Goal: Communication & Community: Ask a question

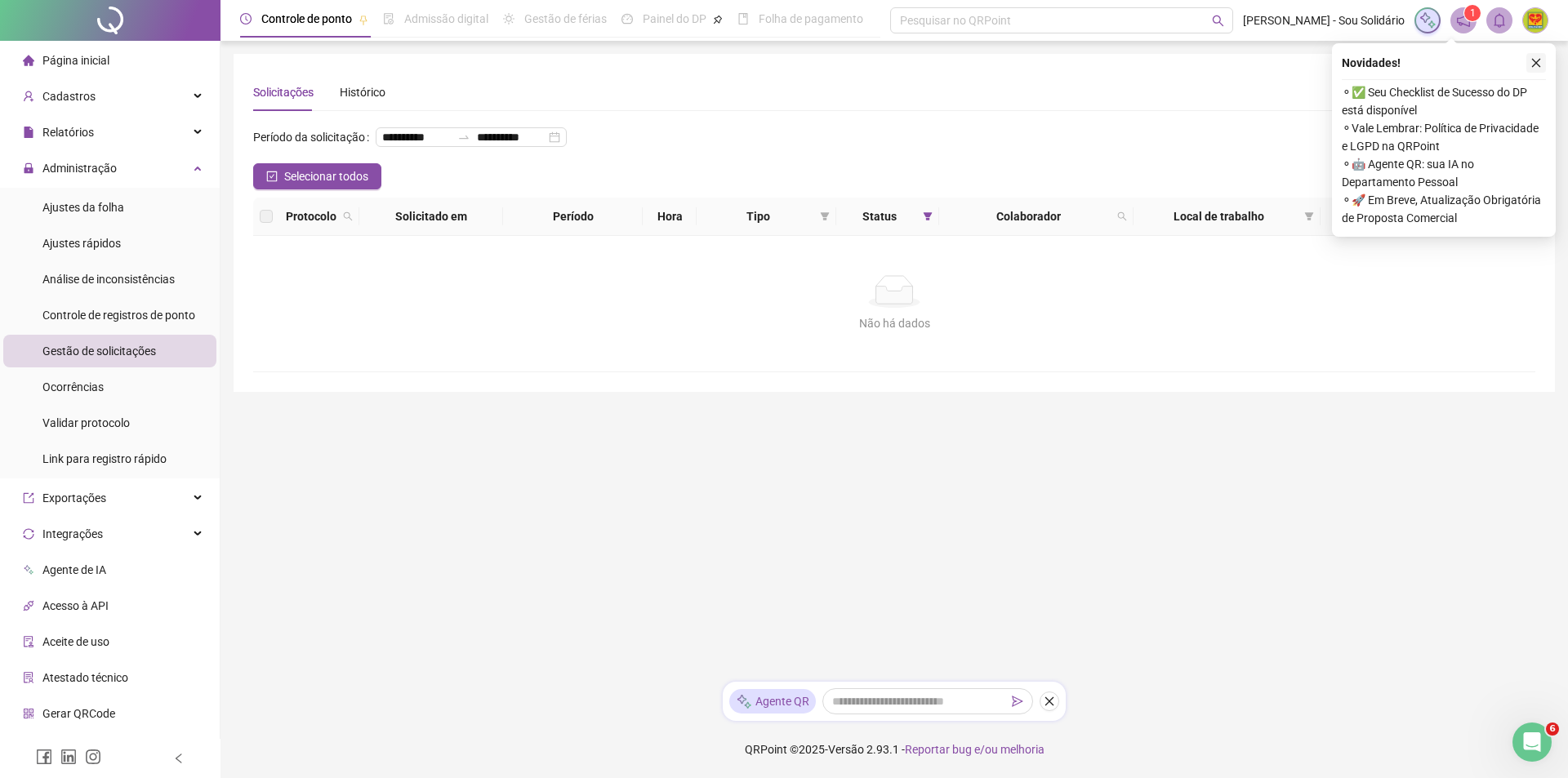
click at [1536, 60] on icon "close" at bounding box center [1536, 63] width 11 height 11
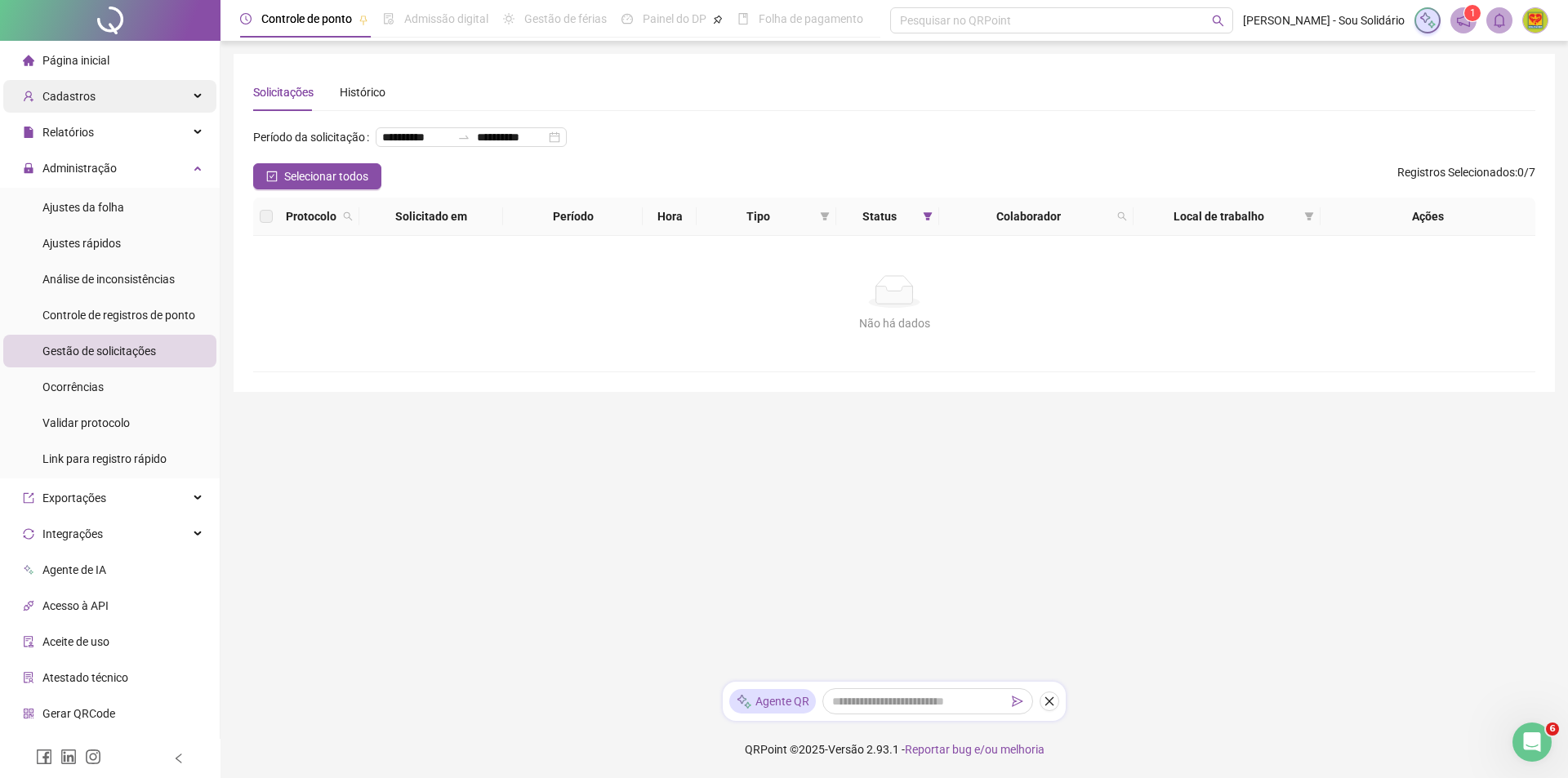
click at [71, 98] on span "Cadastros" at bounding box center [69, 96] width 53 height 13
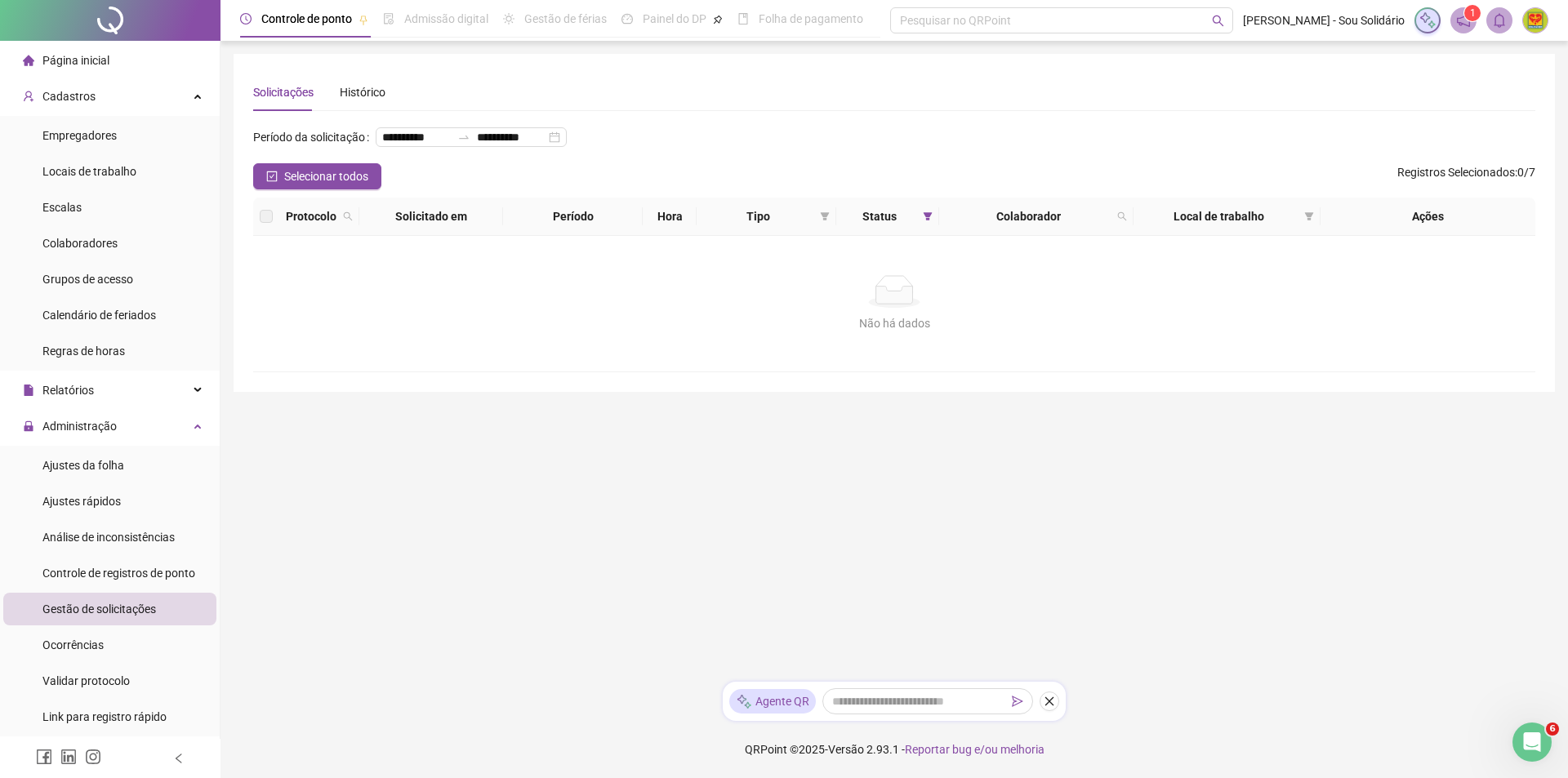
click at [1244, 552] on main "**********" at bounding box center [893, 360] width 1321 height 615
click at [65, 94] on span "Cadastros" at bounding box center [69, 96] width 53 height 13
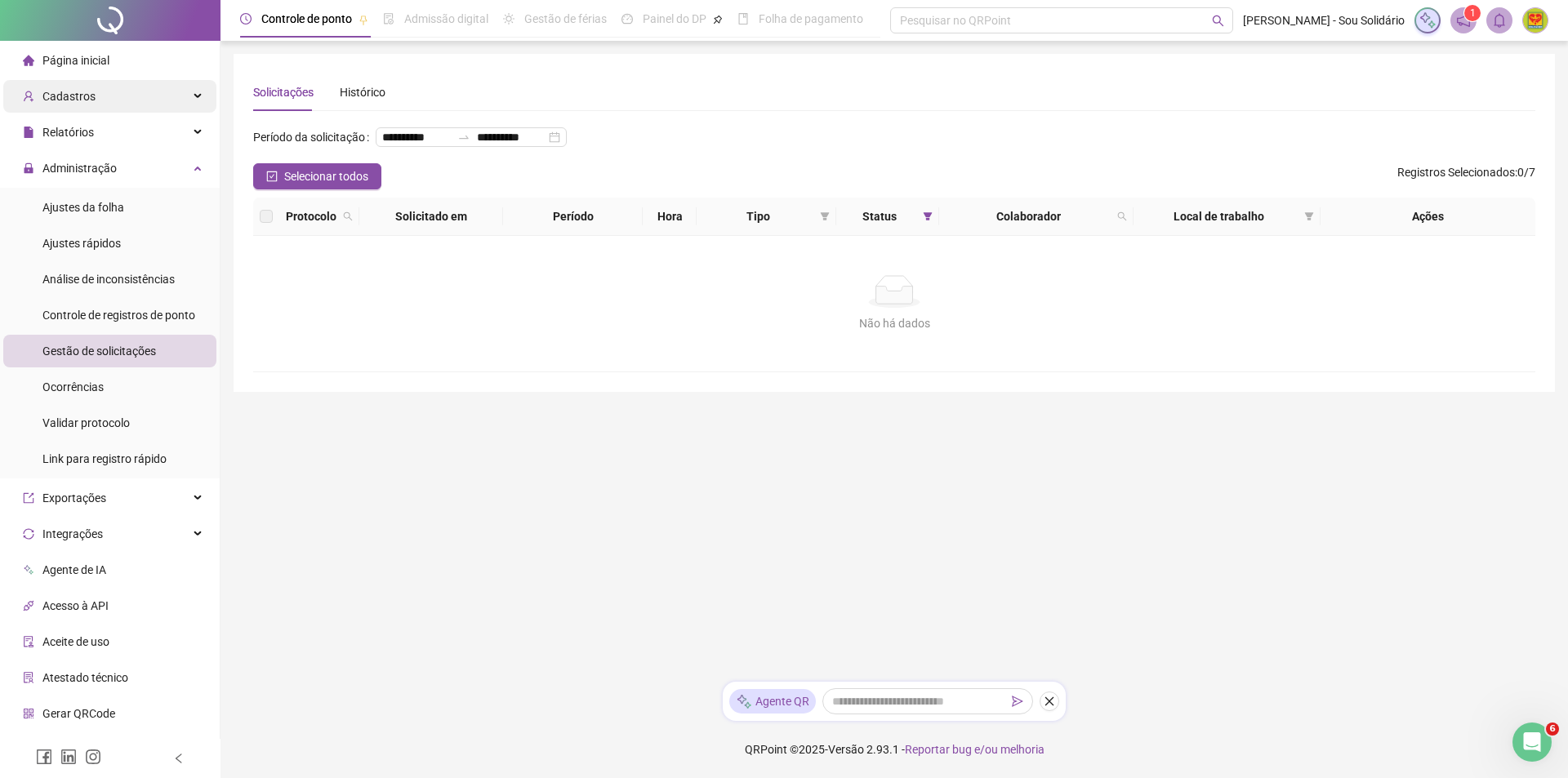
click at [58, 95] on span "Cadastros" at bounding box center [69, 96] width 53 height 13
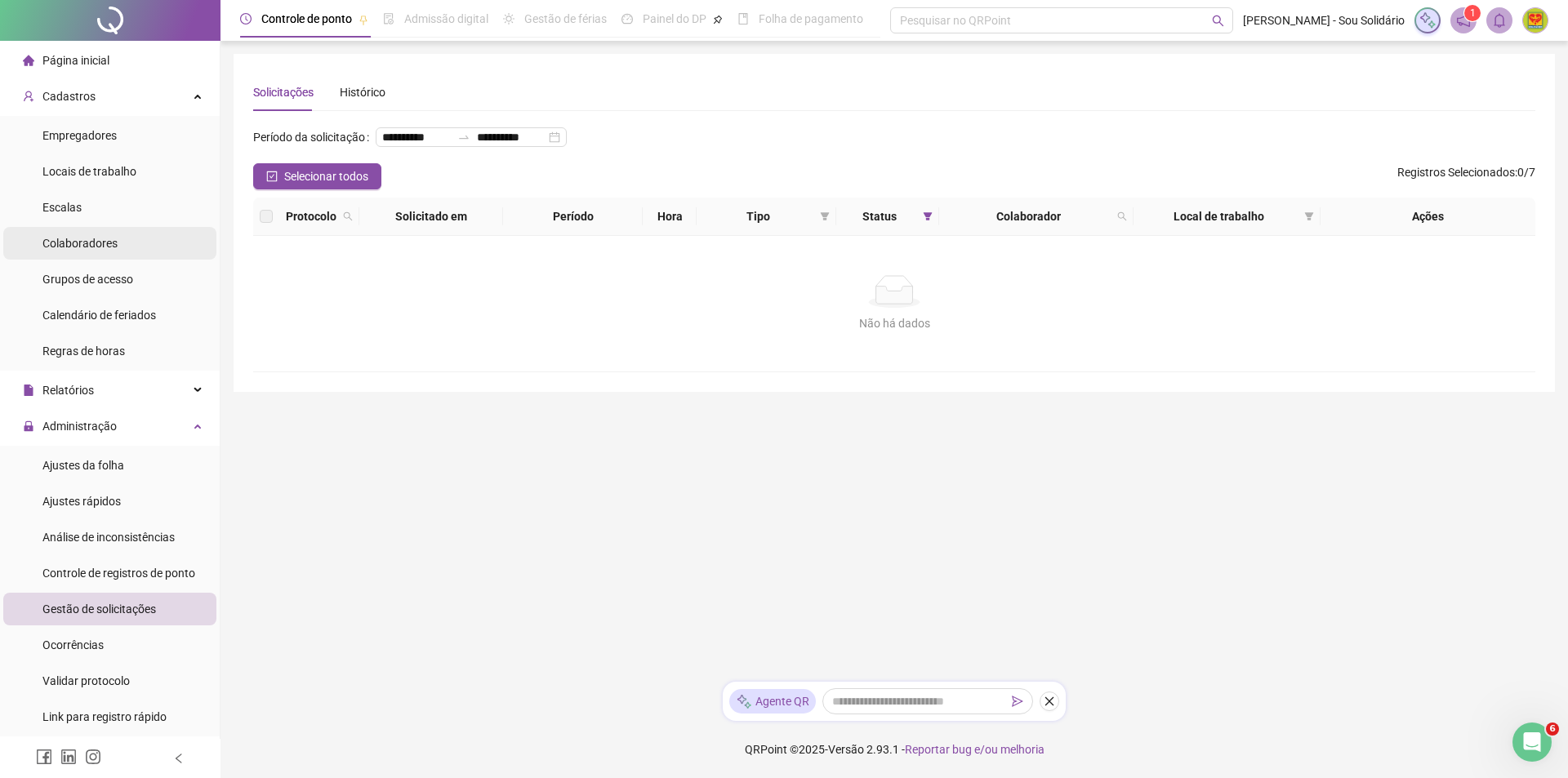
click at [65, 241] on span "Colaboradores" at bounding box center [80, 243] width 76 height 13
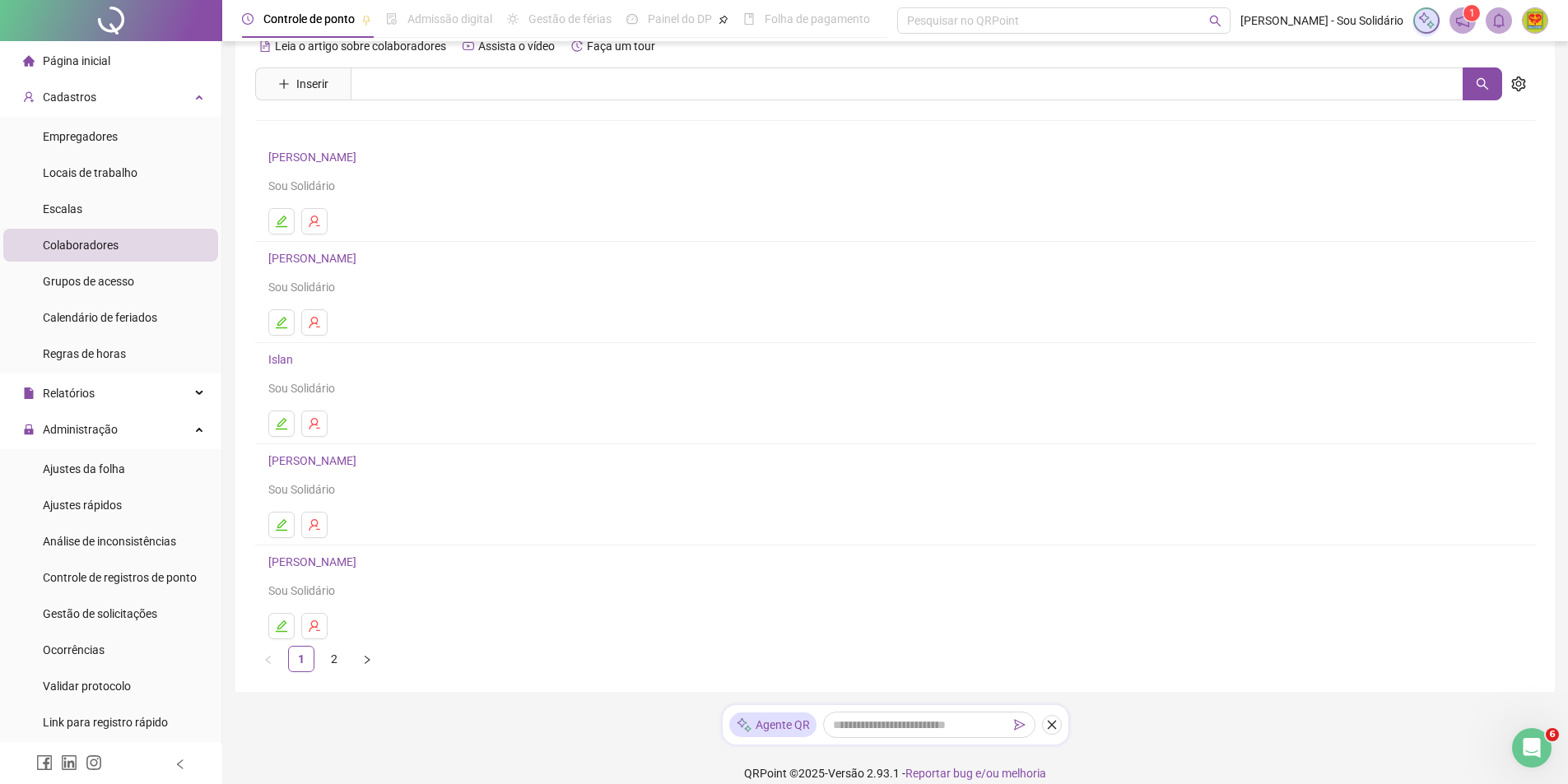
scroll to position [51, 0]
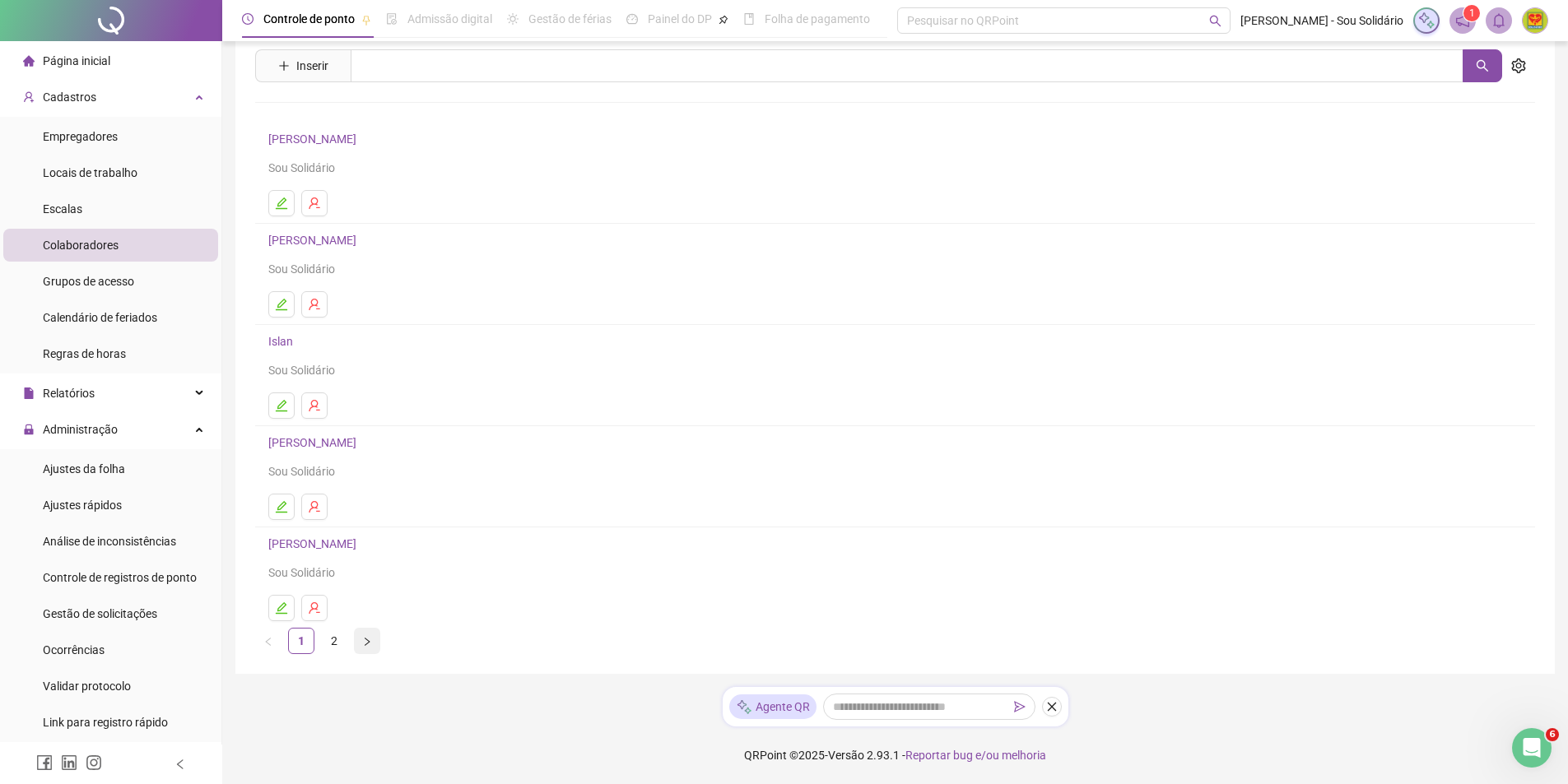
click at [373, 645] on button "button" at bounding box center [367, 641] width 26 height 26
click at [1056, 709] on icon "close" at bounding box center [1052, 707] width 11 height 11
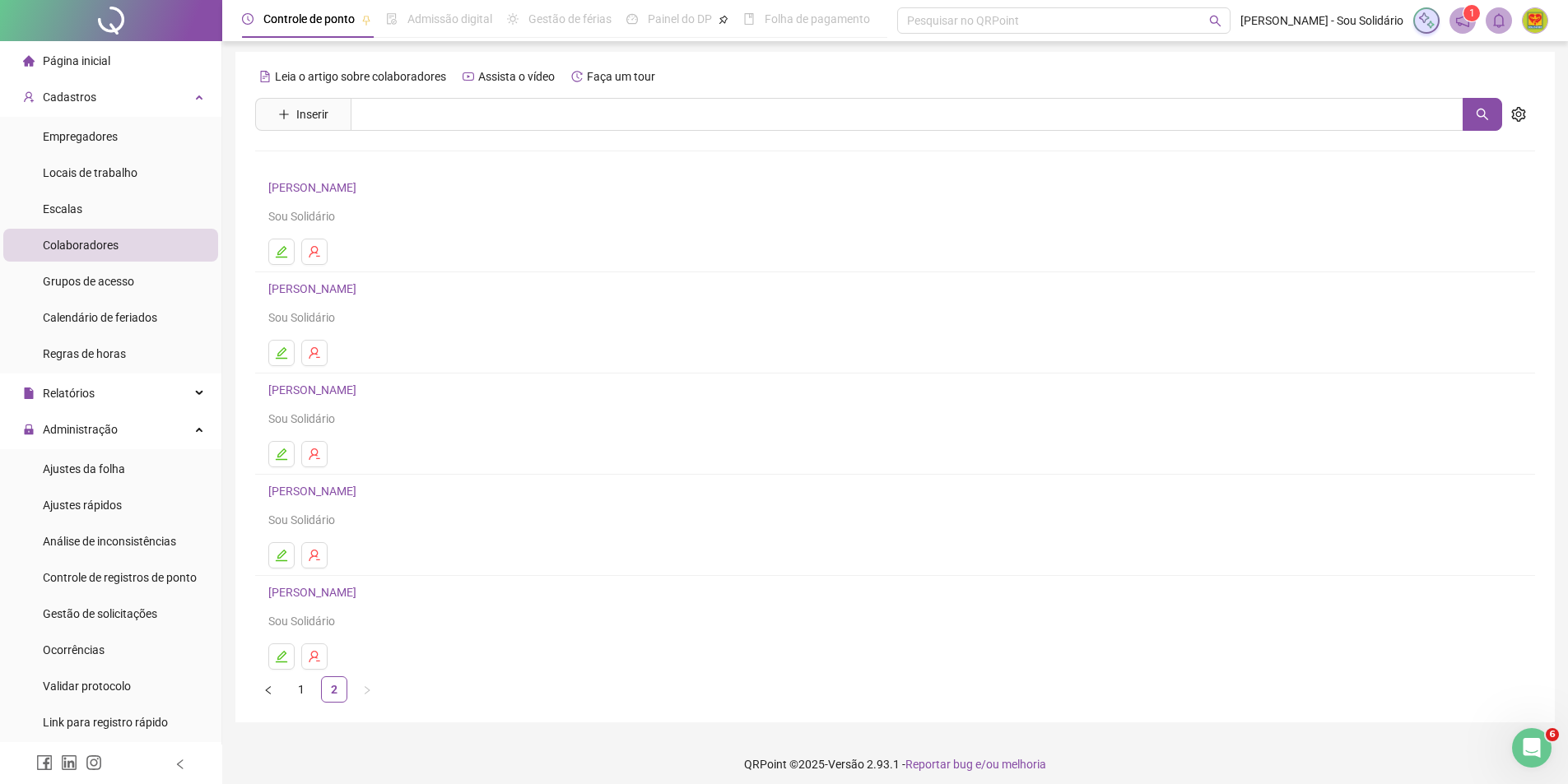
scroll to position [0, 0]
click at [302, 118] on span "Inserir" at bounding box center [312, 116] width 33 height 18
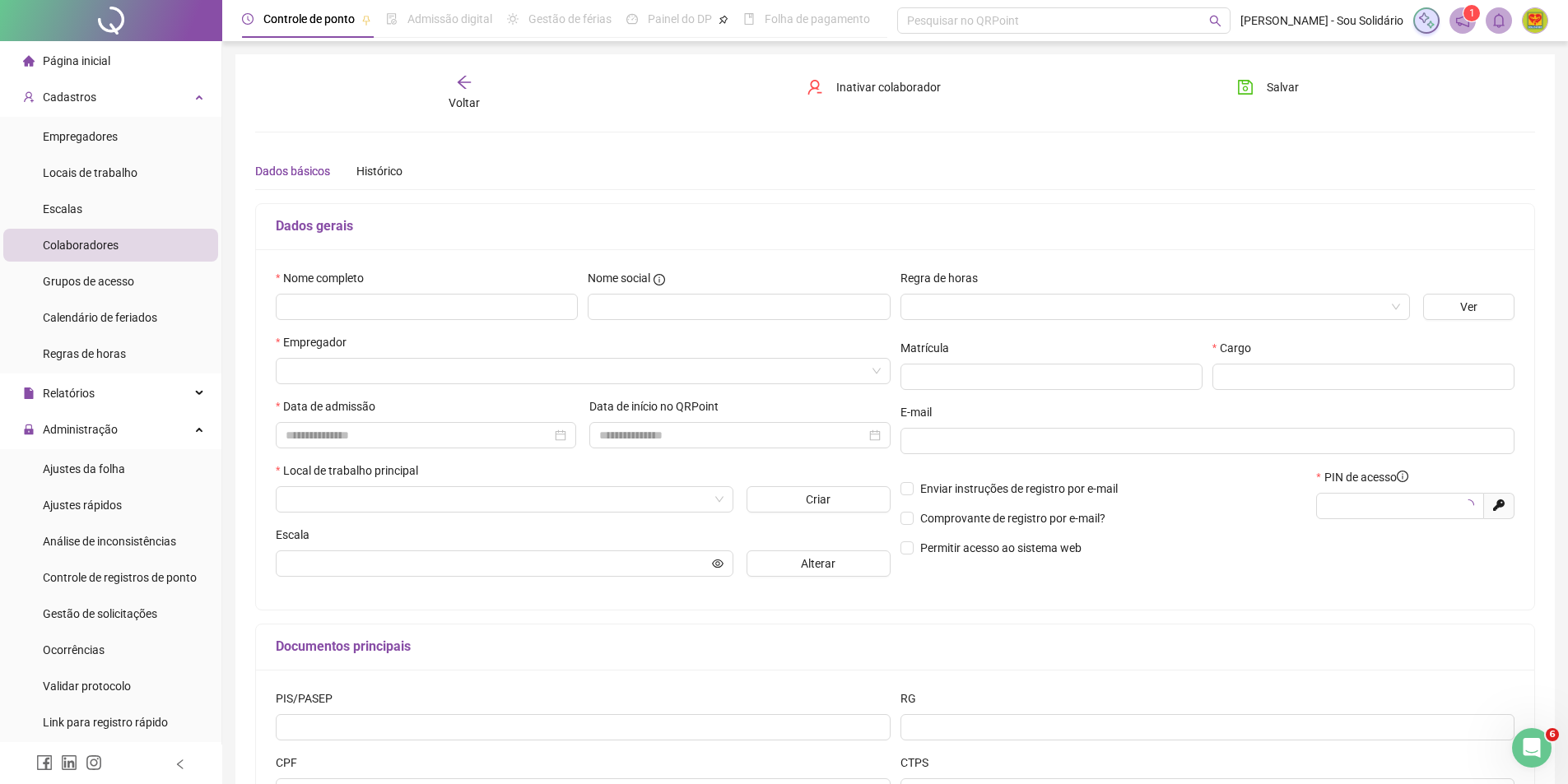
type input "*****"
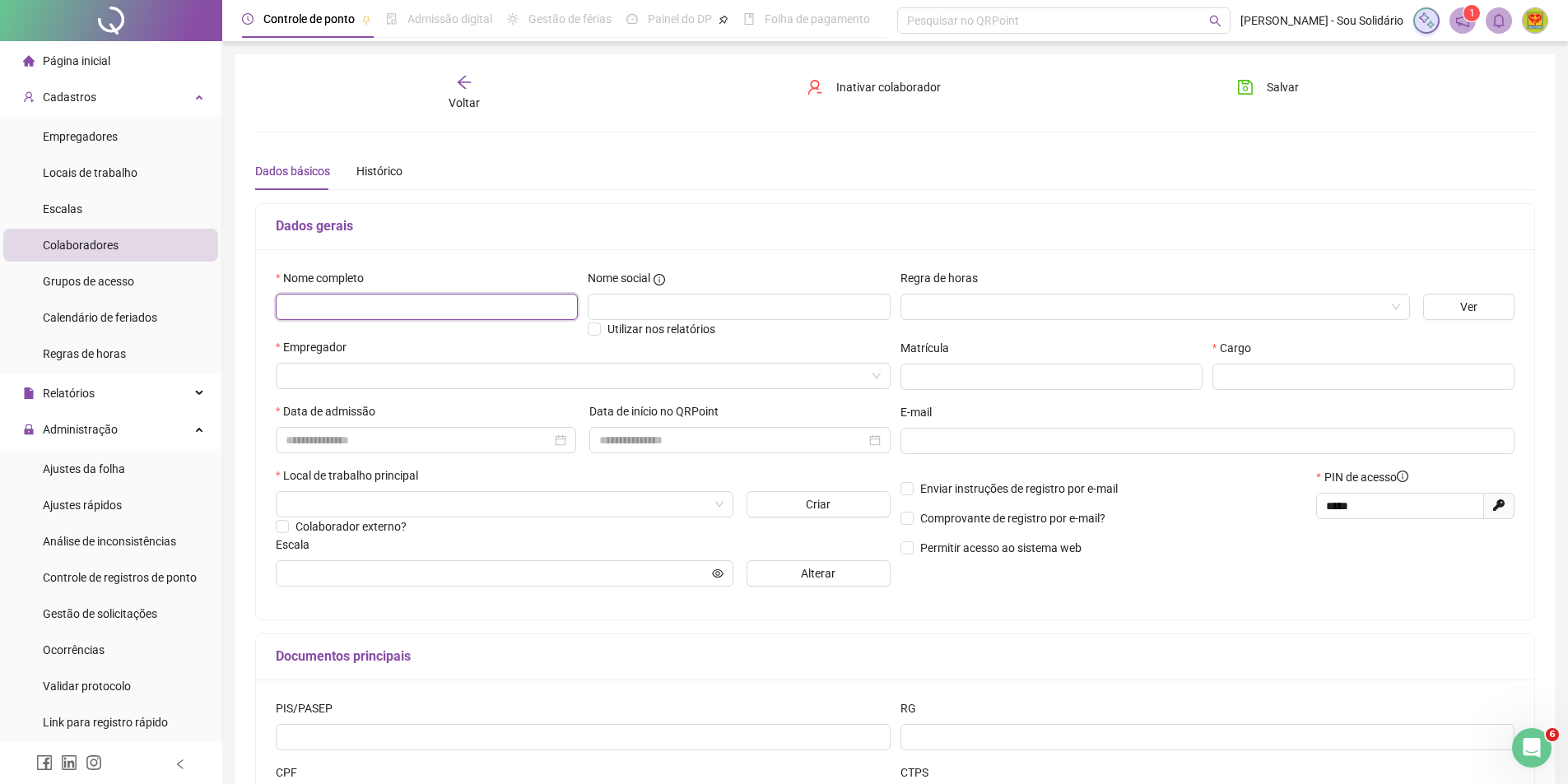
click at [411, 311] on input "text" at bounding box center [426, 307] width 302 height 26
click at [530, 307] on input "text" at bounding box center [426, 307] width 302 height 26
type input "********"
drag, startPoint x: 379, startPoint y: 314, endPoint x: 278, endPoint y: 307, distance: 101.2
click at [278, 307] on input "********" at bounding box center [426, 307] width 302 height 26
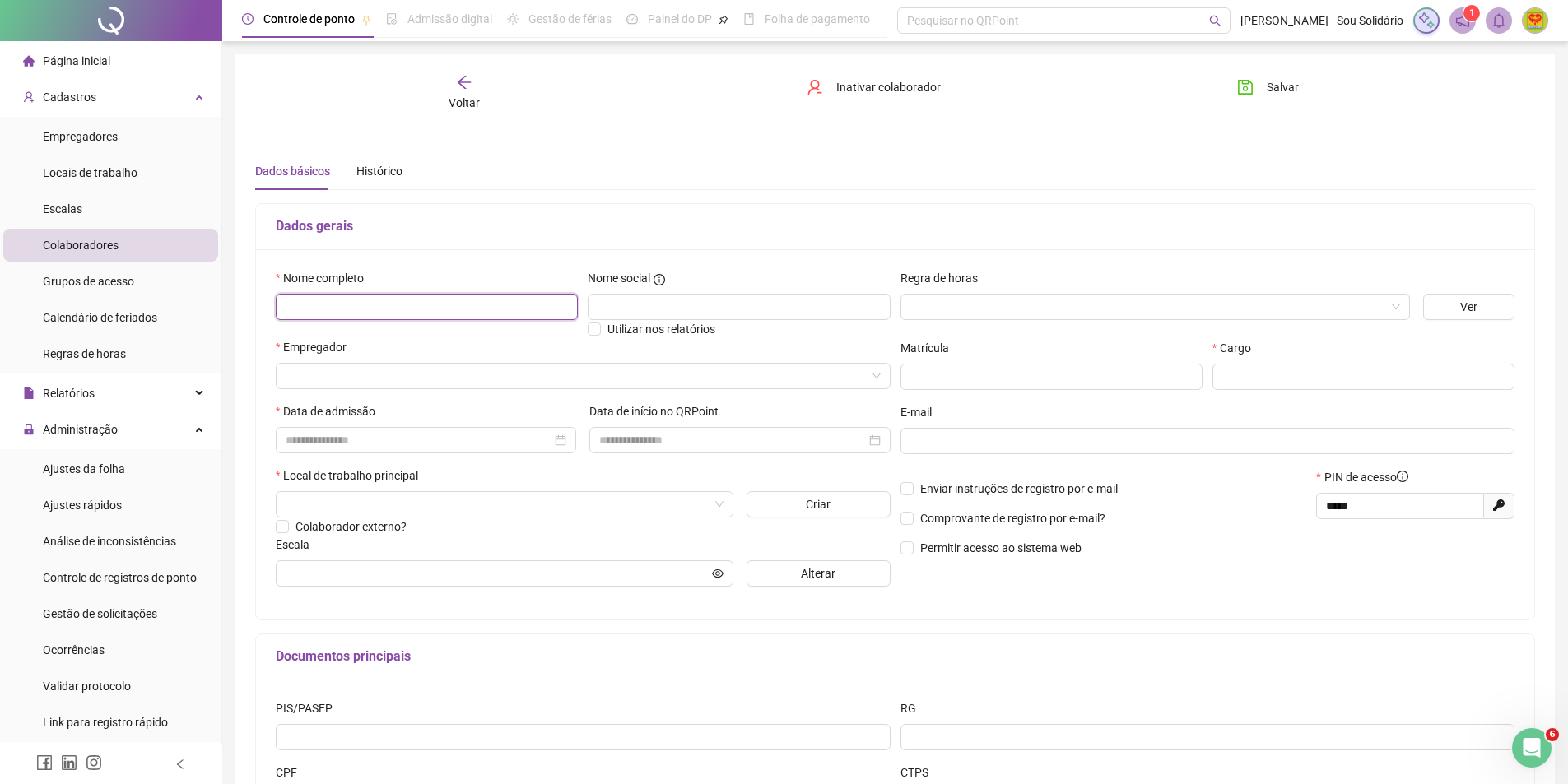
click at [377, 306] on input "text" at bounding box center [426, 307] width 302 height 26
type input "********"
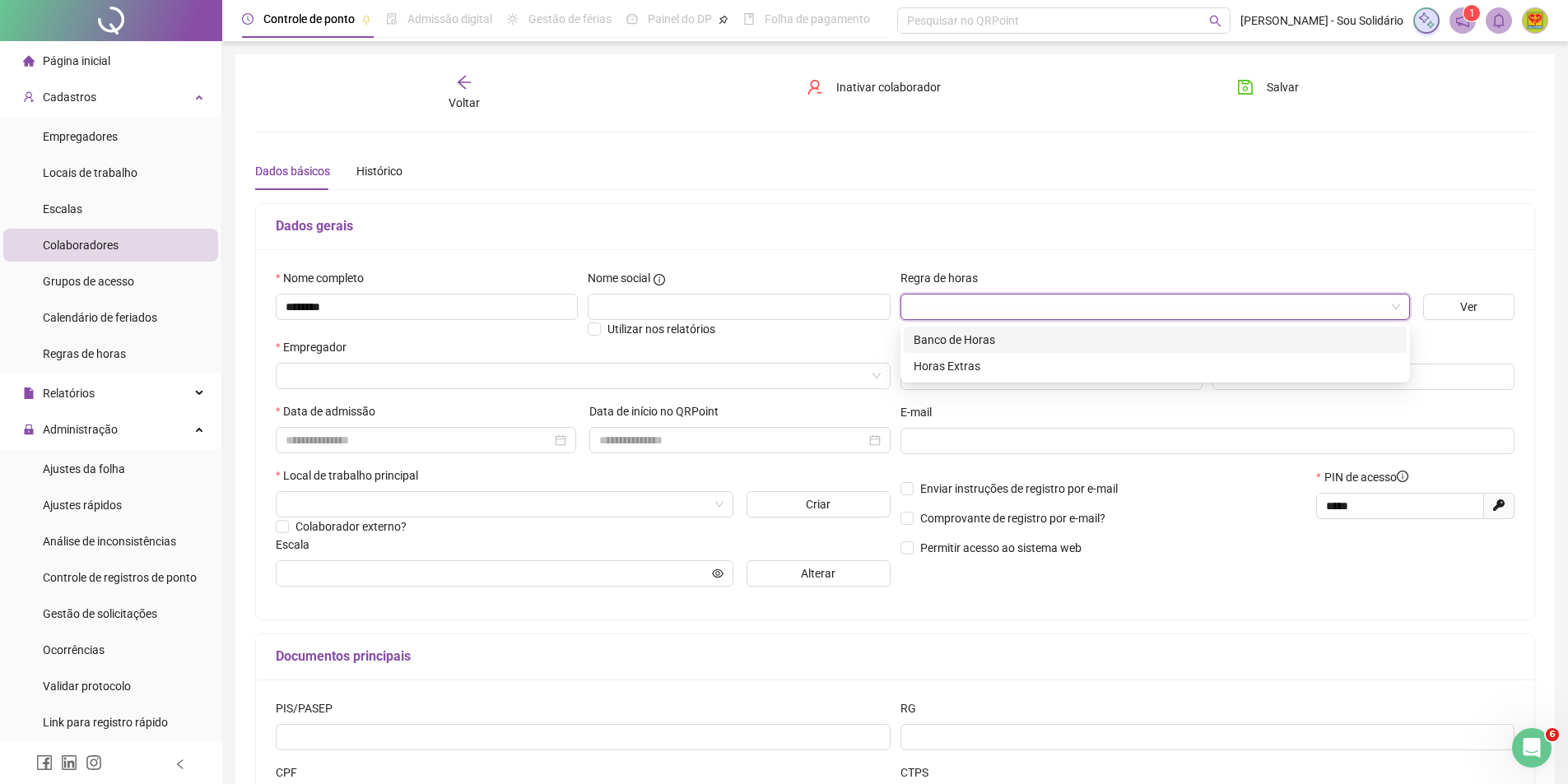
click at [971, 309] on input "search" at bounding box center [1147, 307] width 475 height 25
click at [960, 342] on div "Banco de Horas" at bounding box center [1155, 339] width 483 height 18
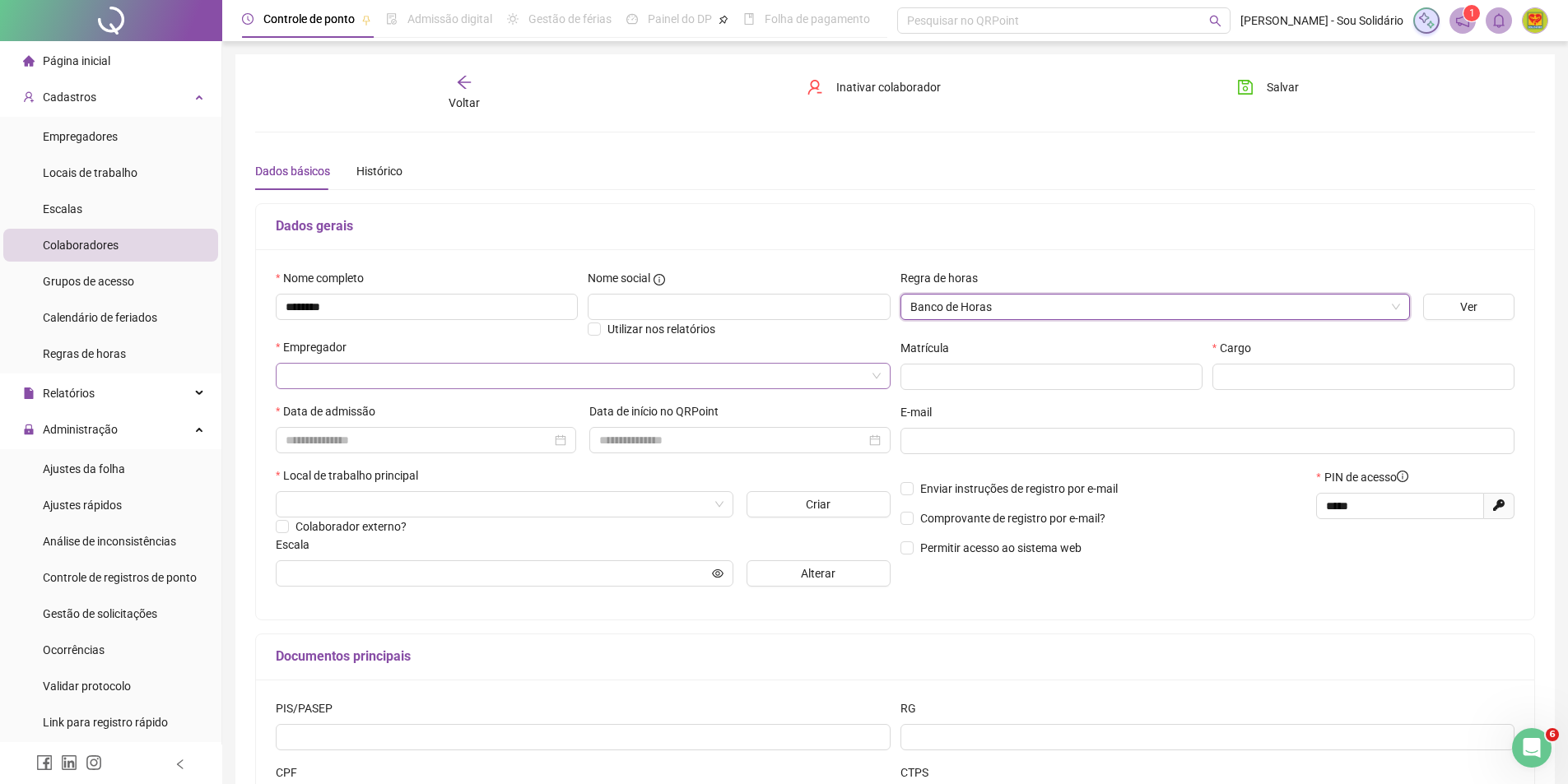
click at [318, 376] on input "search" at bounding box center [575, 376] width 581 height 25
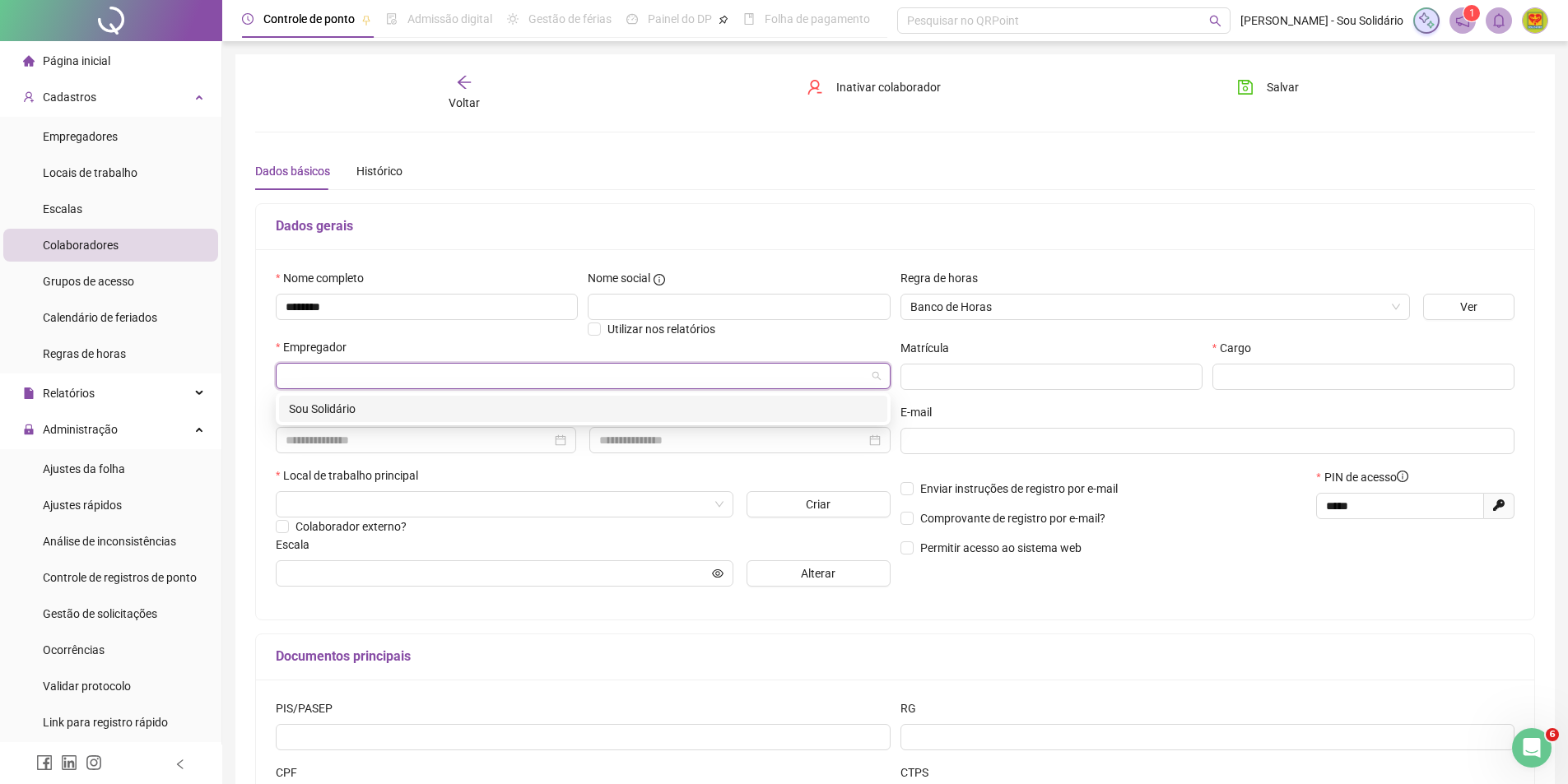
click at [319, 413] on div "Sou Solidário" at bounding box center [582, 409] width 588 height 18
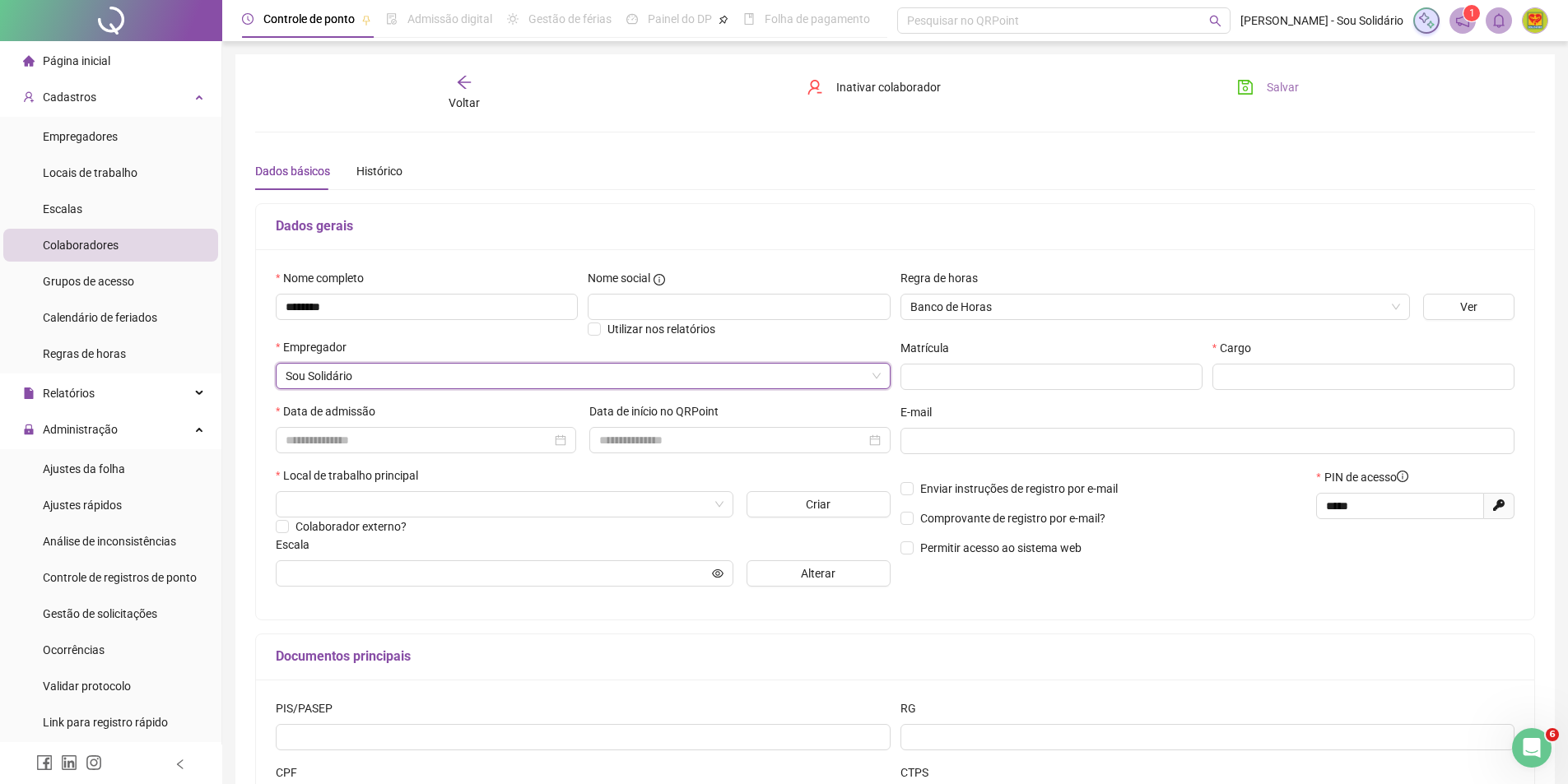
click at [1284, 83] on span "Salvar" at bounding box center [1282, 86] width 33 height 18
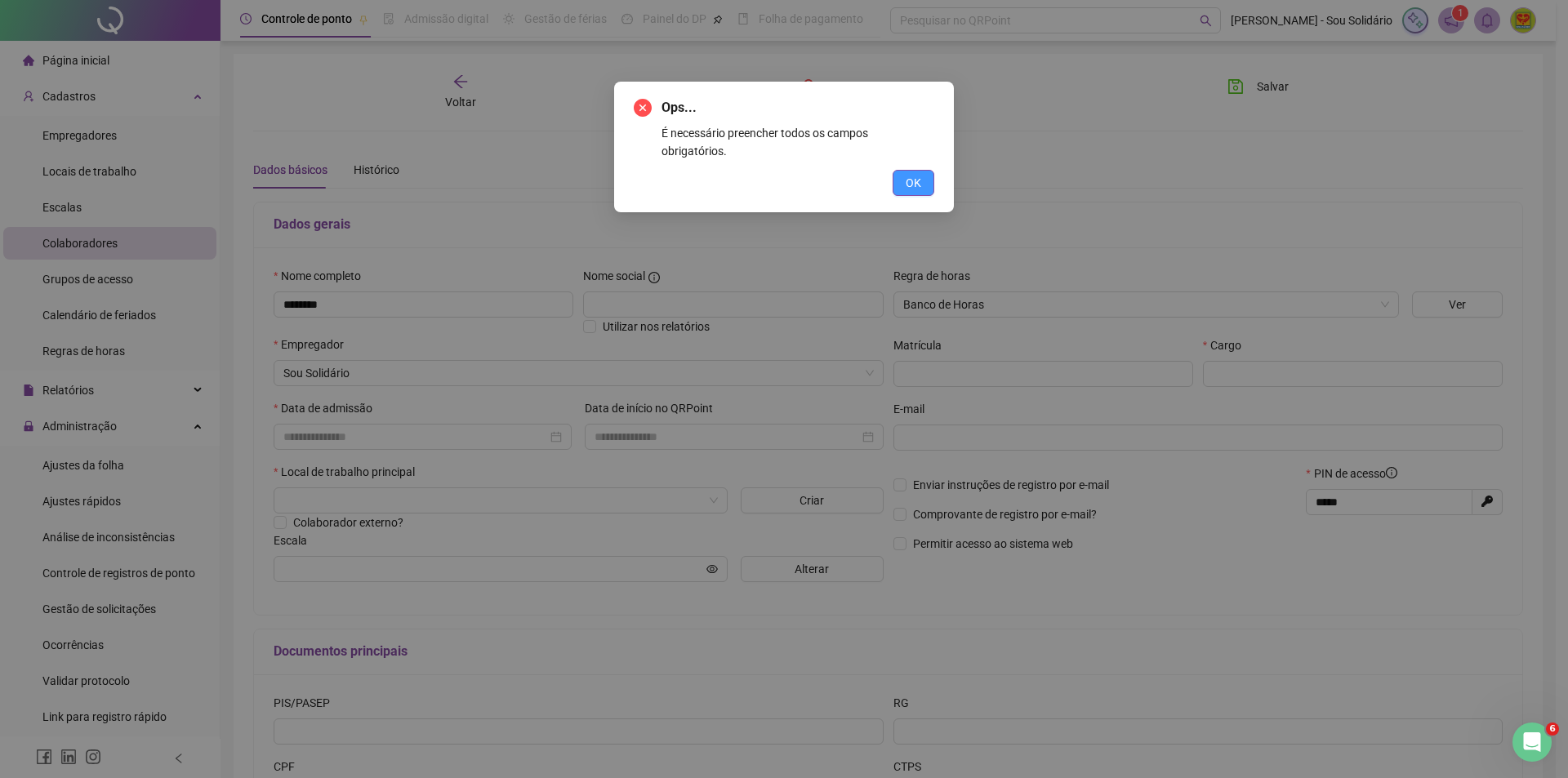
click at [914, 174] on span "OK" at bounding box center [913, 183] width 16 height 18
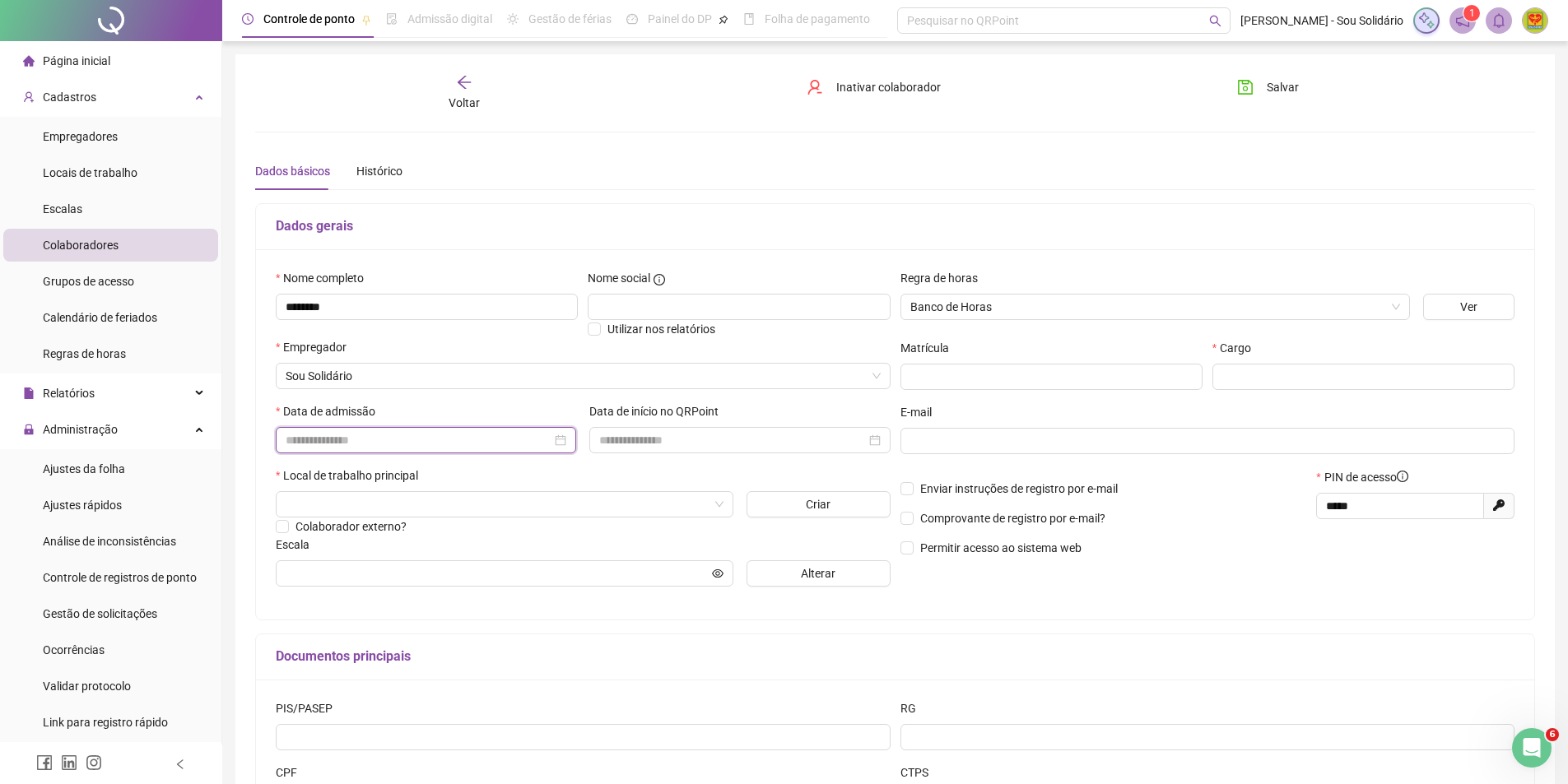
click at [339, 436] on input at bounding box center [418, 439] width 266 height 18
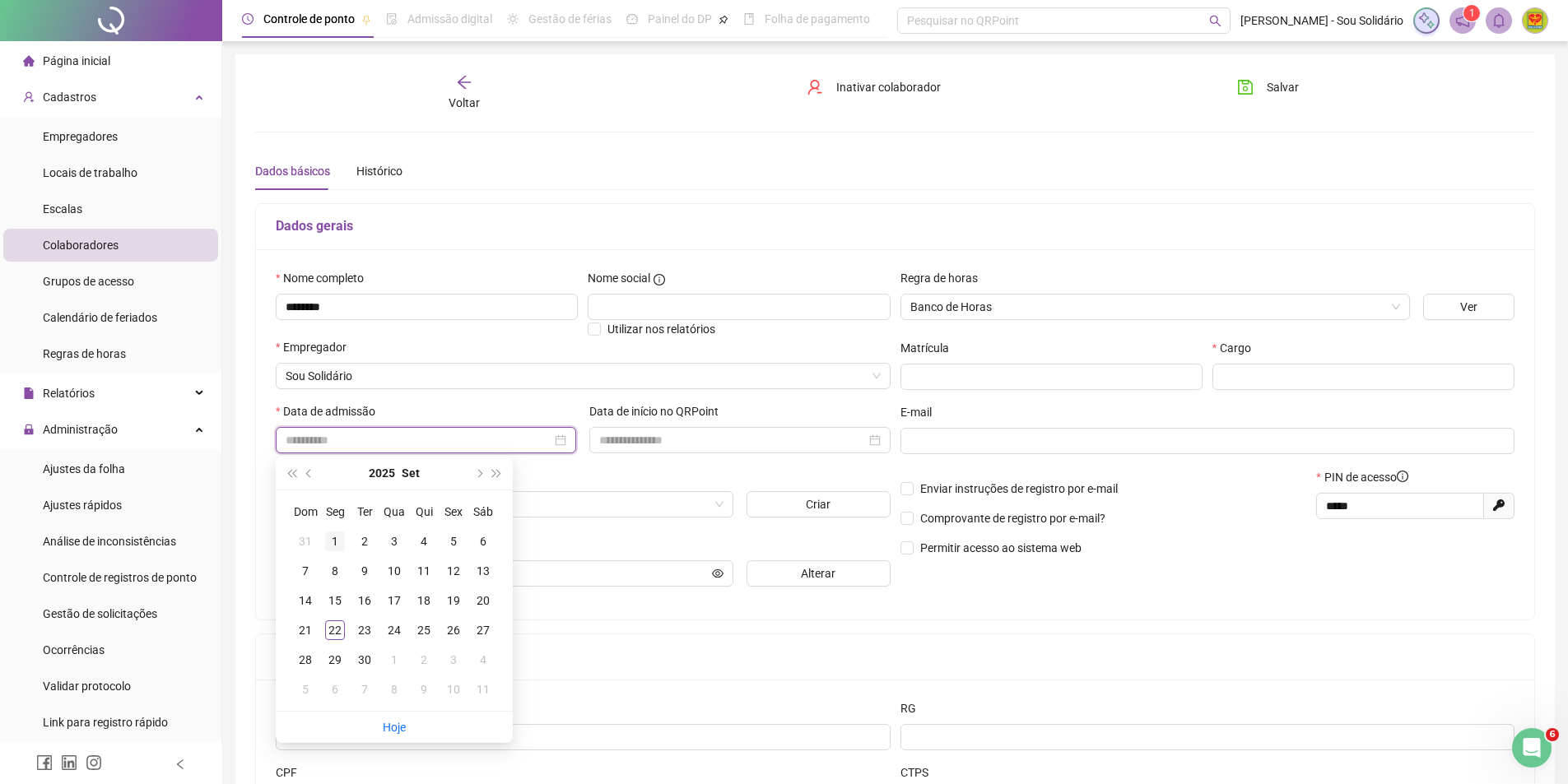
type input "**********"
click at [334, 538] on div "1" at bounding box center [334, 541] width 20 height 20
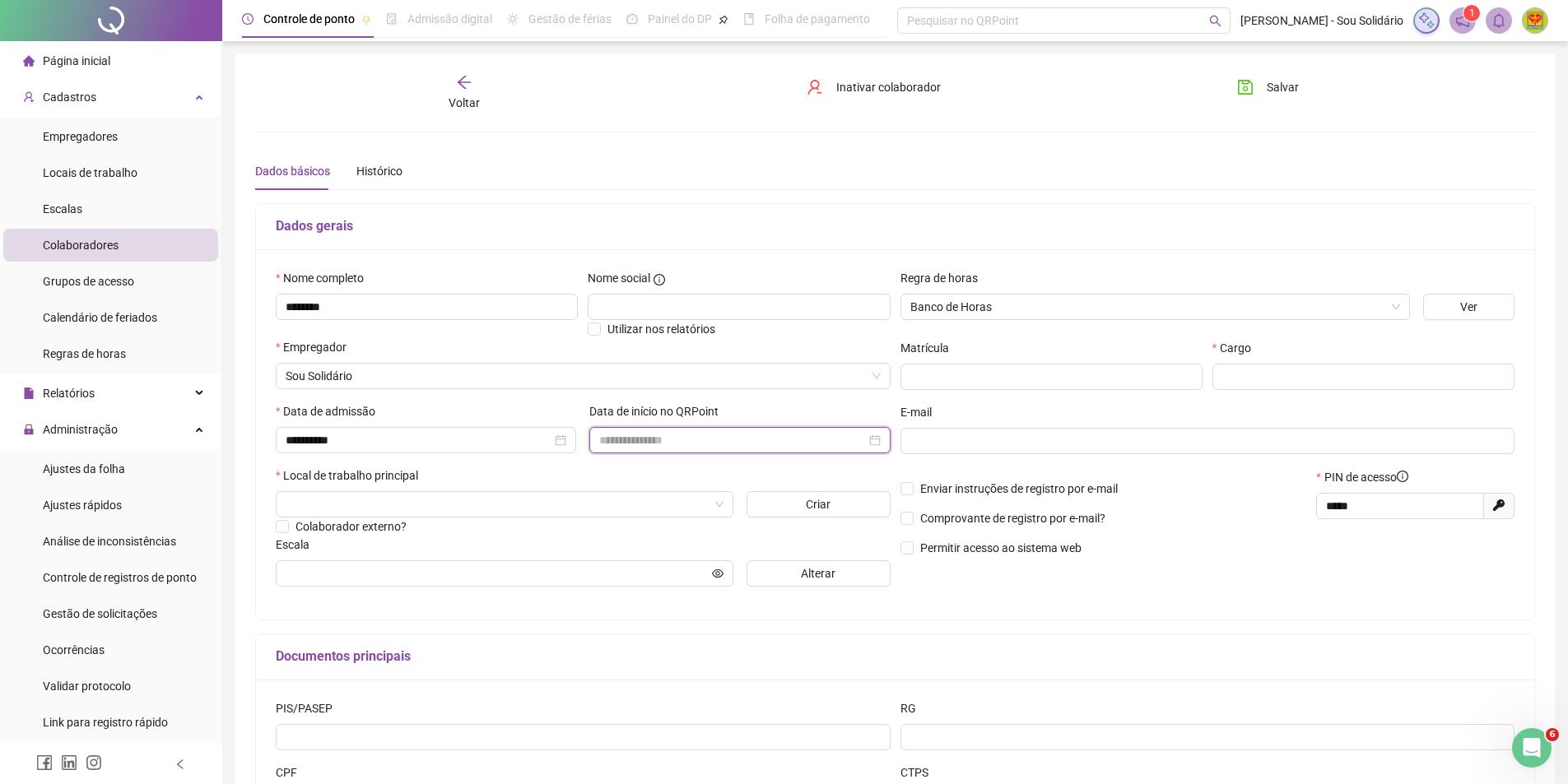
click at [687, 433] on input at bounding box center [732, 439] width 266 height 18
type input "**********"
click at [674, 632] on div "23" at bounding box center [677, 630] width 20 height 20
click at [956, 438] on input "text" at bounding box center [1206, 440] width 592 height 18
click at [349, 506] on input "search" at bounding box center [496, 504] width 423 height 25
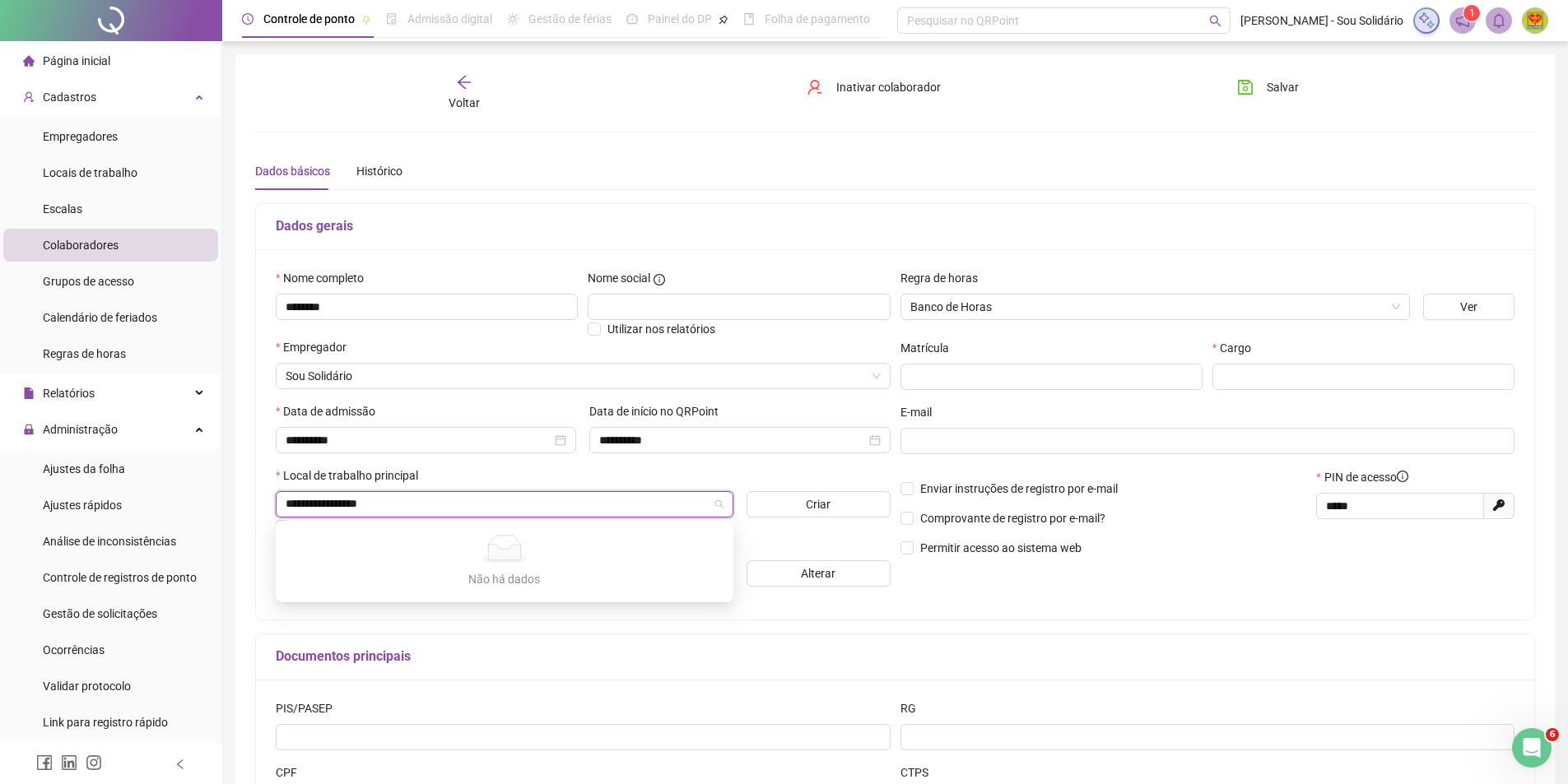
type input "**********"
click at [772, 477] on div "Local de trabalho principal" at bounding box center [583, 478] width 615 height 25
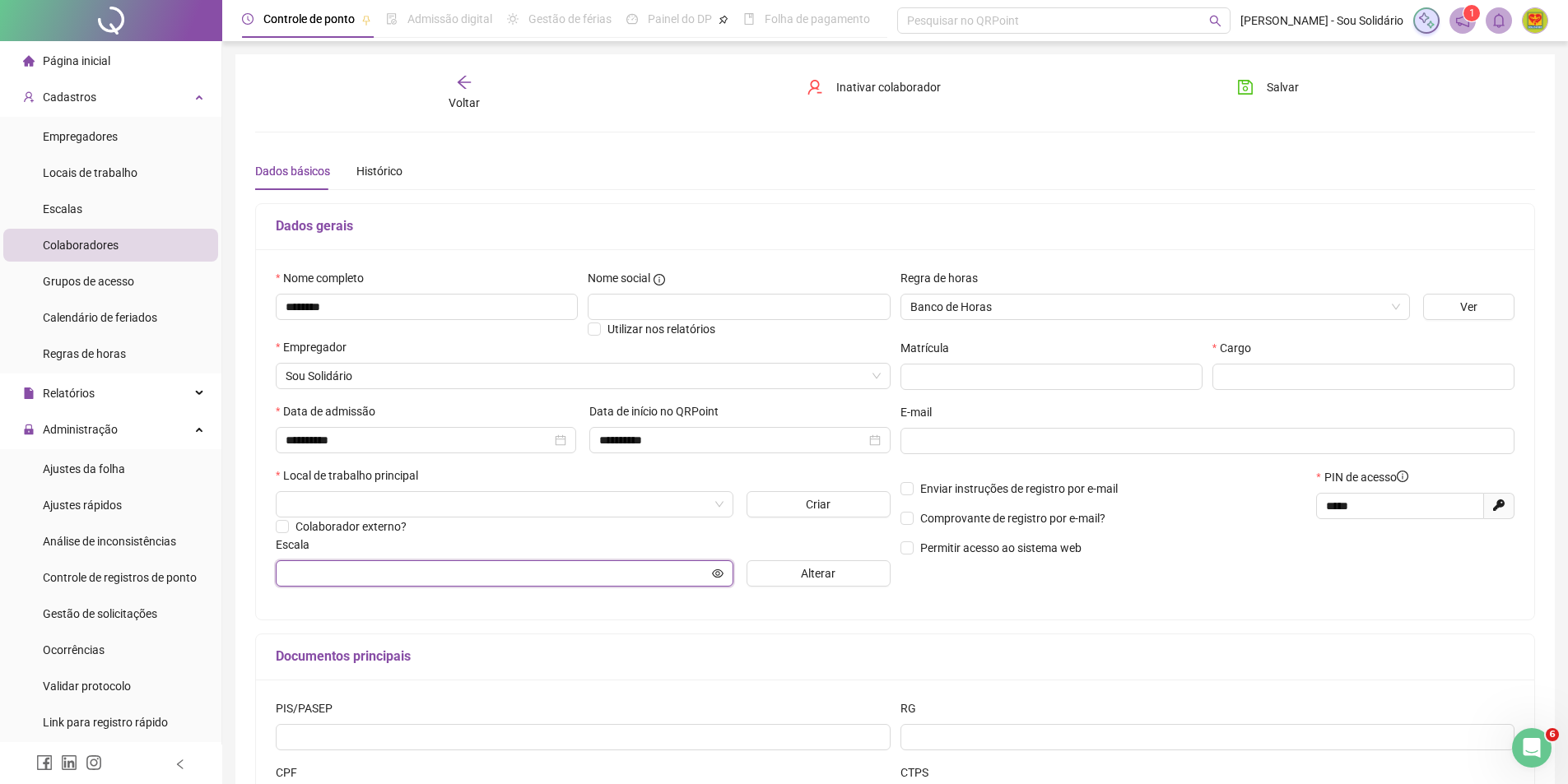
click at [657, 575] on input "text" at bounding box center [496, 573] width 423 height 18
click at [1266, 85] on button "Salvar" at bounding box center [1267, 87] width 86 height 26
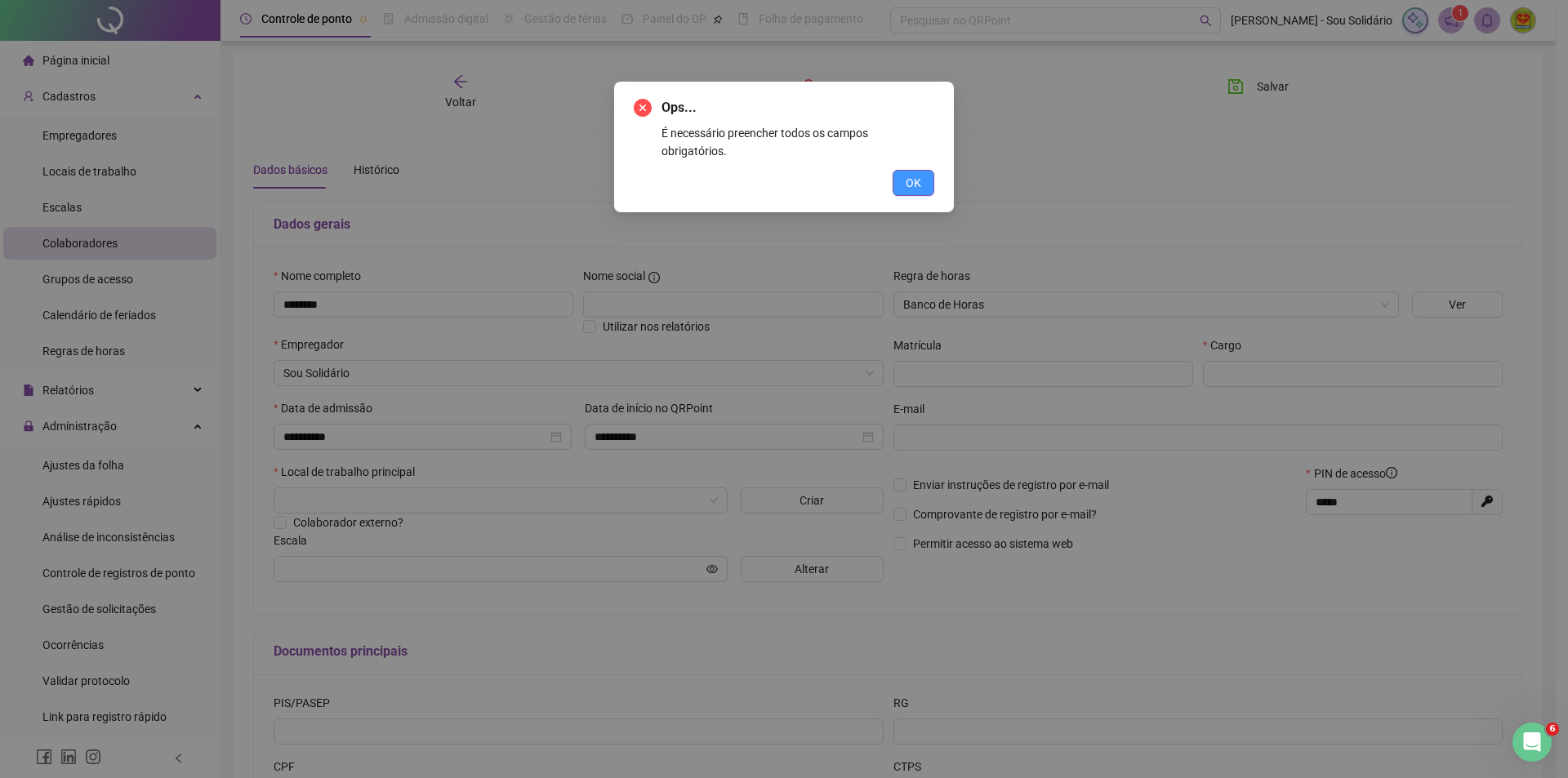
click at [917, 174] on span "OK" at bounding box center [913, 183] width 16 height 18
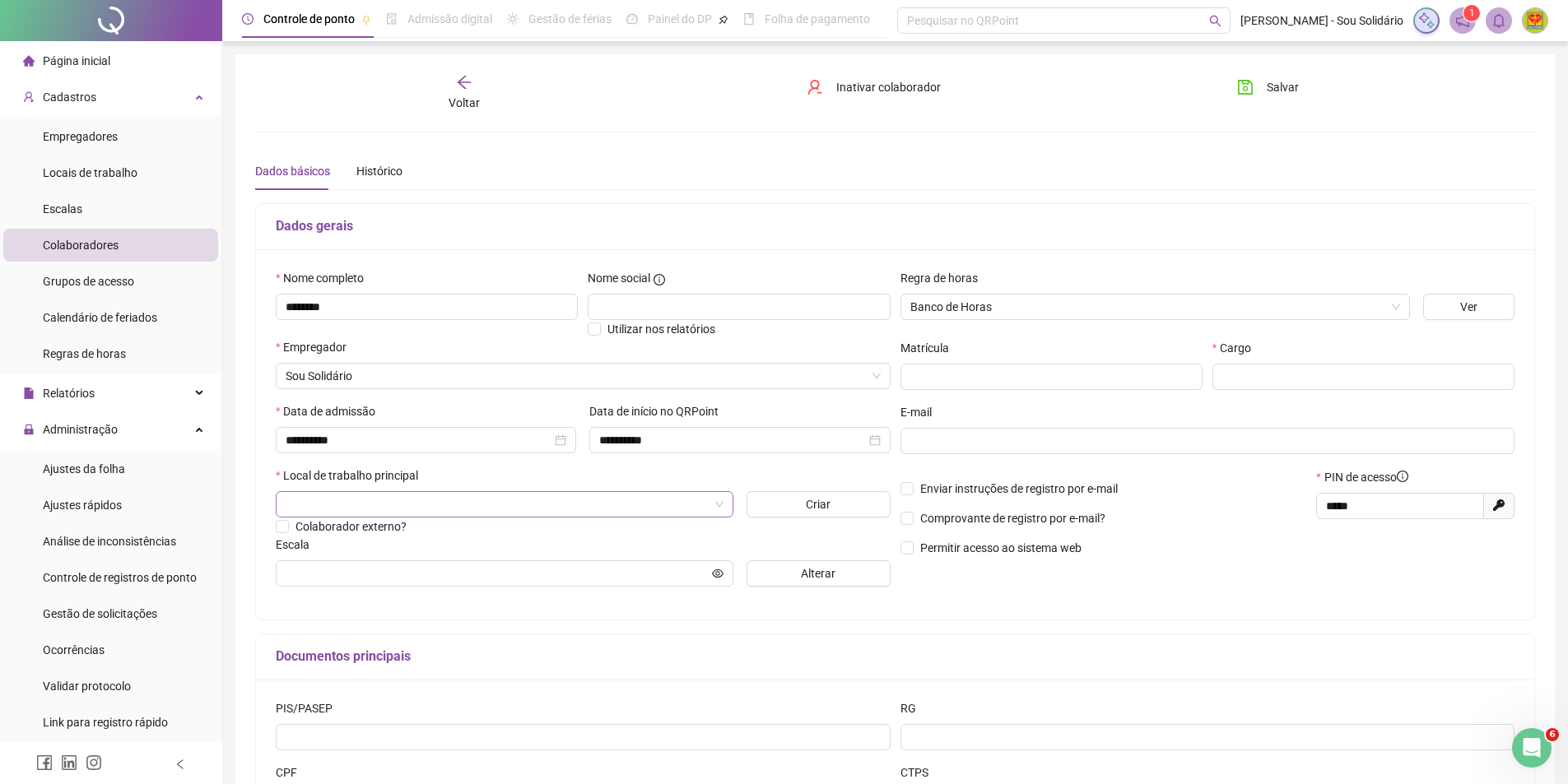
click at [363, 494] on input "search" at bounding box center [496, 504] width 423 height 25
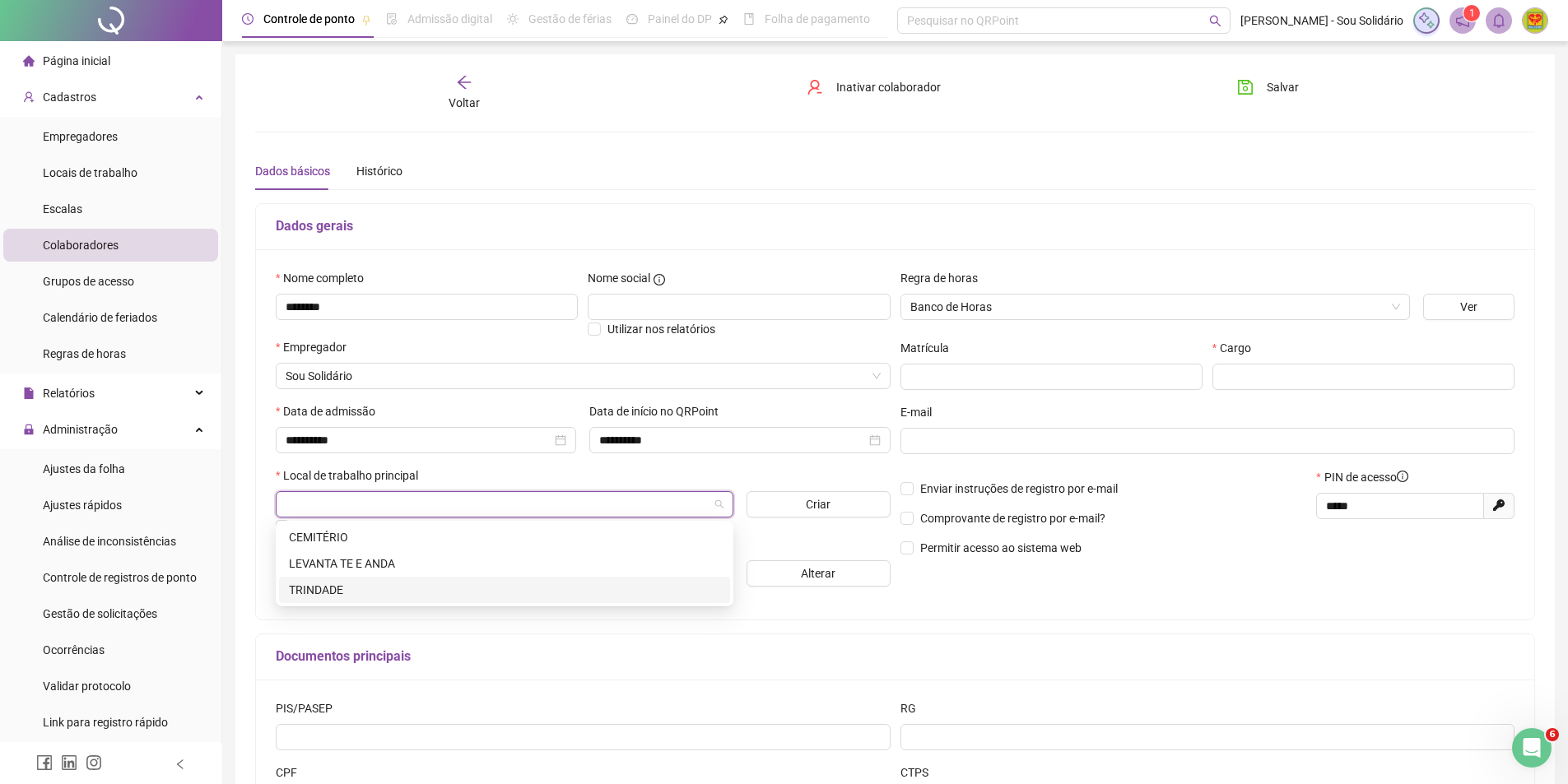
click at [314, 592] on div "TRINDADE" at bounding box center [504, 589] width 431 height 18
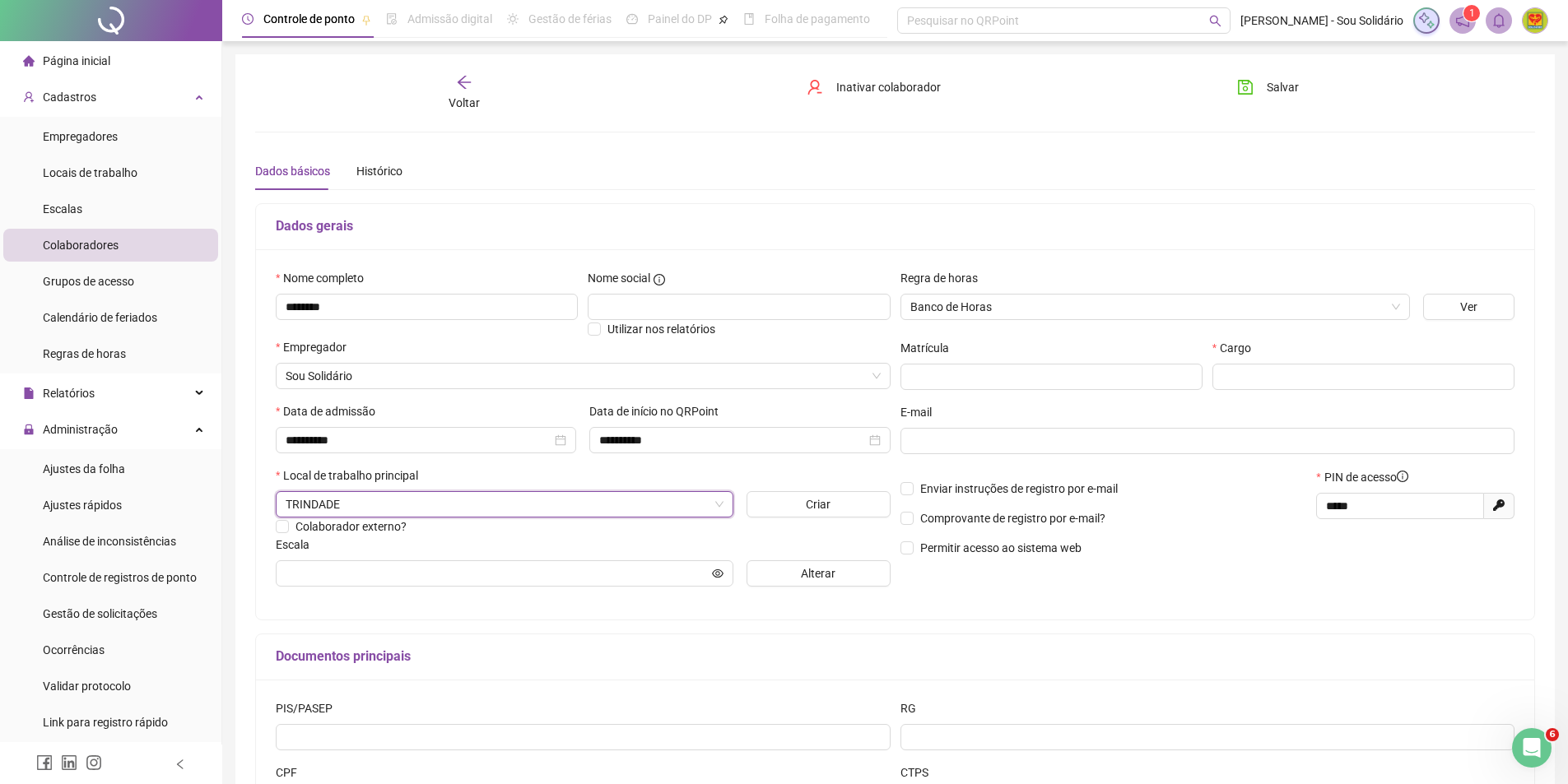
click at [1224, 548] on p "Permitir acesso ao sistema web" at bounding box center [1104, 547] width 407 height 18
click at [312, 567] on input "text" at bounding box center [496, 573] width 423 height 18
click at [828, 568] on span "Alterar" at bounding box center [817, 573] width 34 height 18
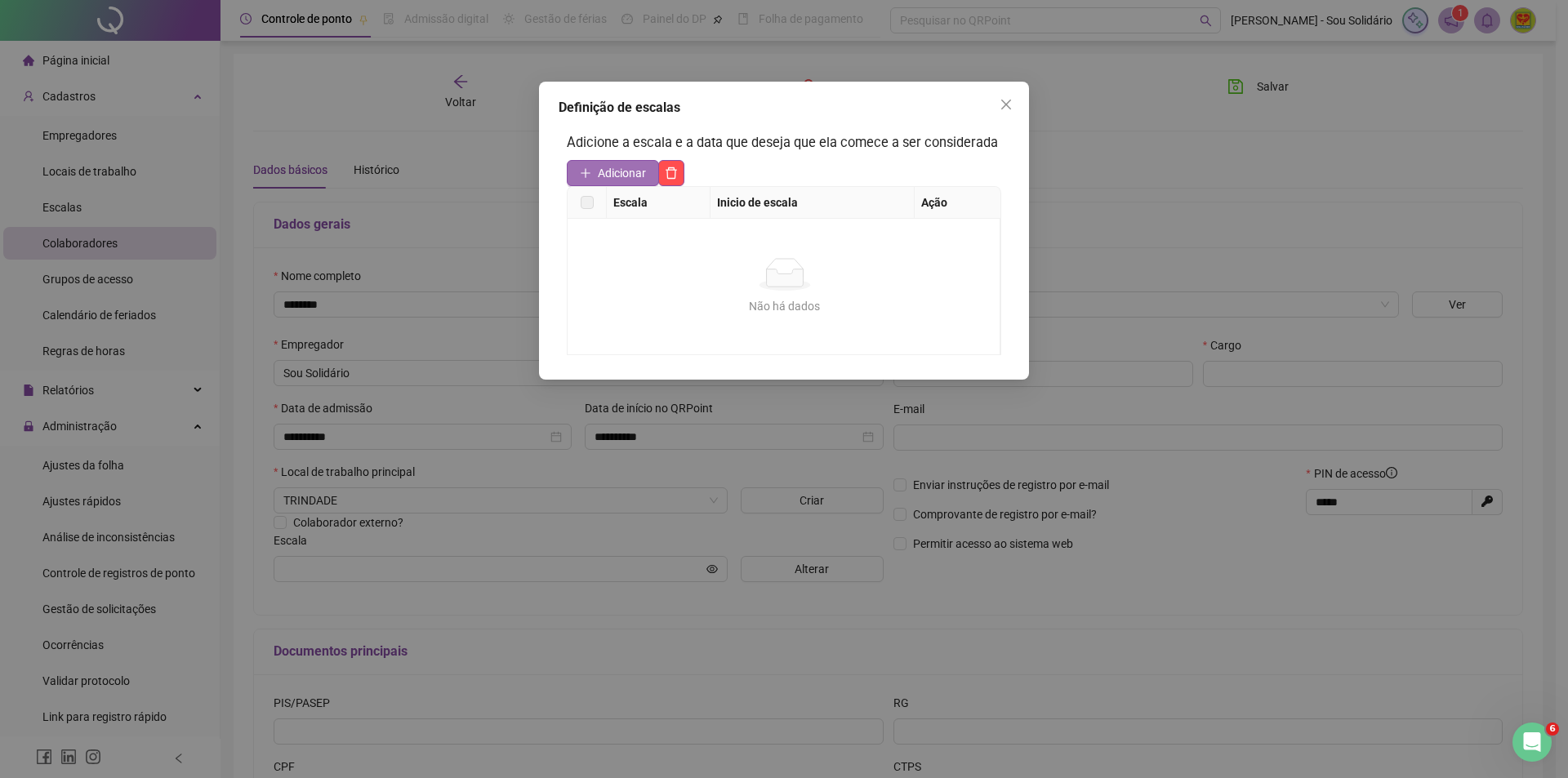
click at [616, 174] on span "Adicionar" at bounding box center [621, 172] width 48 height 18
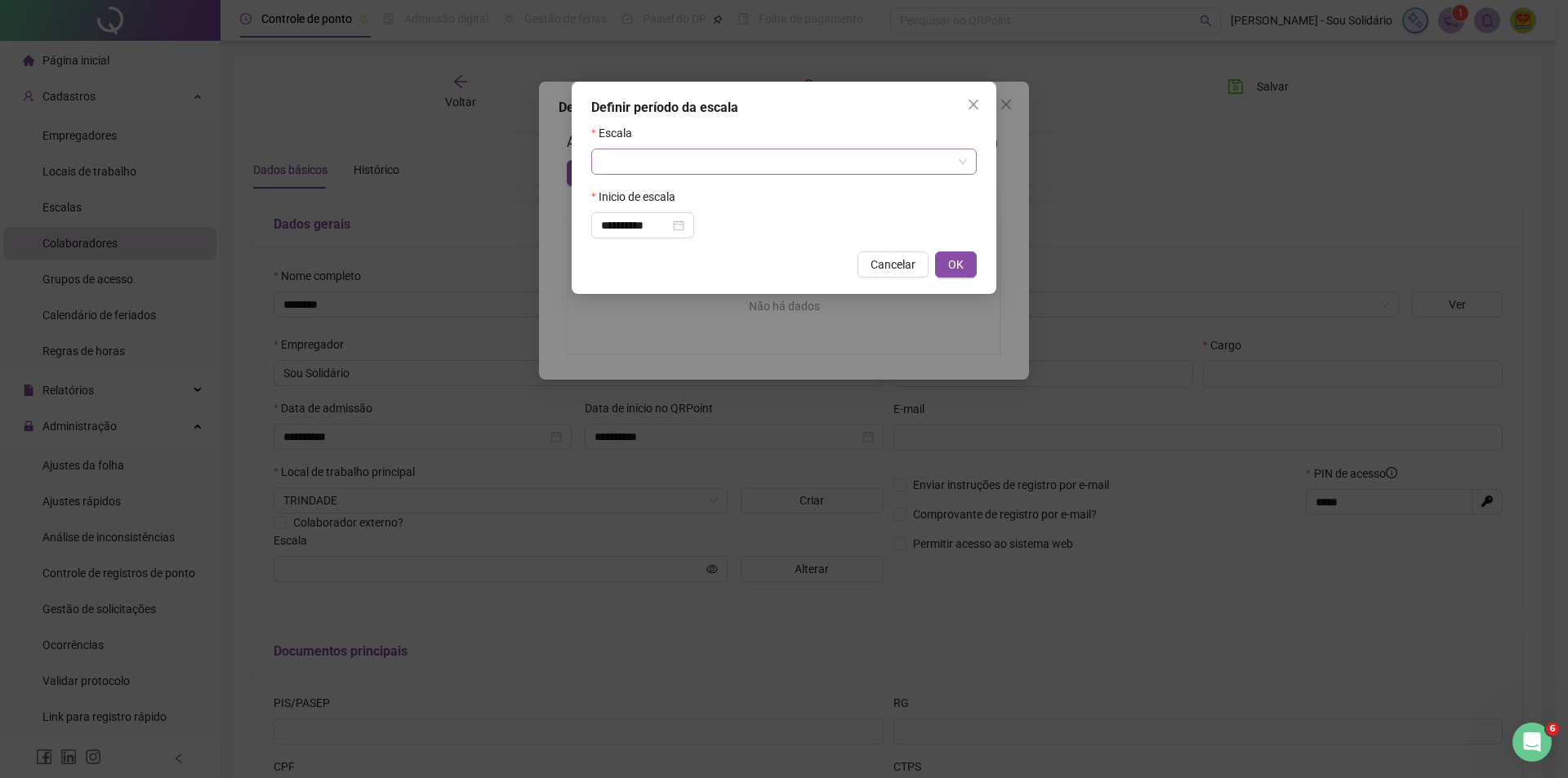
click at [650, 161] on input "search" at bounding box center [776, 161] width 351 height 25
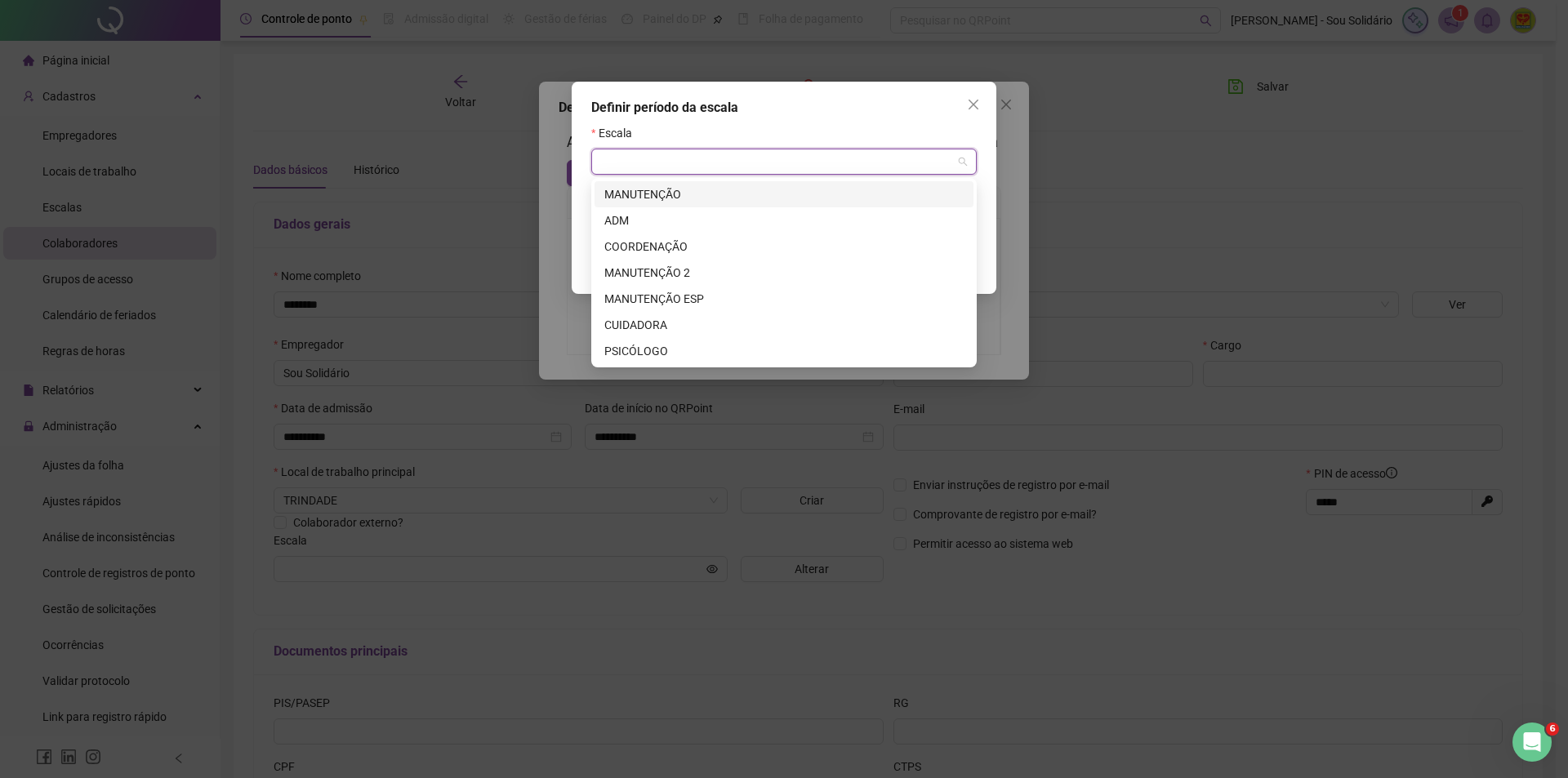
click at [640, 202] on div "MANUTENÇÃO" at bounding box center [784, 194] width 360 height 18
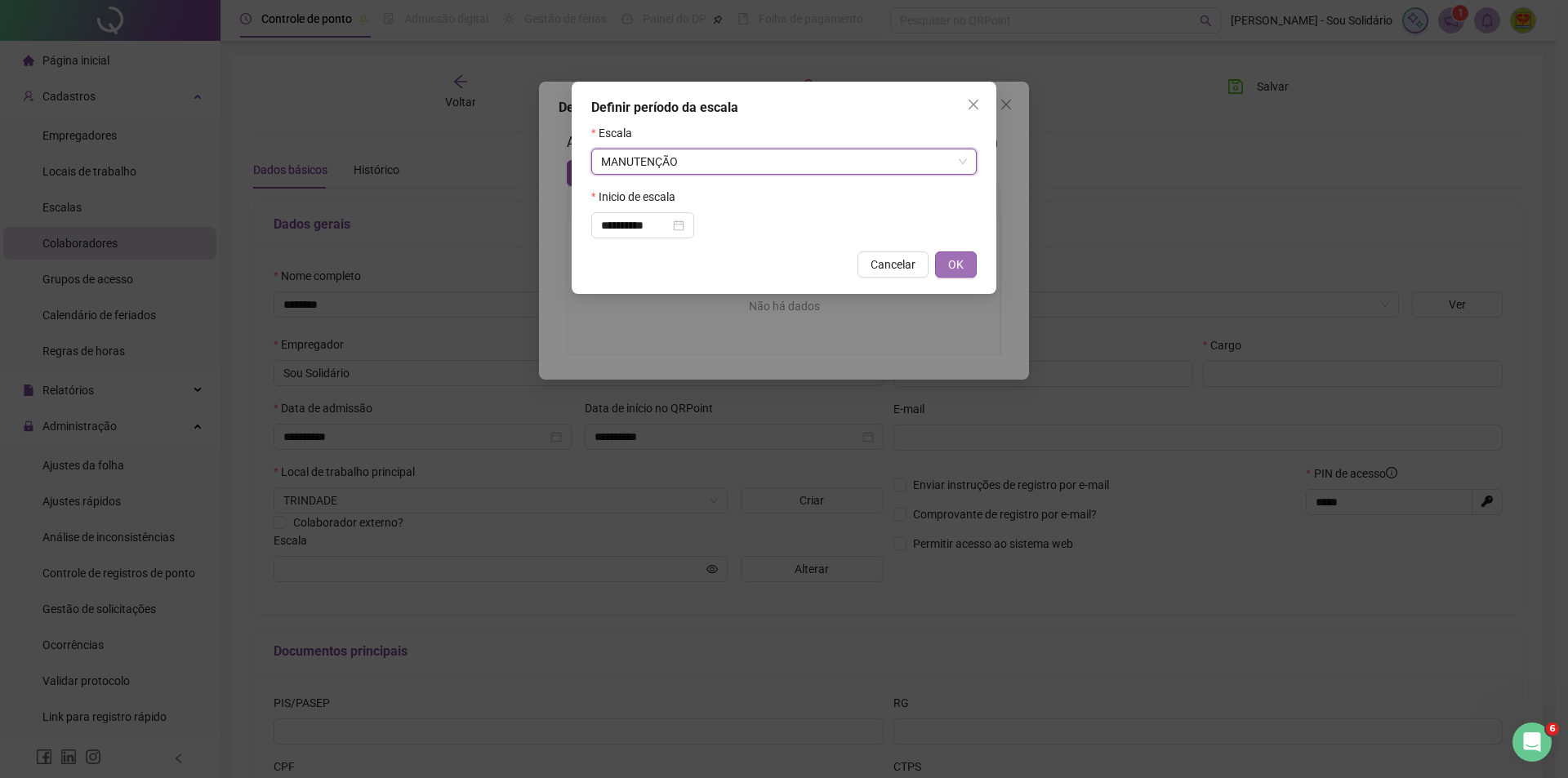
click at [956, 272] on span "OK" at bounding box center [956, 264] width 16 height 18
type input "**********"
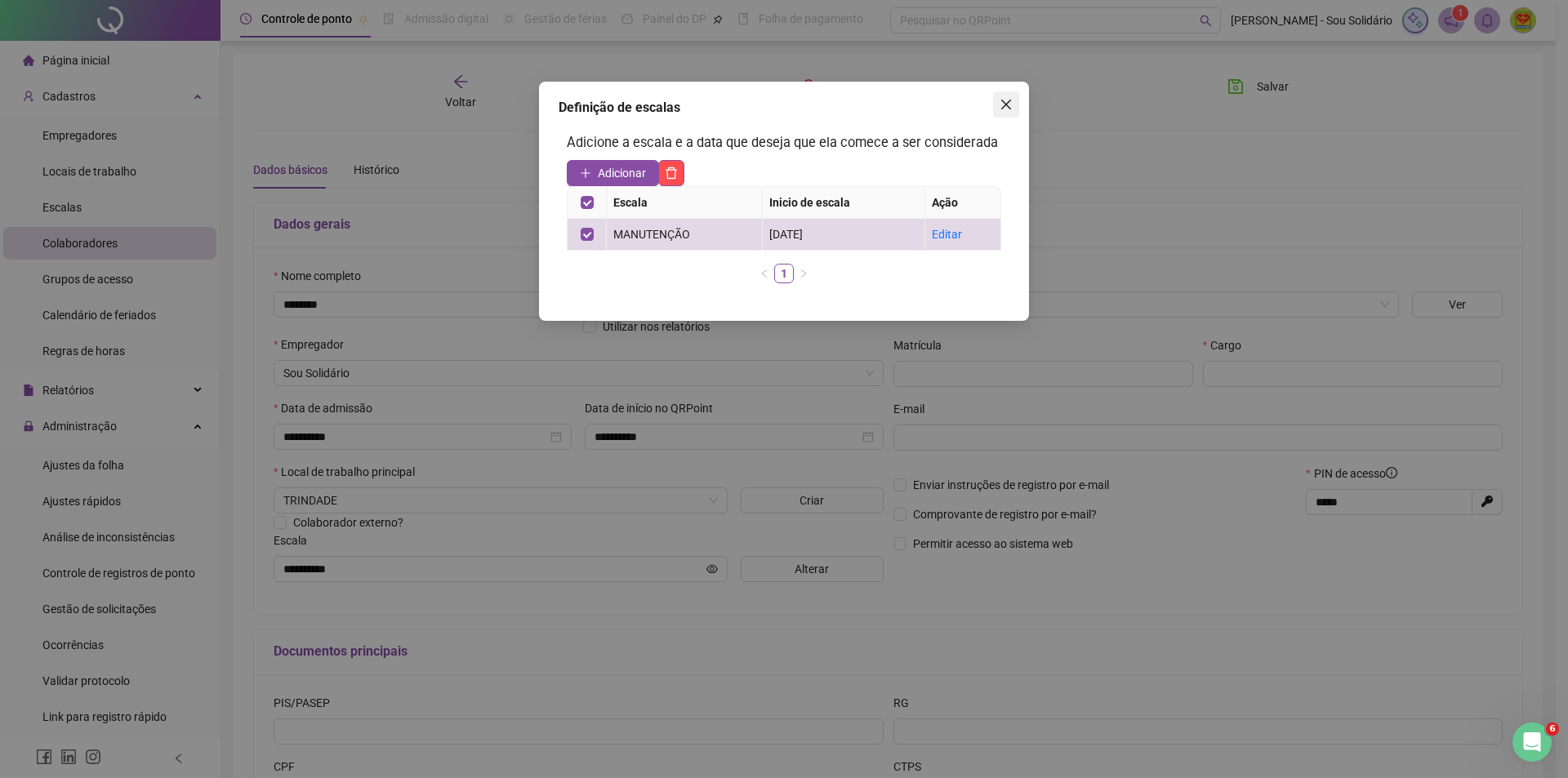
click at [1003, 103] on icon "close" at bounding box center [1006, 104] width 13 height 13
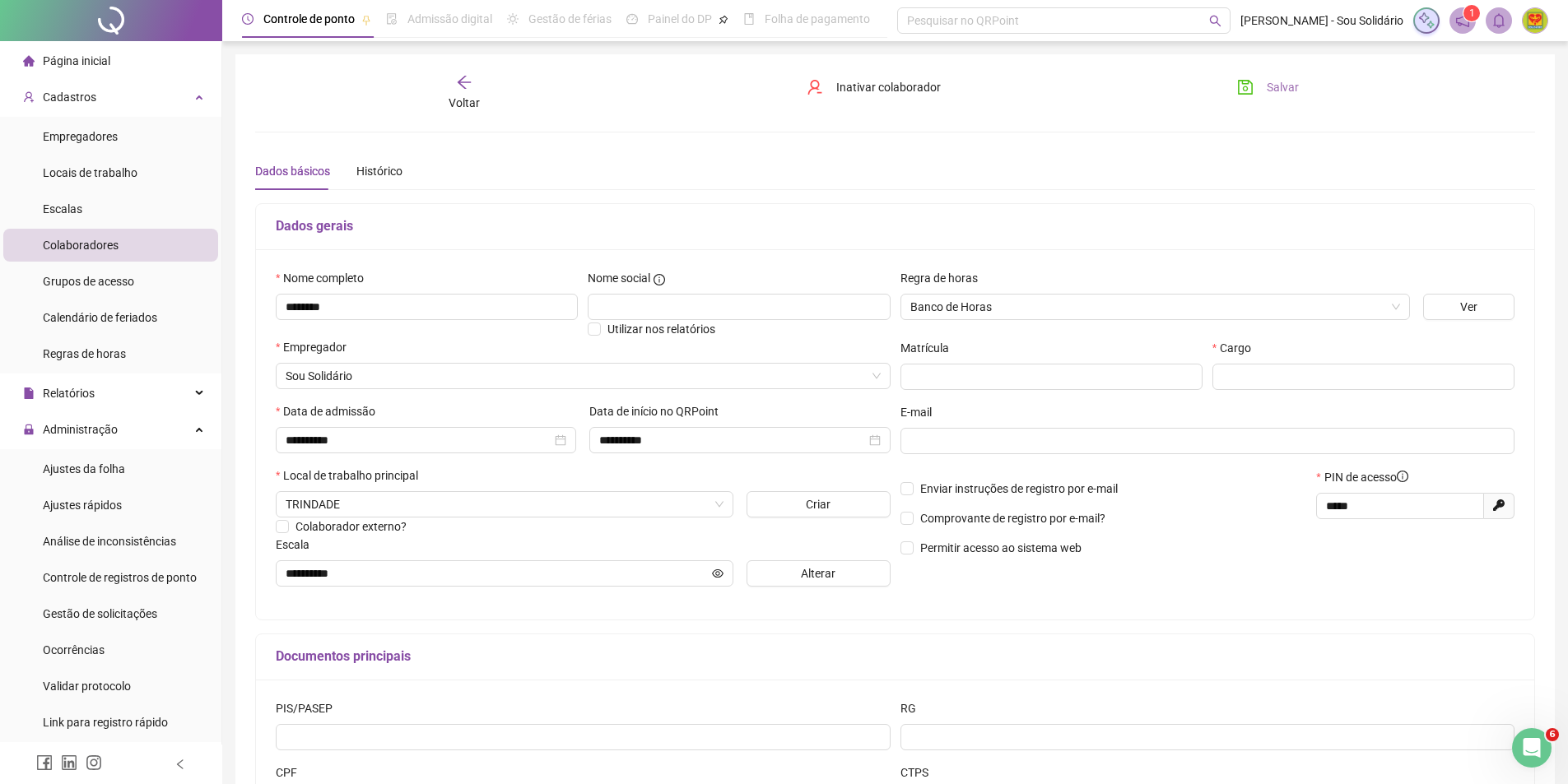
click at [1275, 85] on span "Salvar" at bounding box center [1282, 86] width 33 height 18
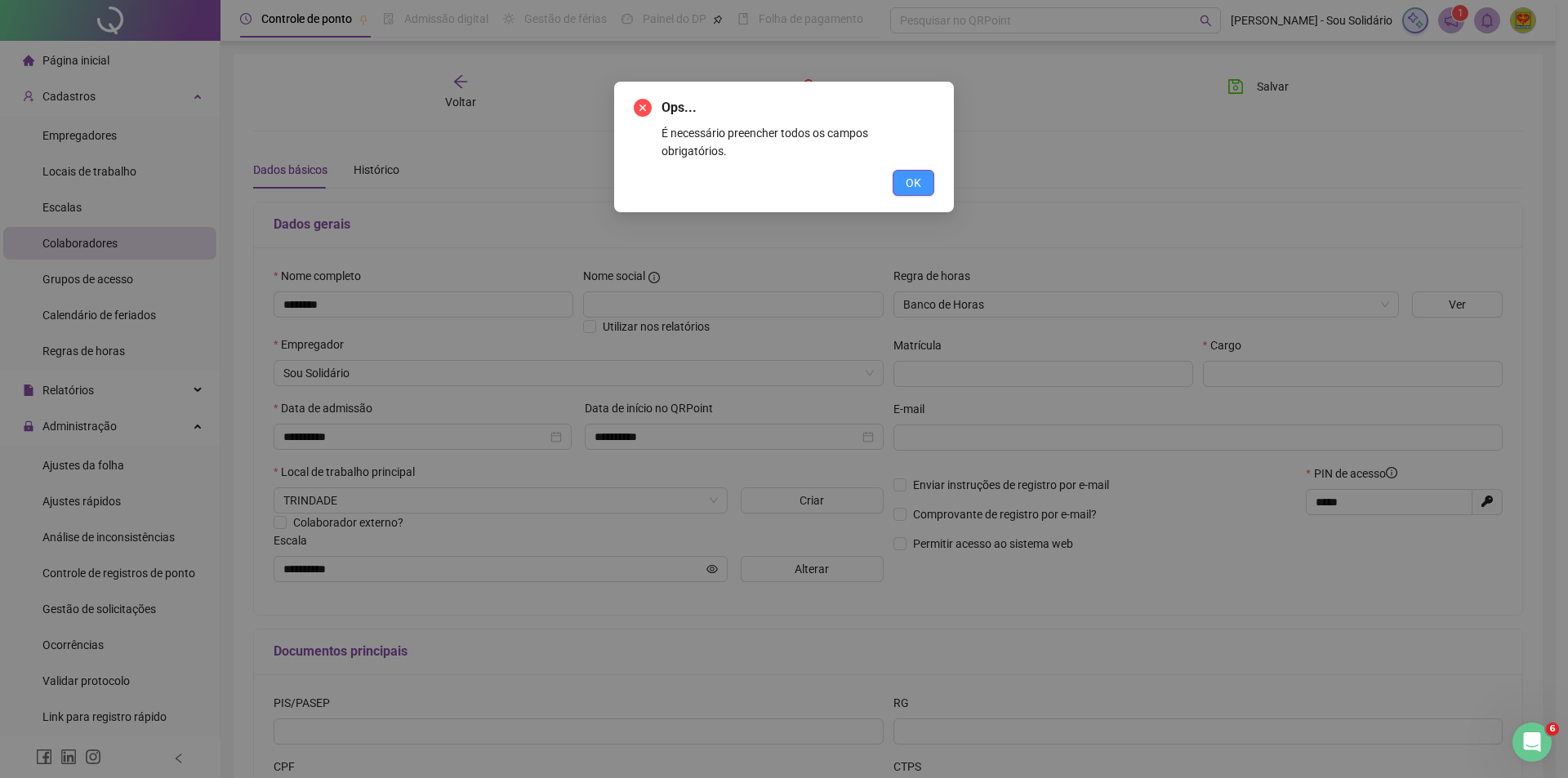
click at [929, 170] on button "OK" at bounding box center [913, 183] width 41 height 26
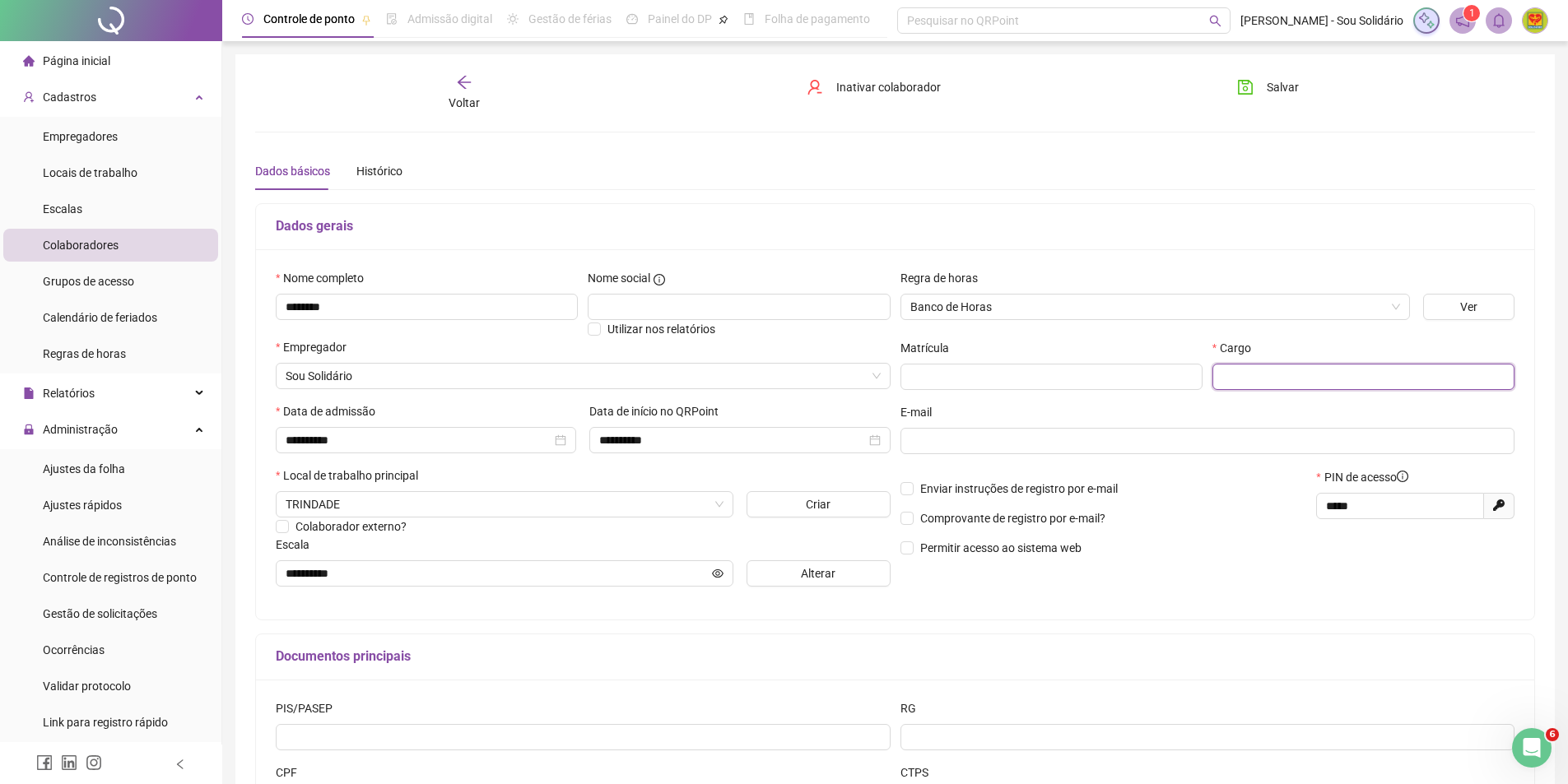
click at [1236, 377] on input "text" at bounding box center [1363, 377] width 302 height 26
type input "**********"
click at [1248, 80] on icon "save" at bounding box center [1246, 87] width 17 height 17
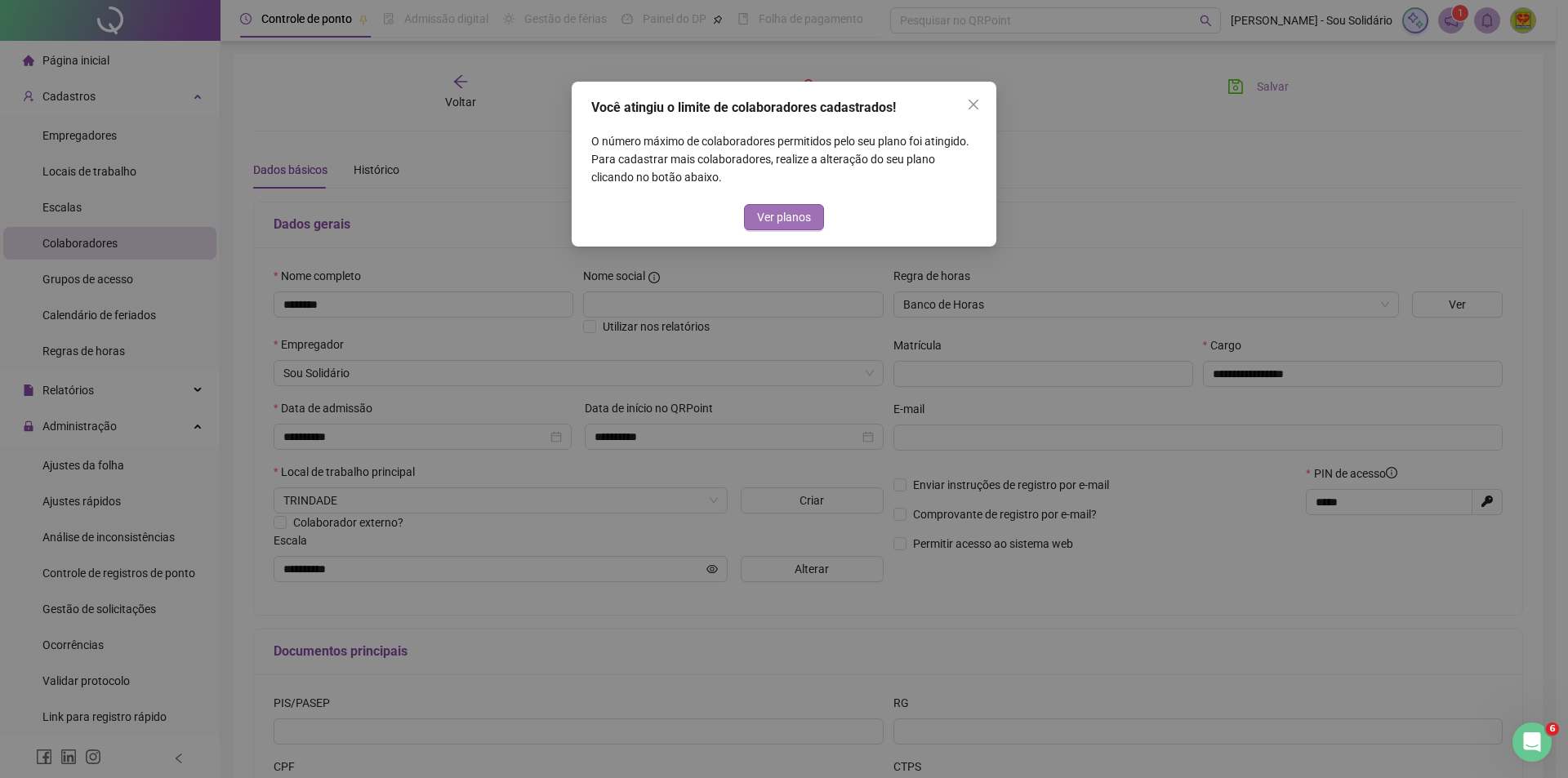
click at [777, 218] on span "Ver planos" at bounding box center [784, 217] width 53 height 18
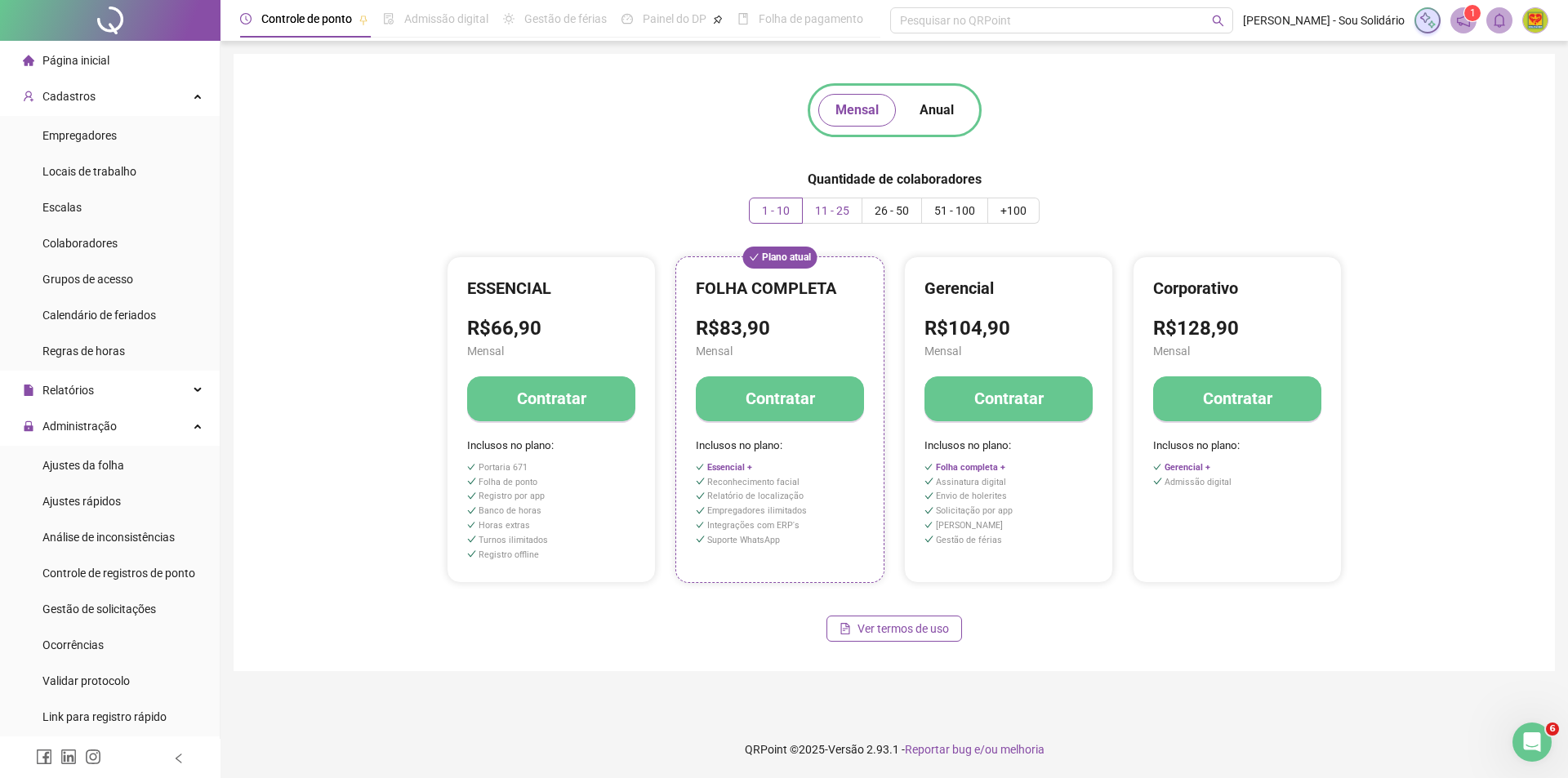
click at [831, 206] on span "11 - 25" at bounding box center [831, 210] width 34 height 13
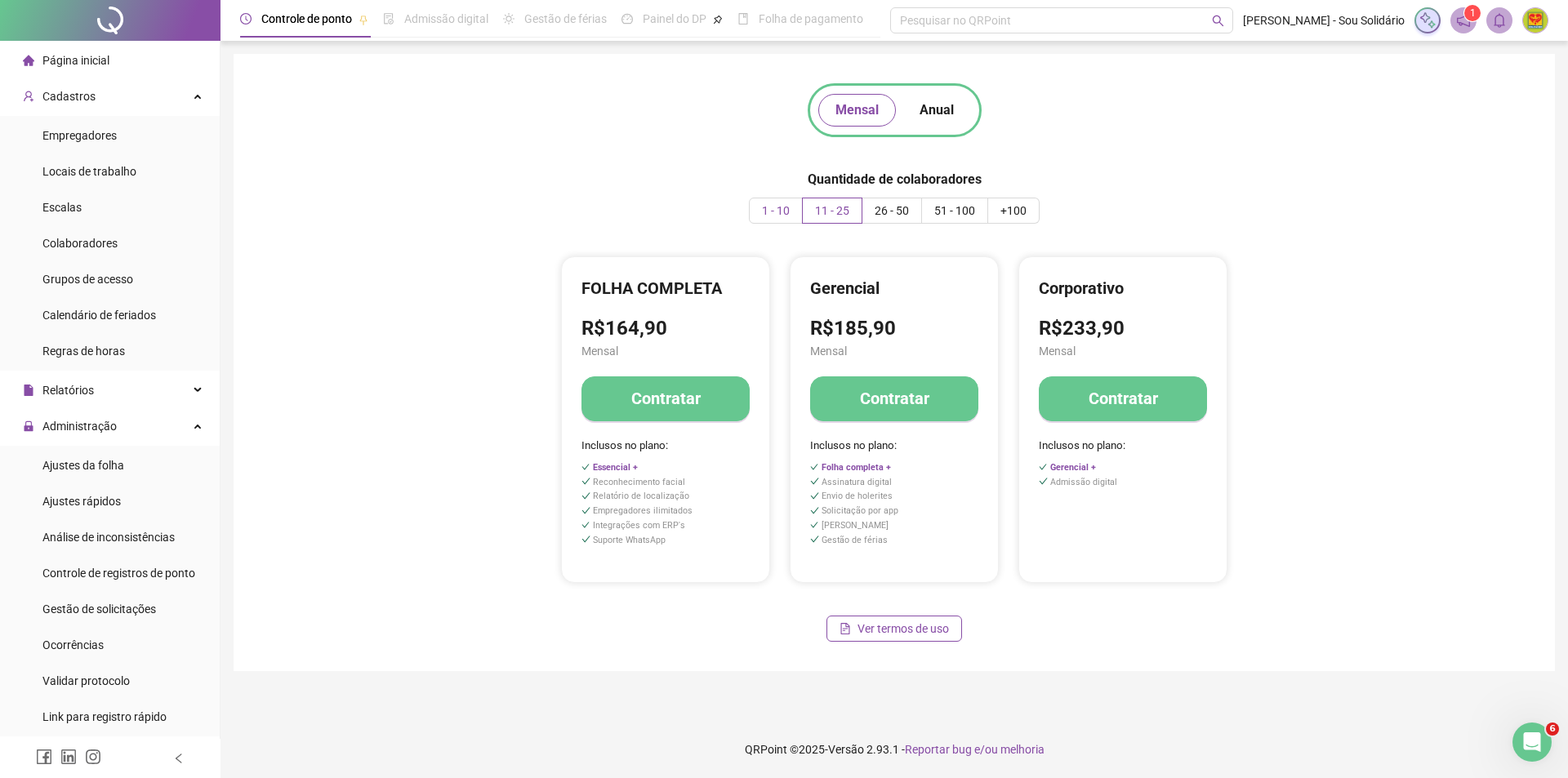
click at [781, 207] on span "1 - 10" at bounding box center [776, 210] width 28 height 13
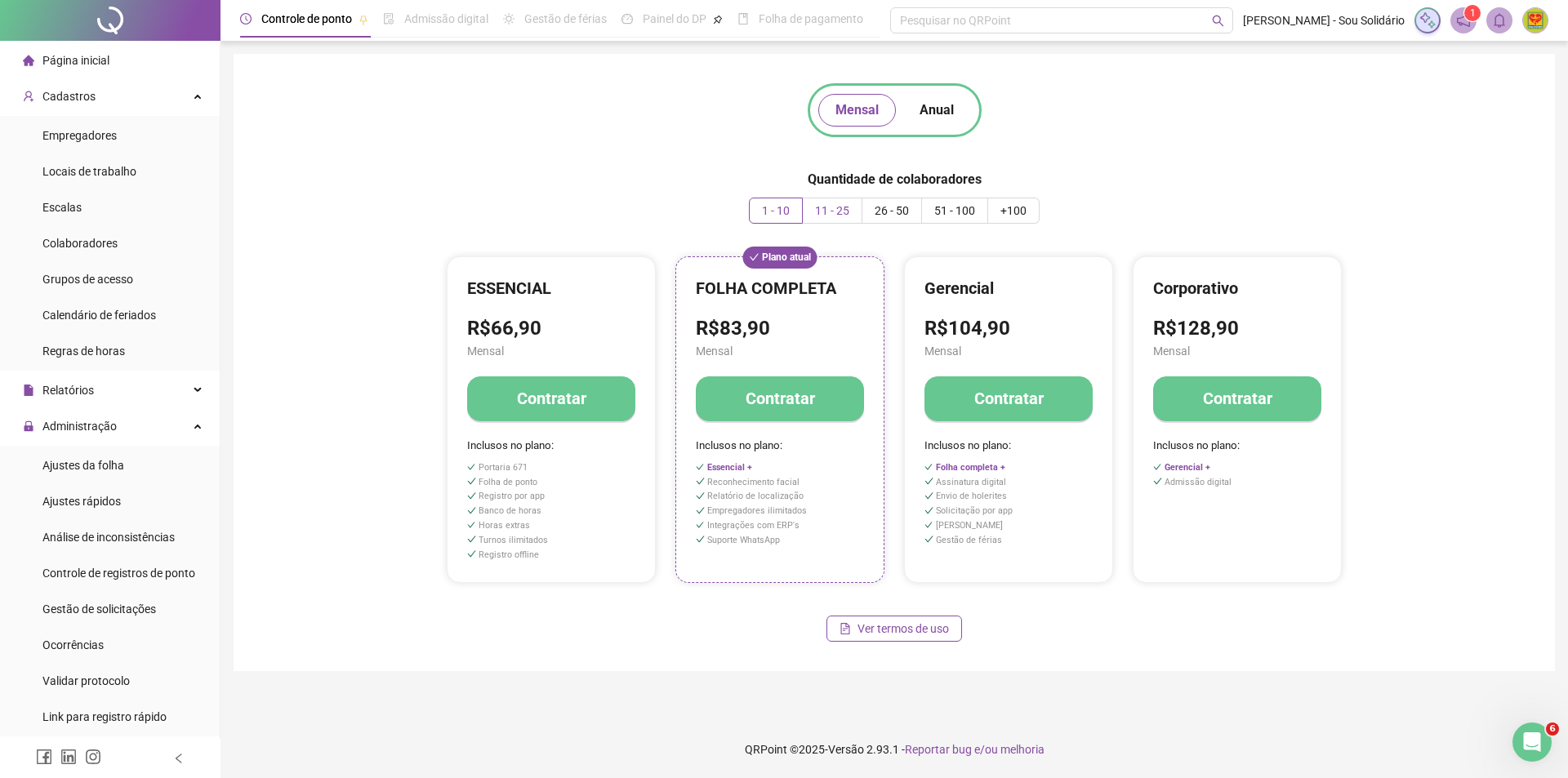
click at [835, 212] on span "11 - 25" at bounding box center [831, 210] width 34 height 13
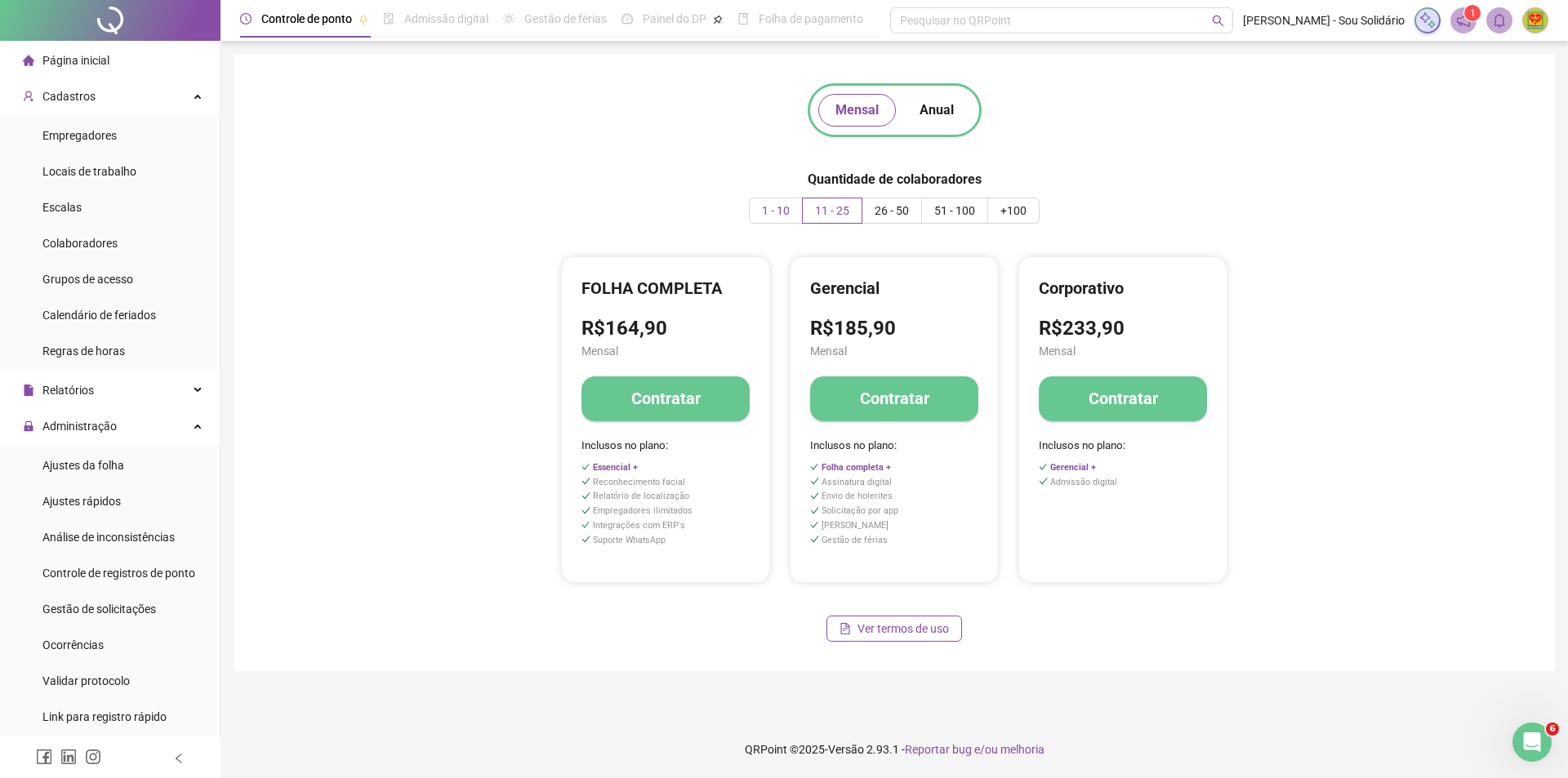
click at [788, 207] on span "1 - 10" at bounding box center [776, 210] width 28 height 13
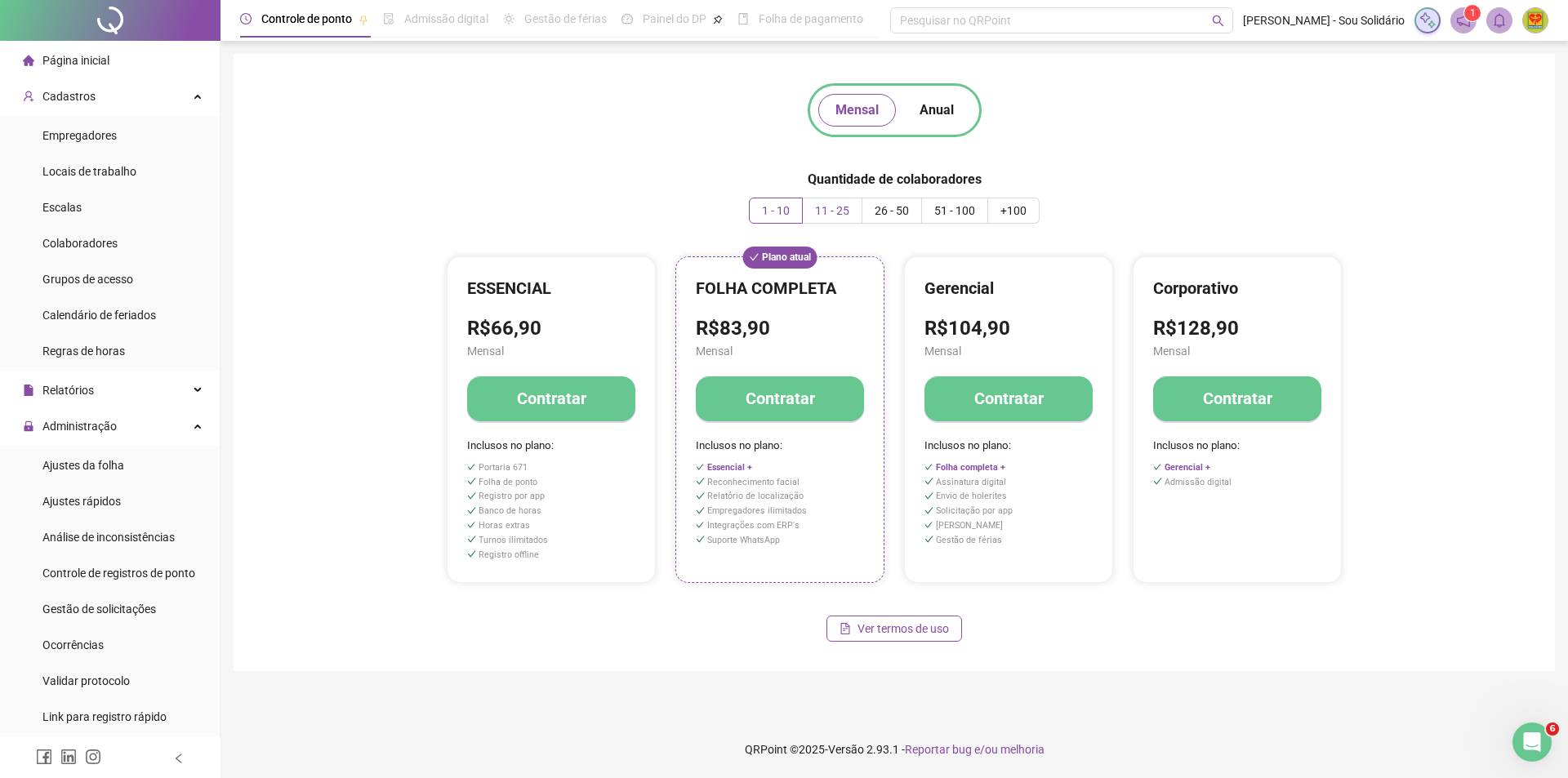
click at [833, 206] on span "11 - 25" at bounding box center [831, 210] width 34 height 13
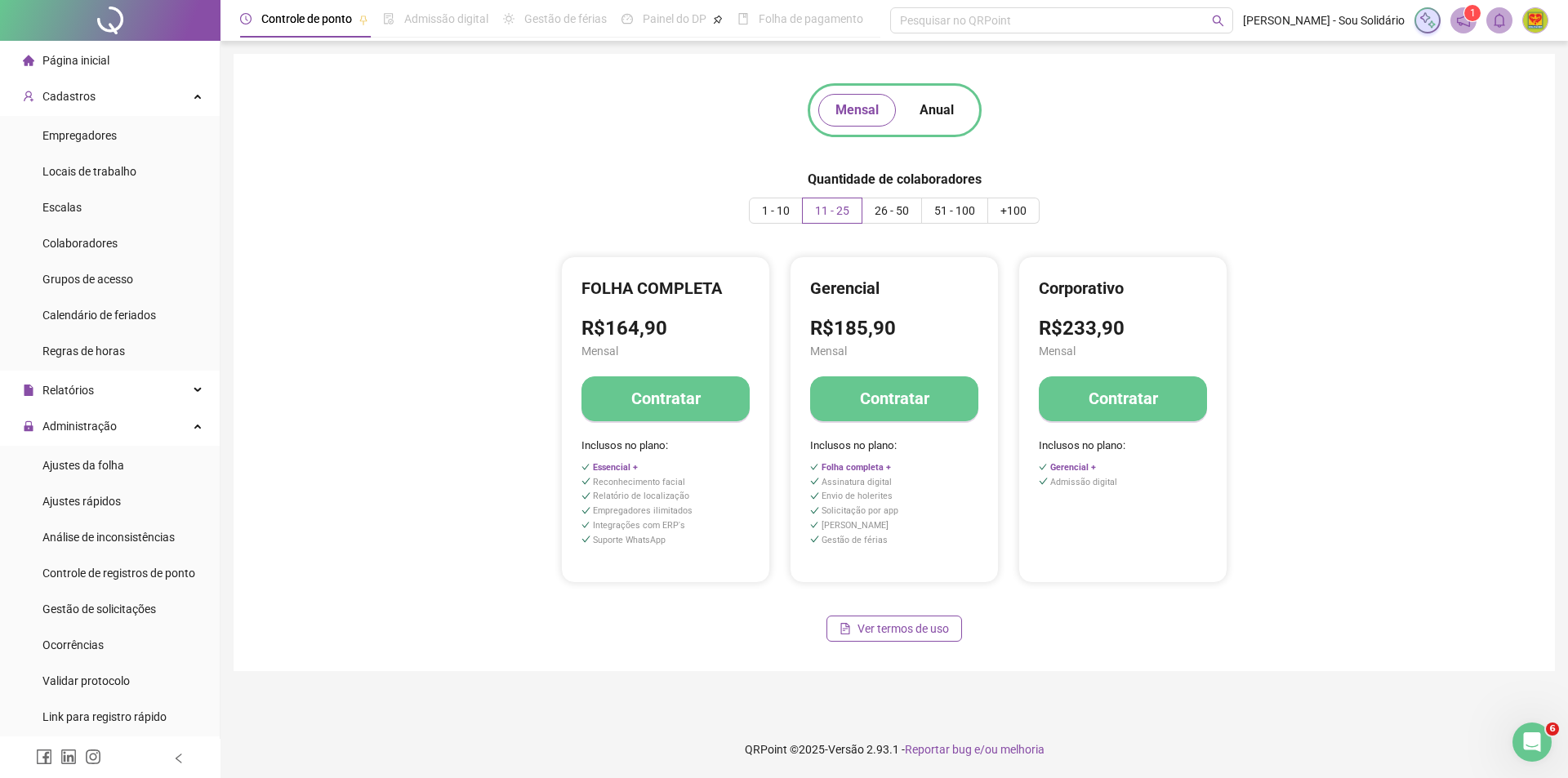
click at [665, 404] on h4 "Contratar" at bounding box center [666, 398] width 69 height 23
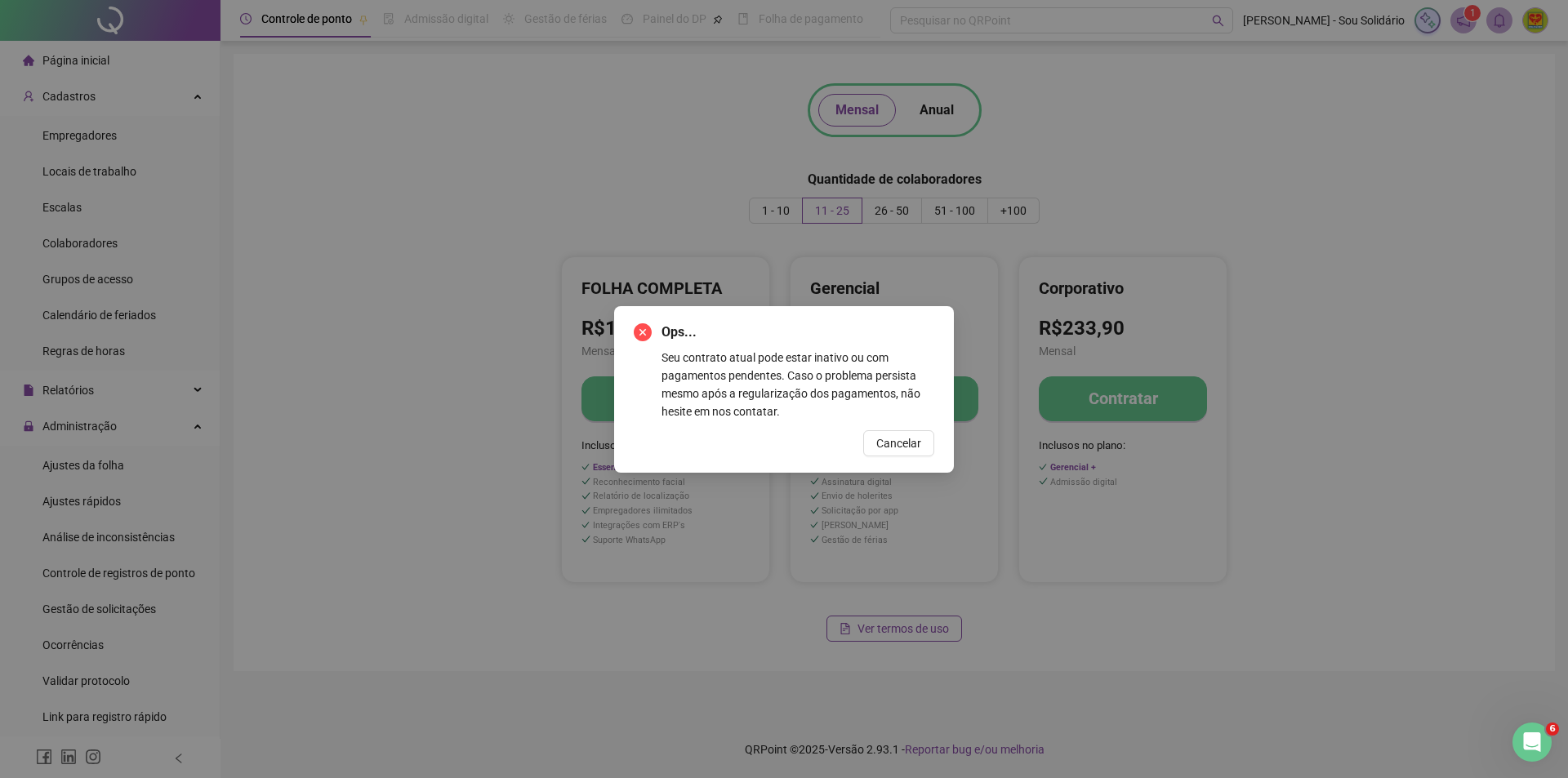
click at [1200, 540] on div "Ops... Seu contrato atual pode estar inativo ou com pagamentos pendentes. Caso …" at bounding box center [784, 389] width 1568 height 778
click at [1536, 749] on div "Abertura do Messenger da Intercom" at bounding box center [1529, 739] width 53 height 53
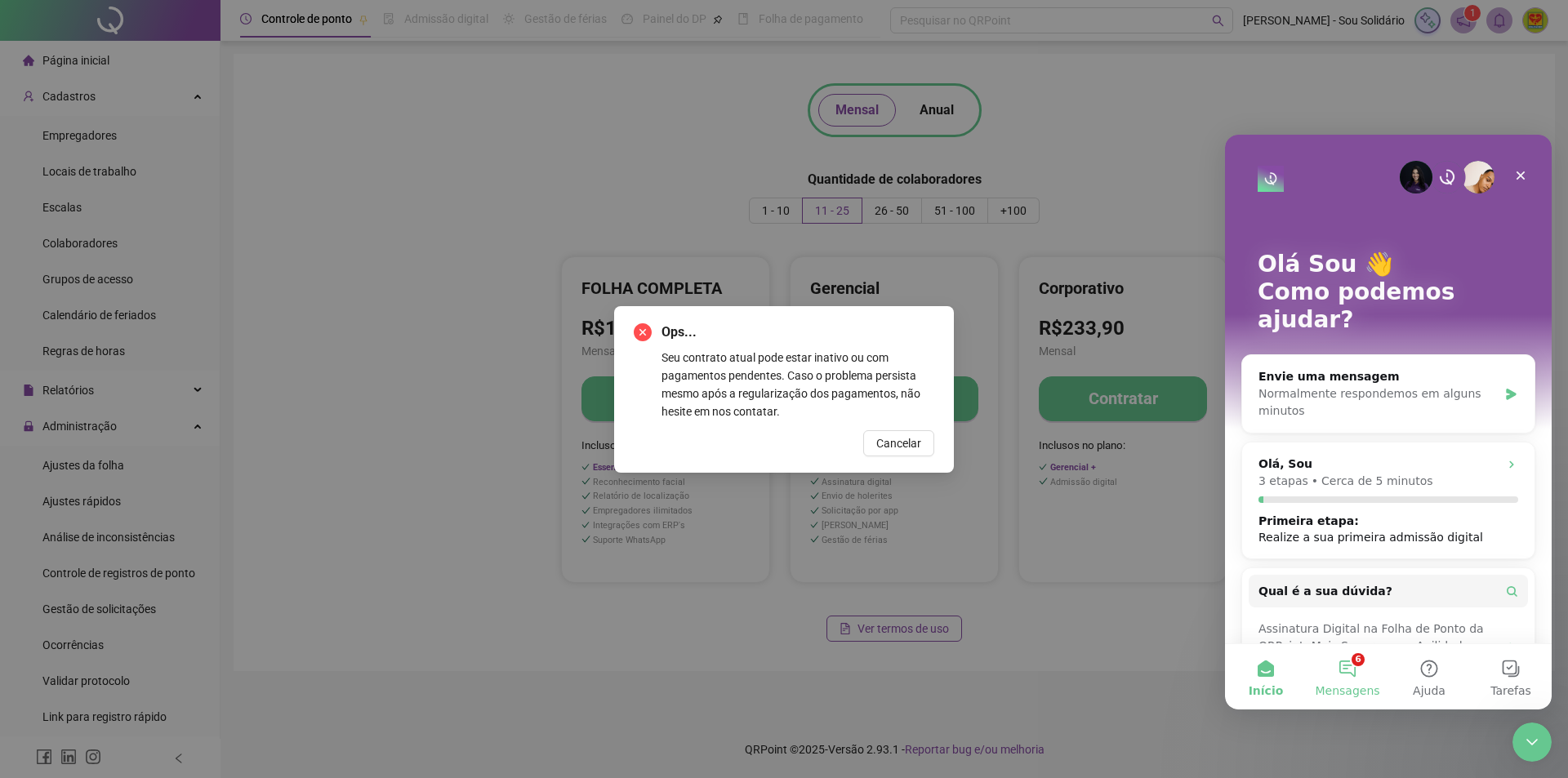
click at [1350, 677] on button "6 Mensagens" at bounding box center [1347, 677] width 82 height 65
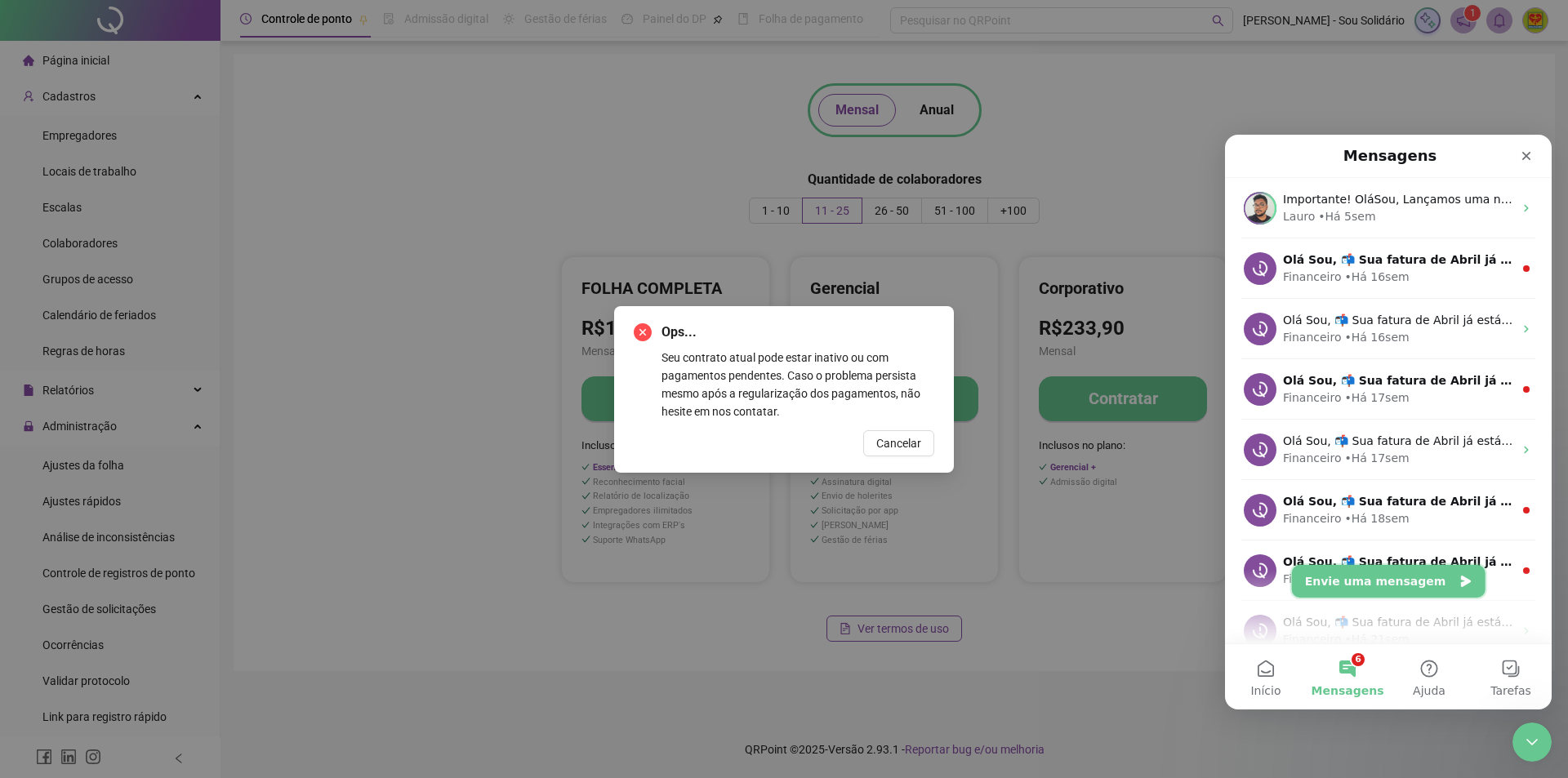
click at [1373, 575] on button "Envie uma mensagem" at bounding box center [1389, 581] width 194 height 32
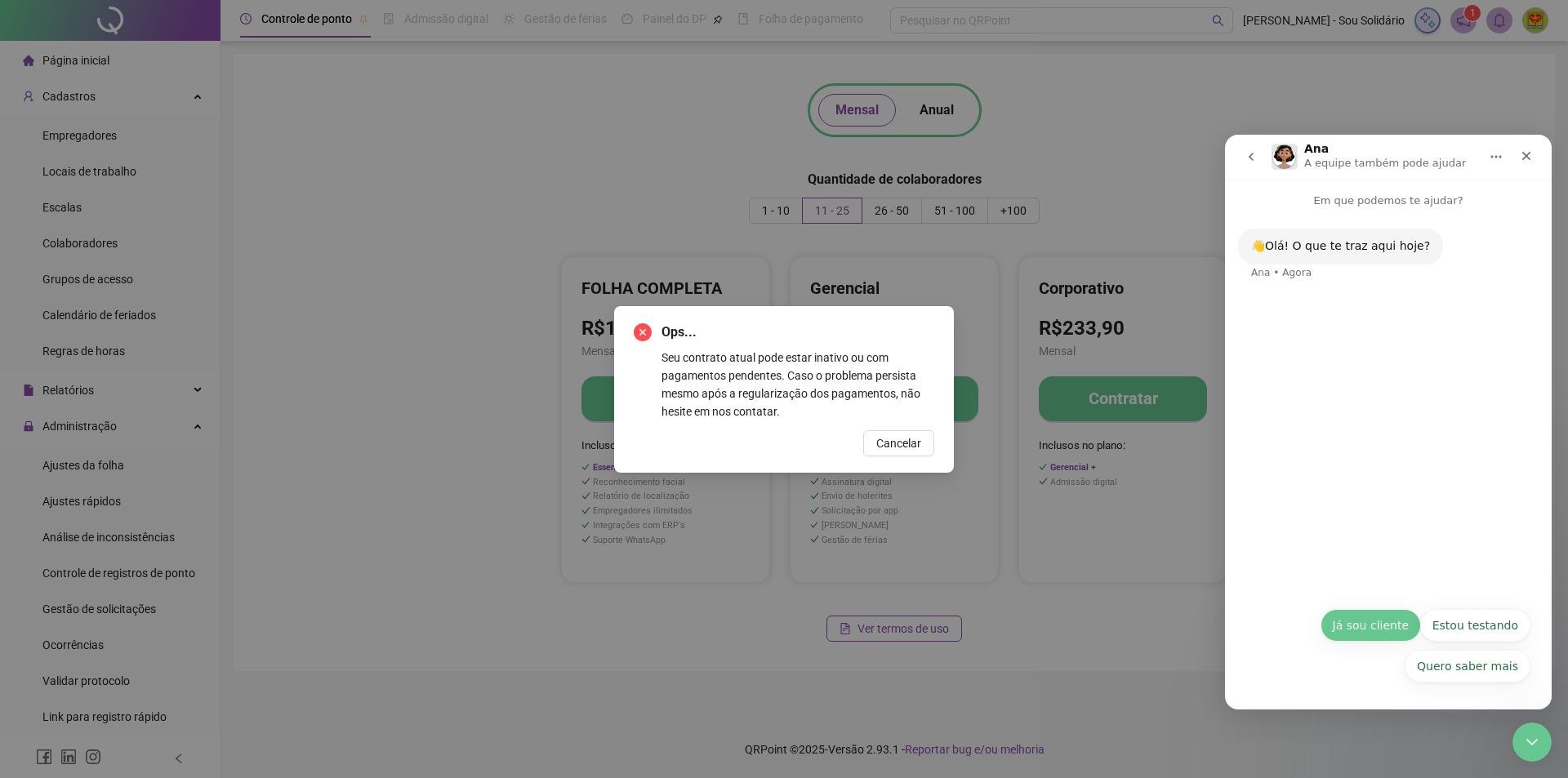
click at [1362, 633] on button "Já sou cliente" at bounding box center [1371, 625] width 100 height 32
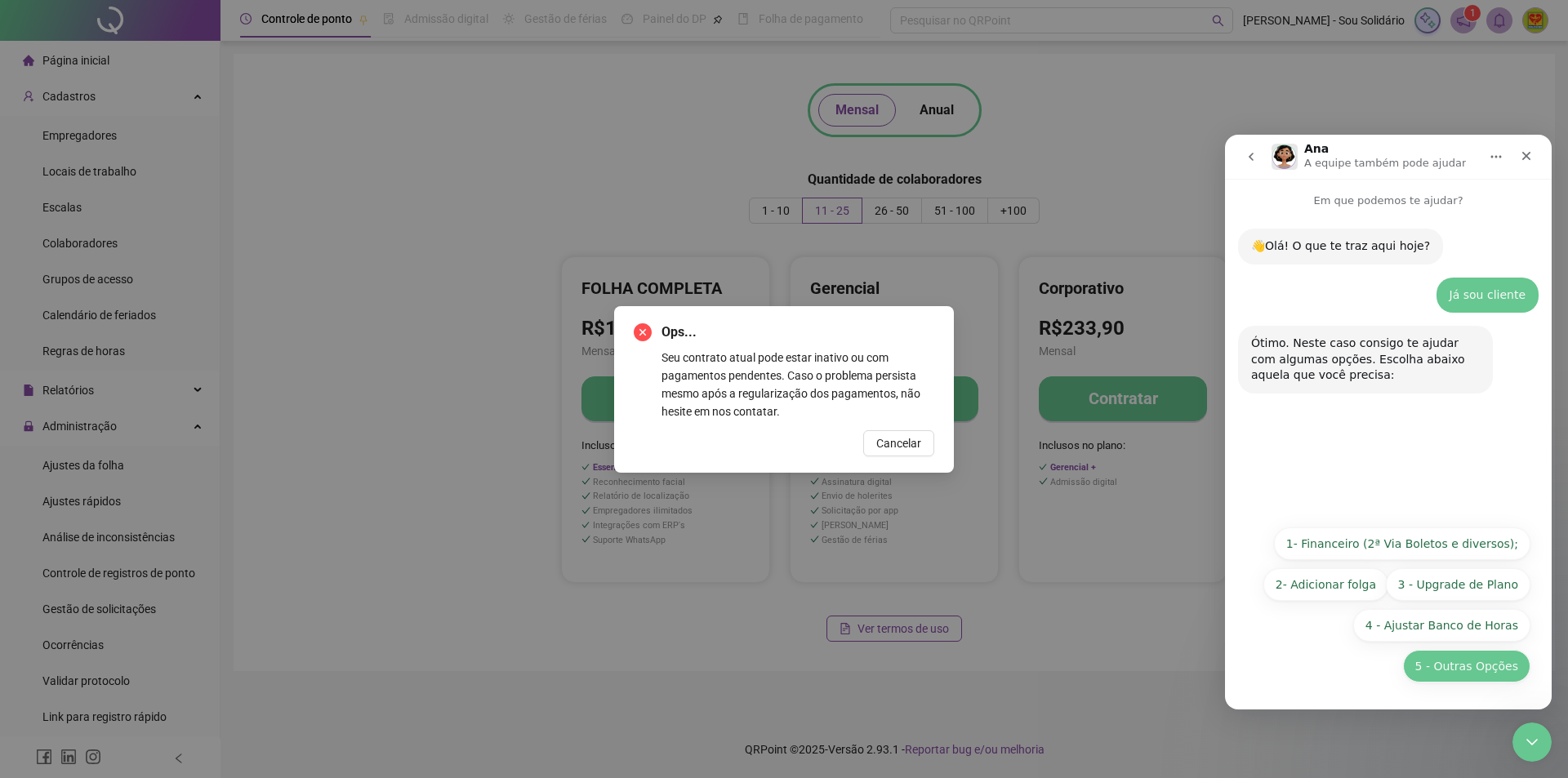
click at [1475, 666] on button "5 - Outras Opções" at bounding box center [1467, 666] width 127 height 32
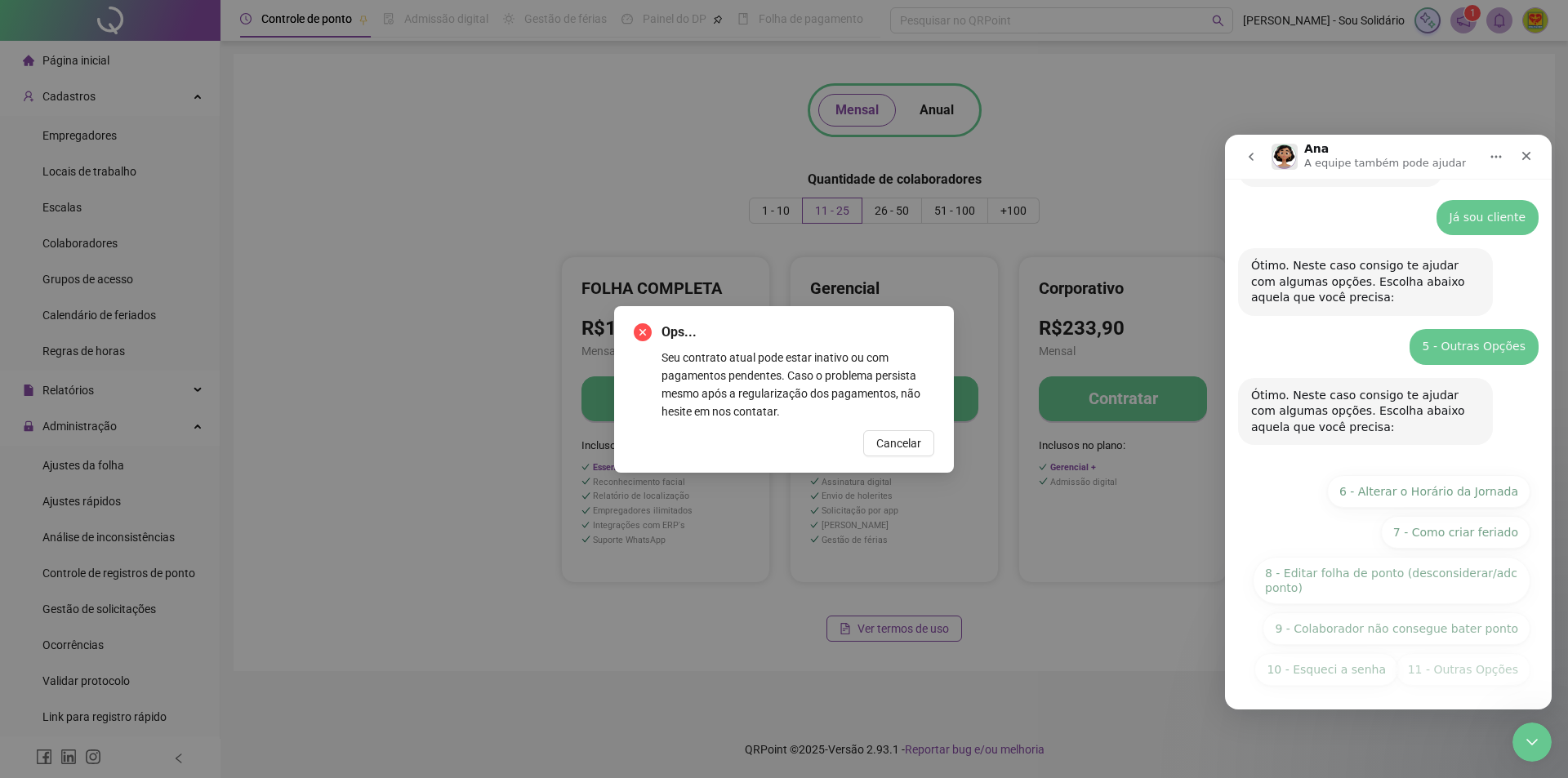
scroll to position [81, 0]
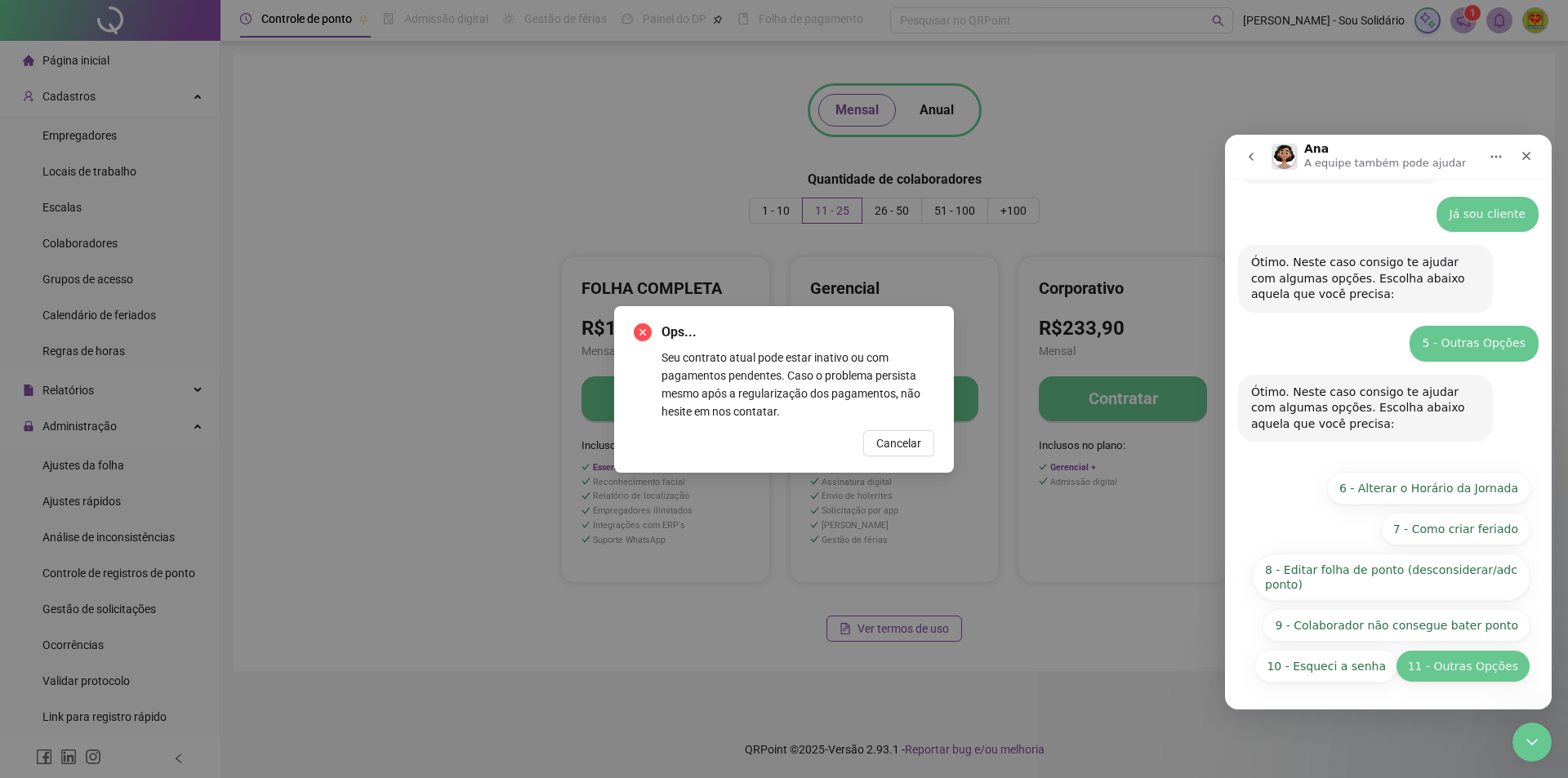
click at [1448, 668] on button "11 - Outras Opções" at bounding box center [1463, 666] width 135 height 32
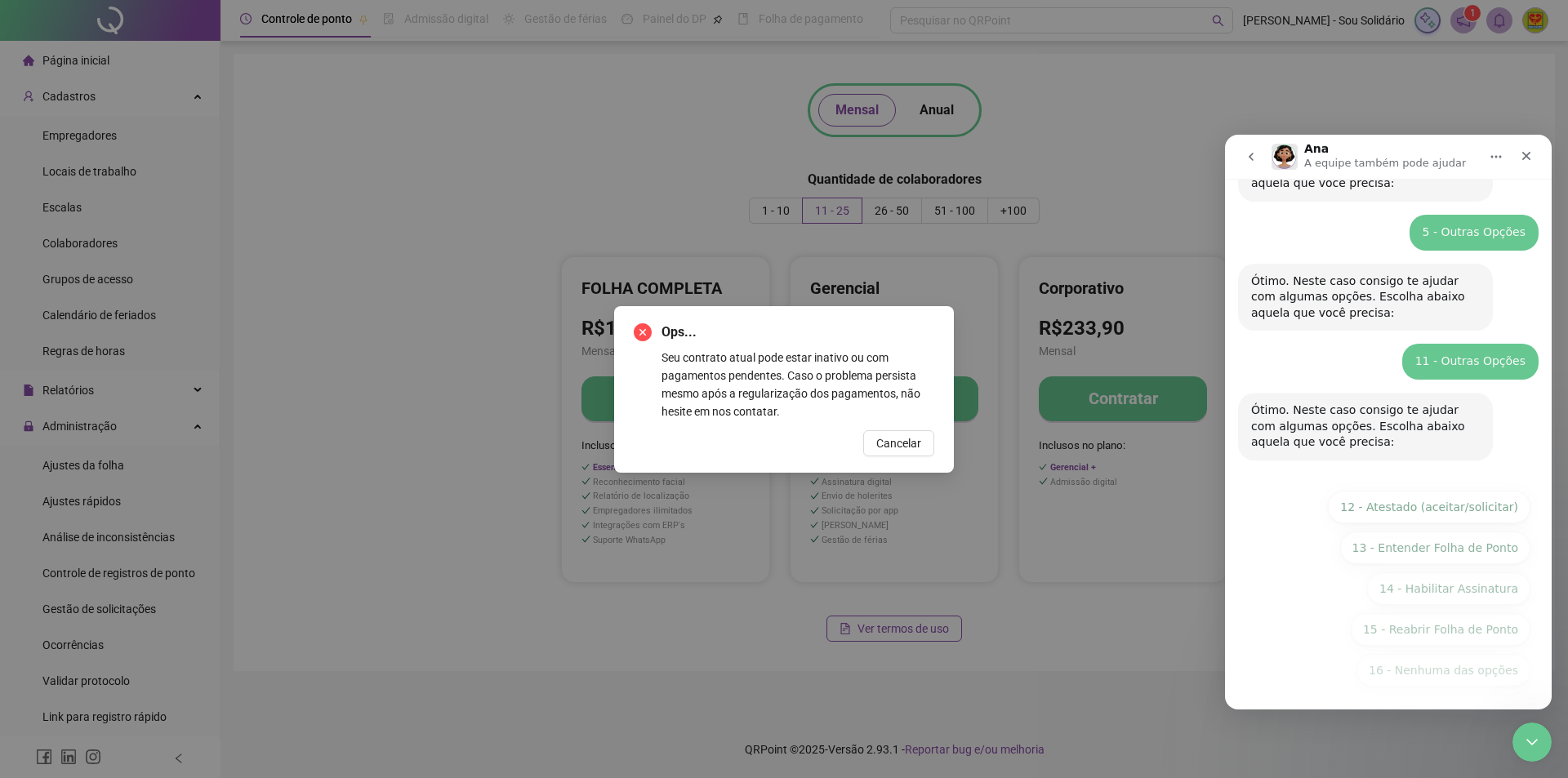
scroll to position [196, 0]
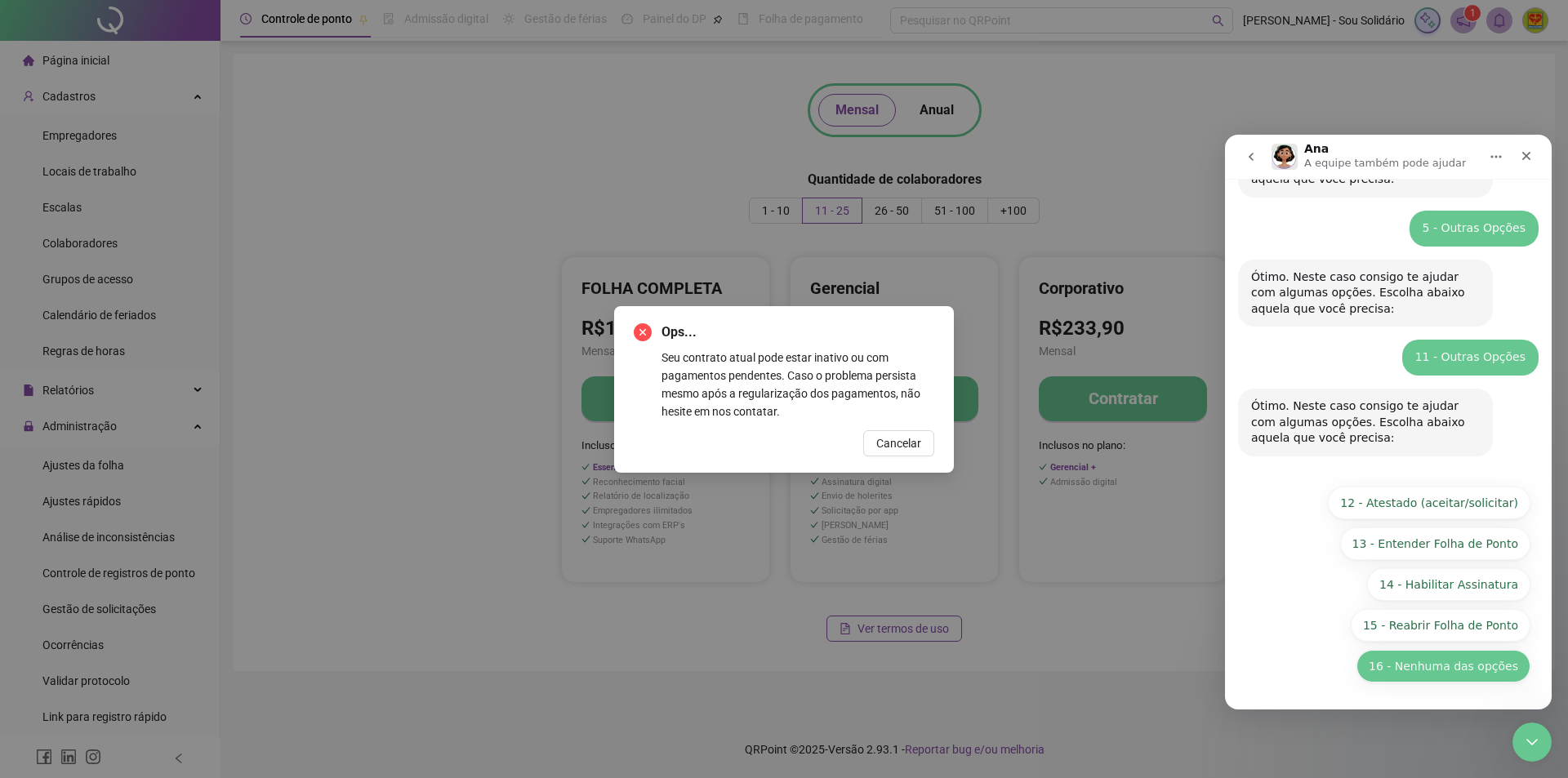
click at [1437, 669] on button "16 - Nenhuma das opções" at bounding box center [1443, 666] width 174 height 32
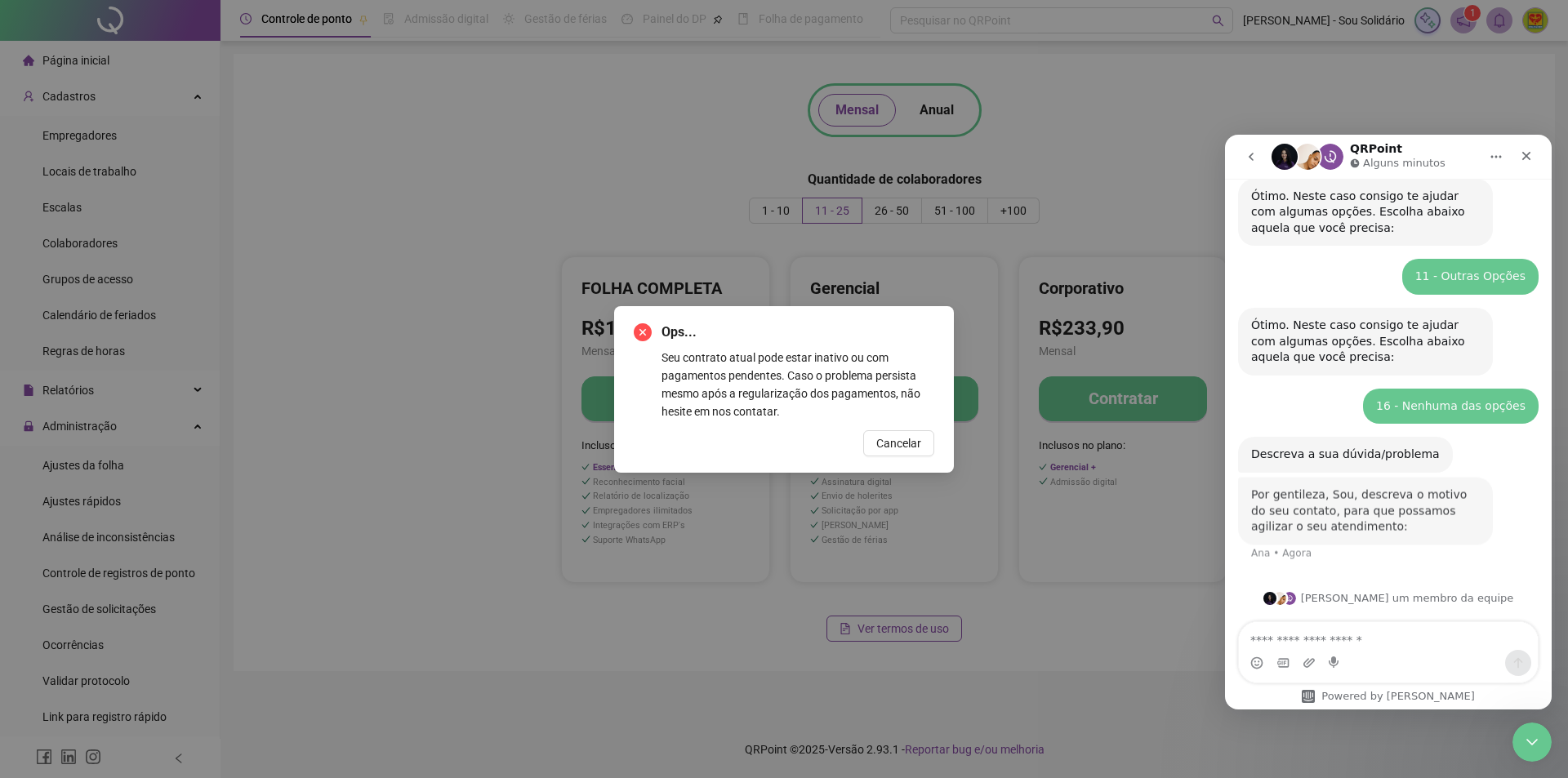
scroll to position [277, 0]
click at [1292, 641] on textarea "Envie uma mensagem..." at bounding box center [1388, 636] width 299 height 28
click at [1448, 642] on textarea "**********" at bounding box center [1388, 636] width 299 height 28
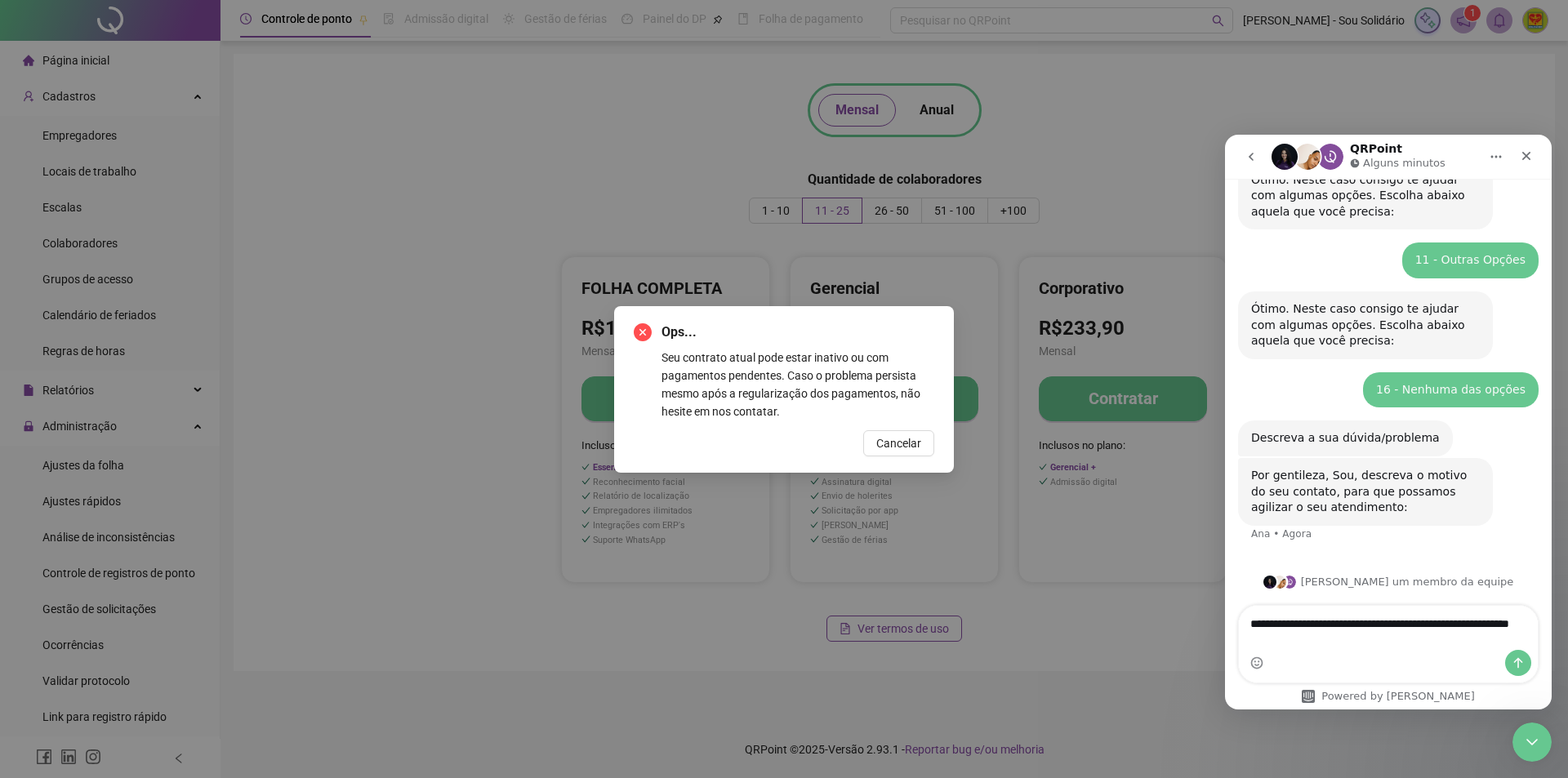
type textarea "**********"
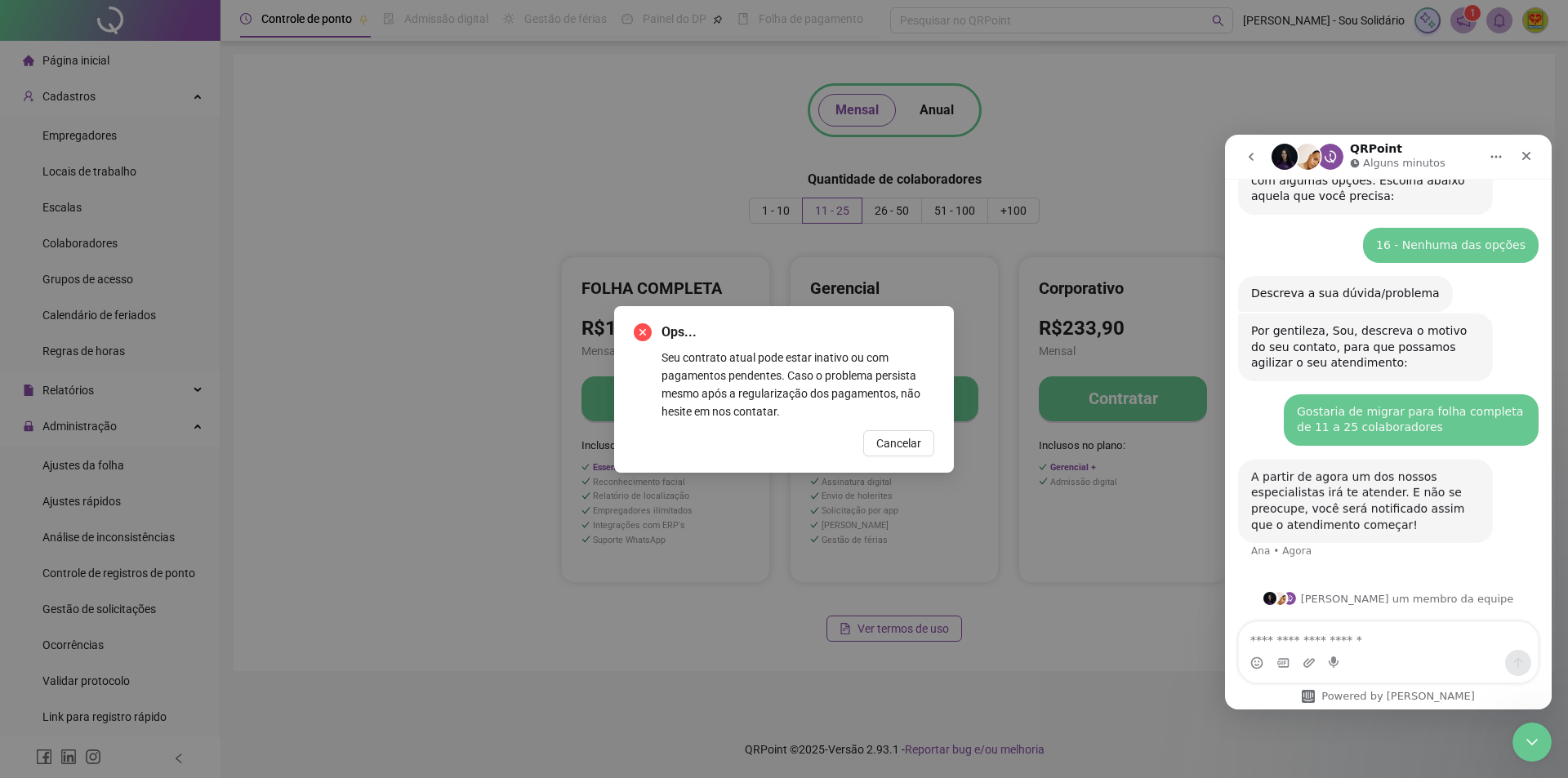
scroll to position [438, 0]
click at [1527, 154] on icon "Fechar" at bounding box center [1527, 157] width 9 height 9
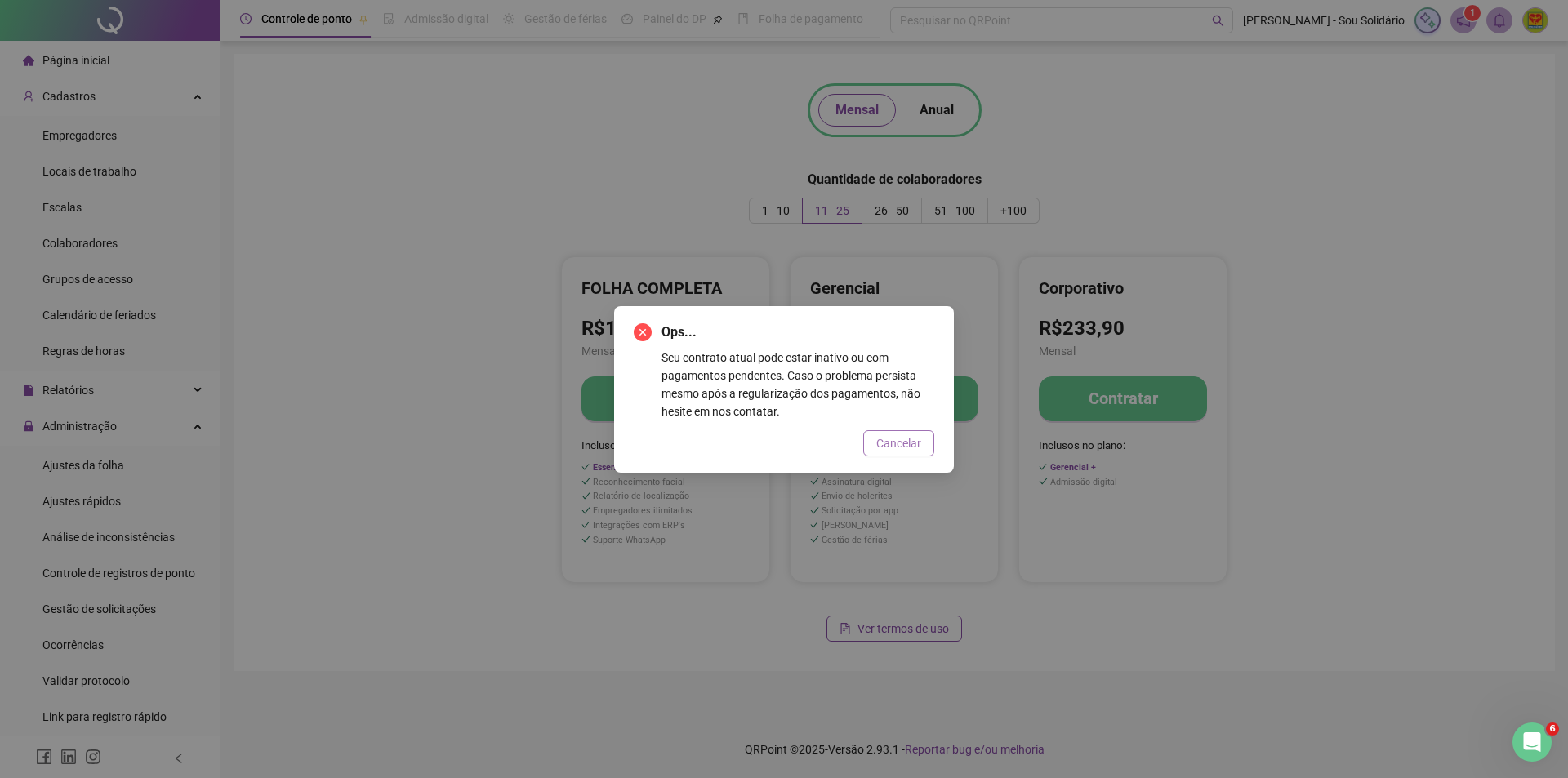
click at [894, 442] on span "Cancelar" at bounding box center [899, 442] width 45 height 18
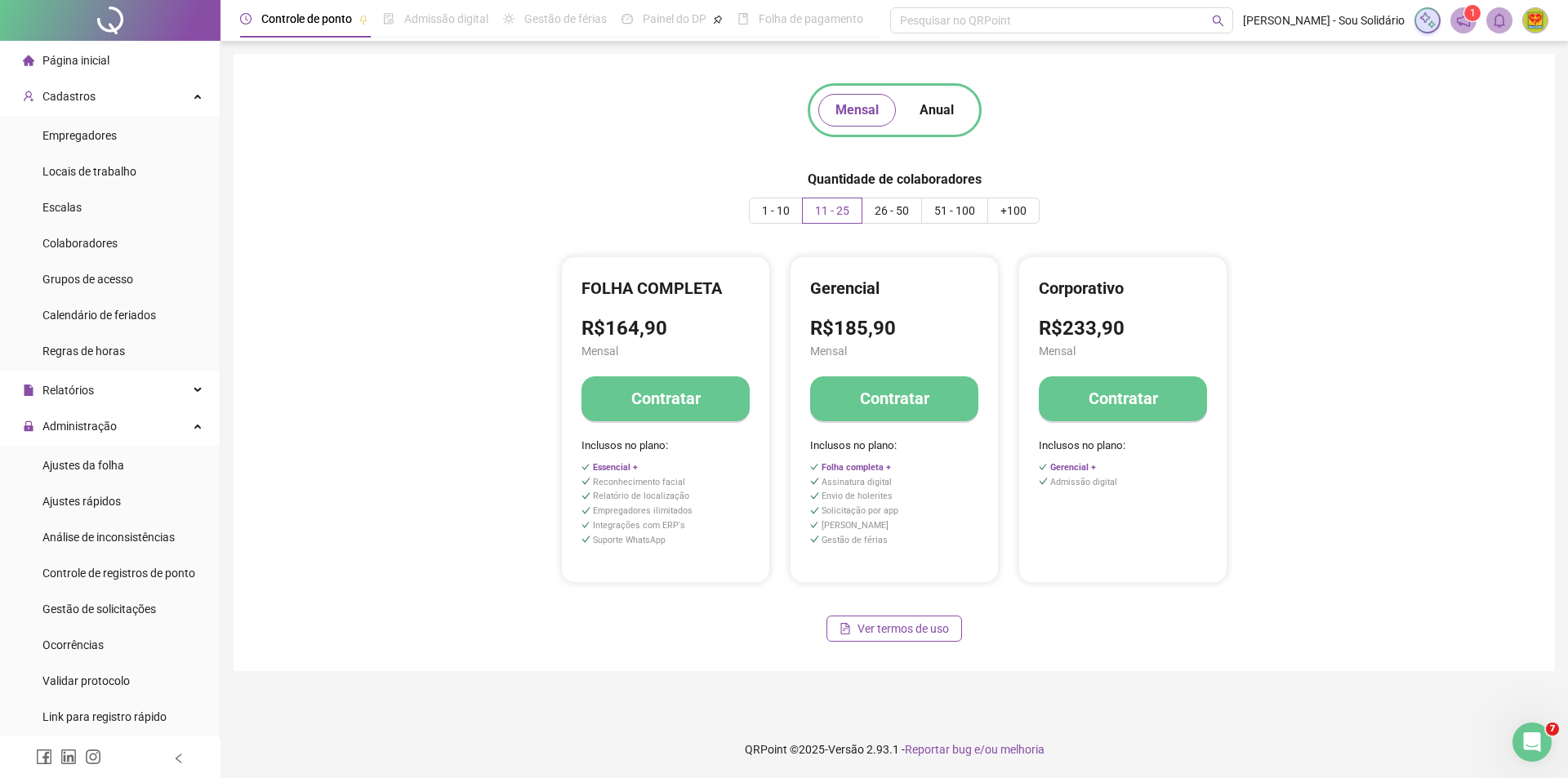
scroll to position [638, 0]
click at [1547, 738] on div "Abertura do Messenger da Intercom" at bounding box center [1529, 739] width 53 height 53
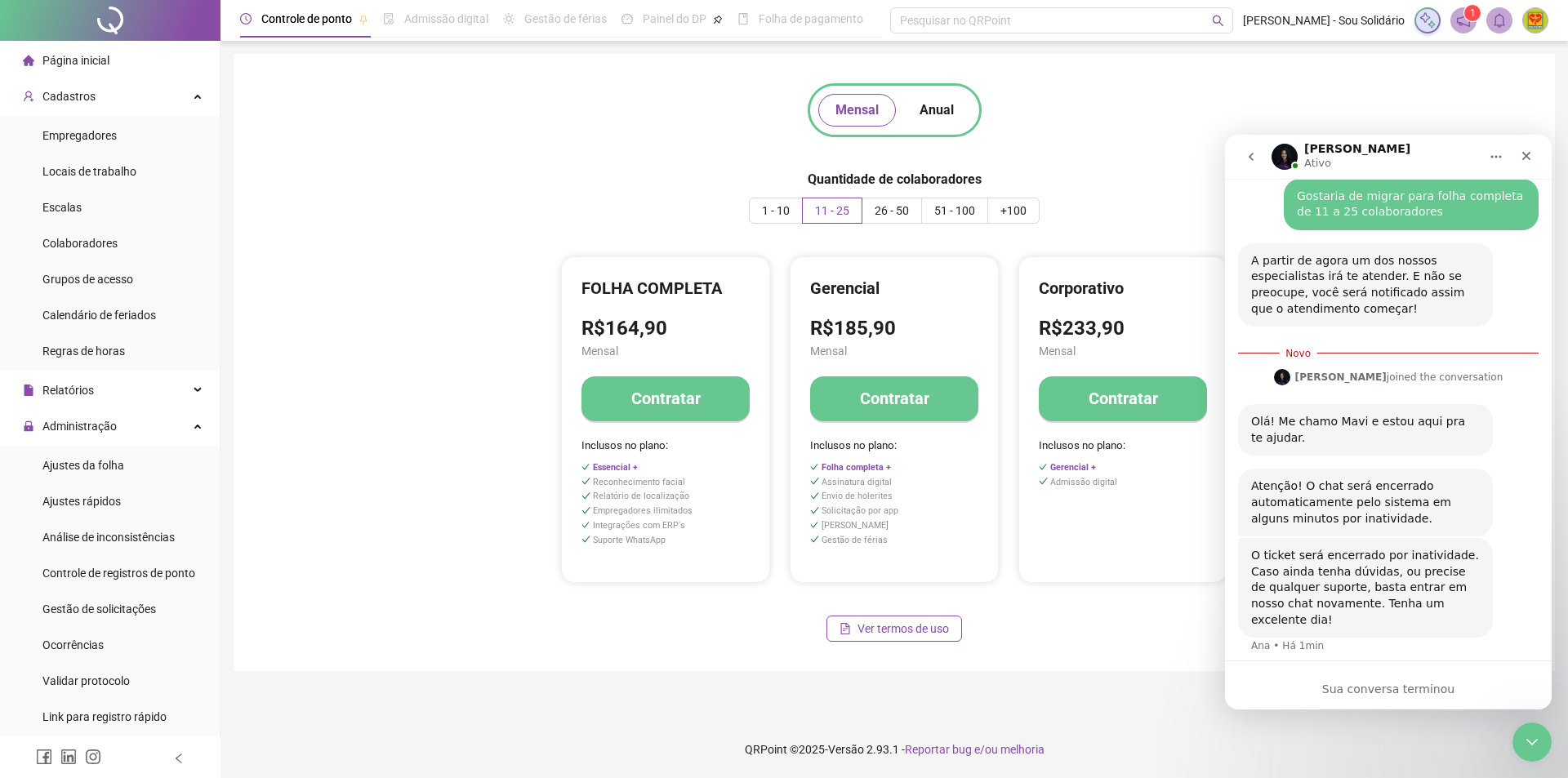
scroll to position [665, 0]
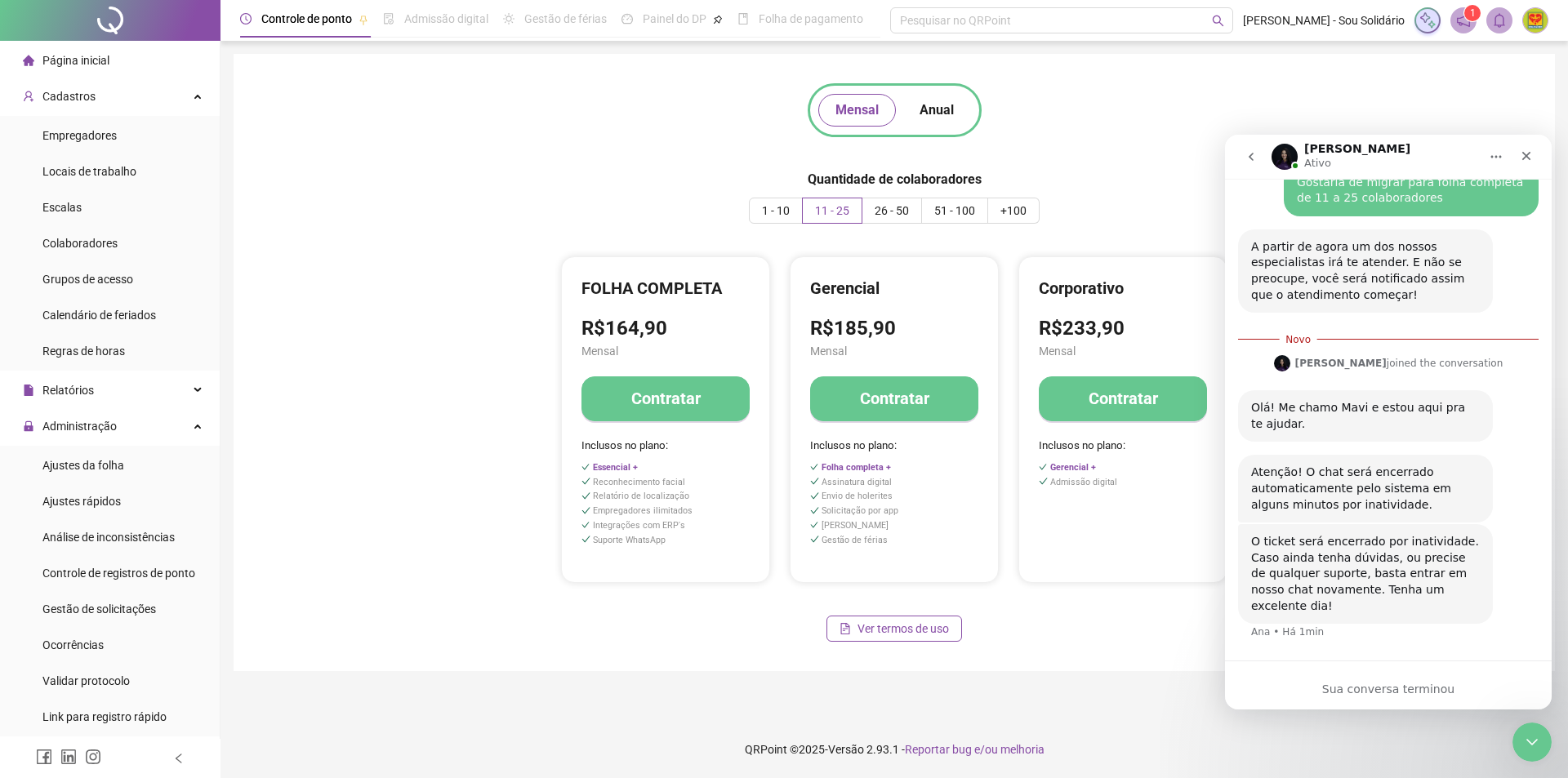
click at [1389, 691] on div "Sua conversa terminou" at bounding box center [1388, 690] width 326 height 18
click at [1371, 687] on div "Sua conversa terminou" at bounding box center [1388, 690] width 326 height 18
click at [1349, 546] on div "O ticket será encerrado por inatividade. Caso ainda tenha dúvidas, ou precise d…" at bounding box center [1365, 573] width 229 height 80
click at [1371, 691] on div "Sua conversa terminou" at bounding box center [1388, 690] width 326 height 18
click at [1328, 635] on div "O ticket será encerrado por inatividade. Caso ainda tenha dúvidas, ou precise d…" at bounding box center [1388, 592] width 301 height 136
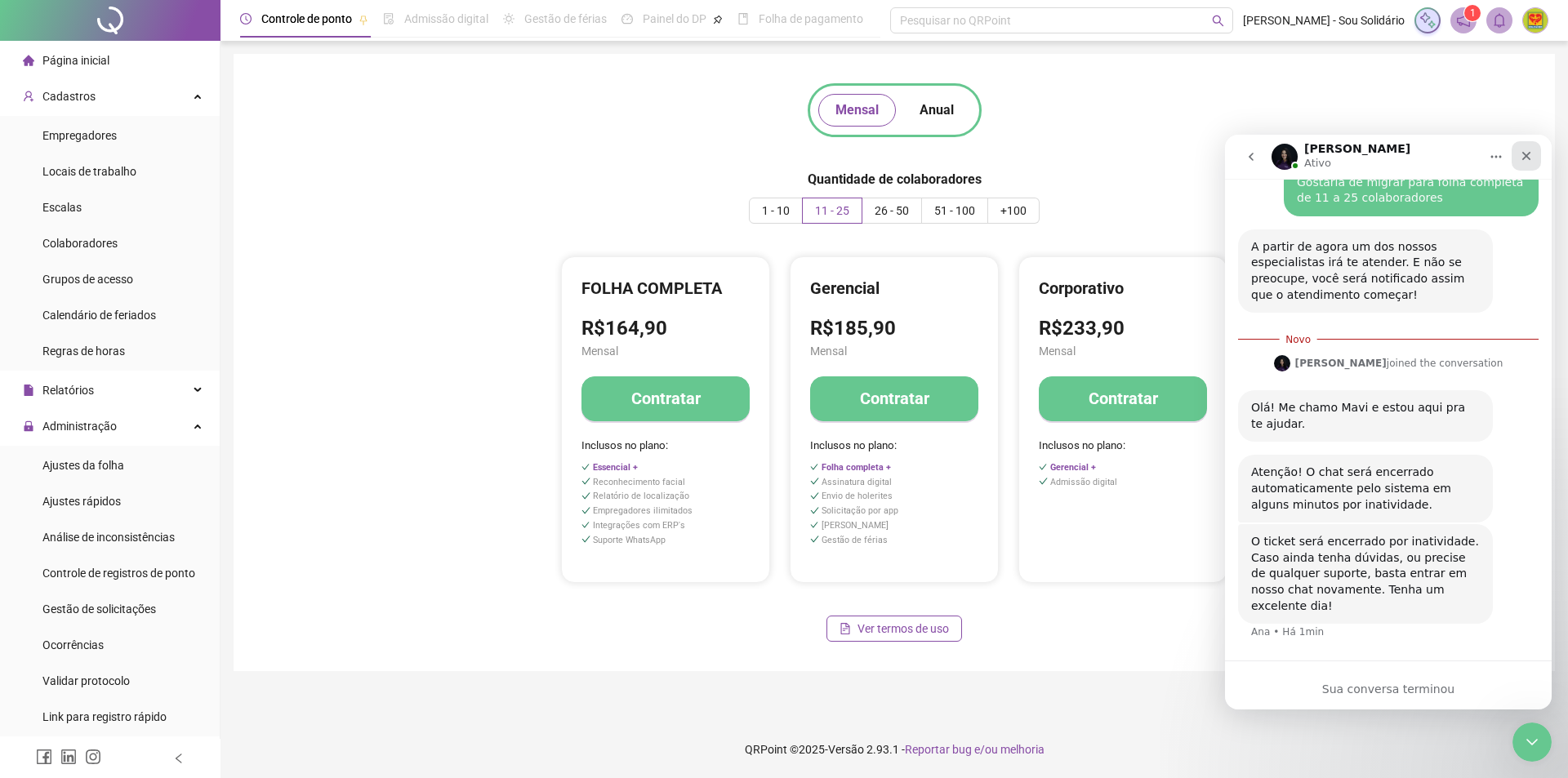
click at [1523, 155] on icon "Fechar" at bounding box center [1527, 156] width 13 height 13
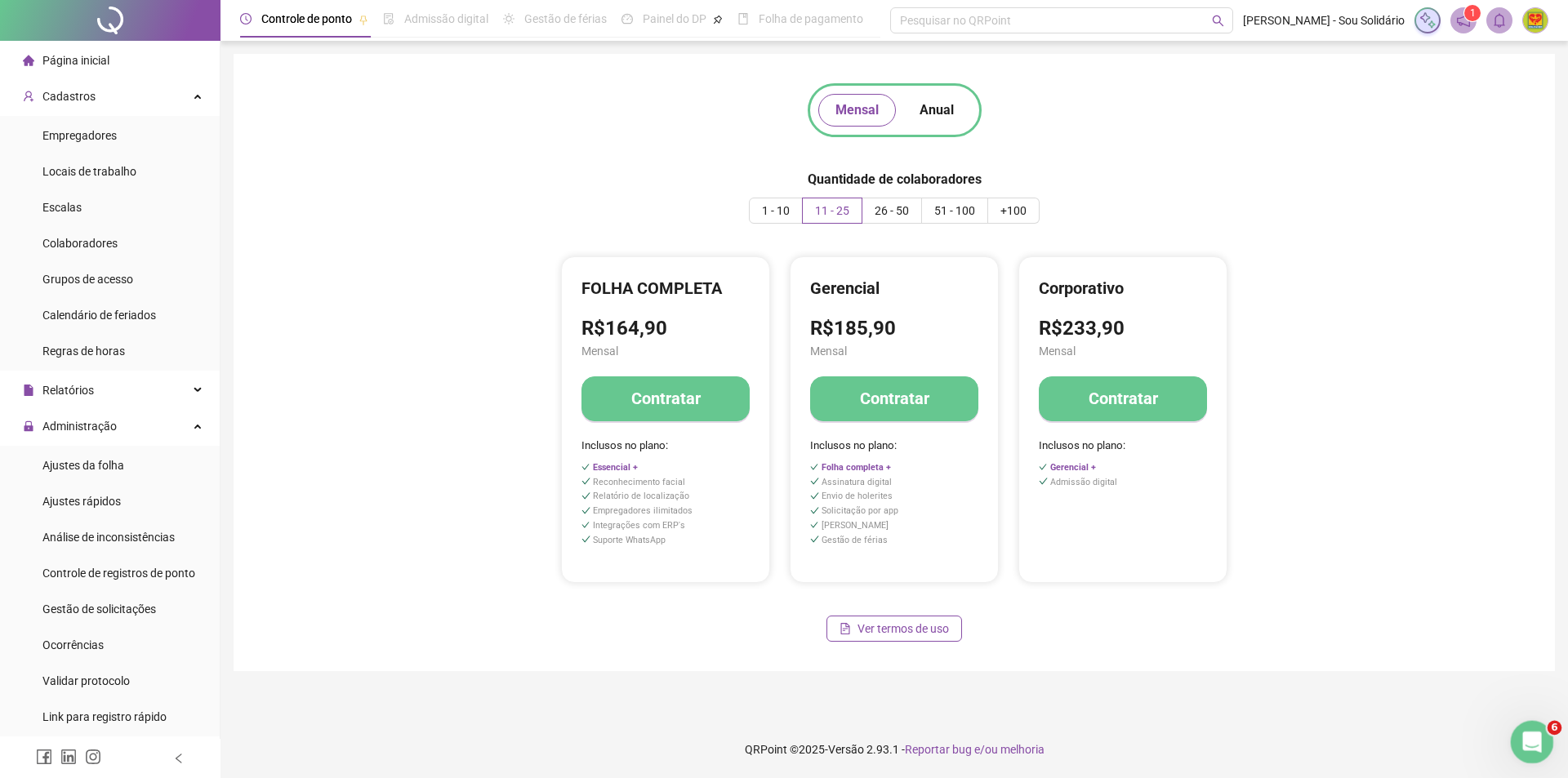
click at [1526, 737] on icon "Abertura do Messenger da Intercom" at bounding box center [1529, 739] width 27 height 27
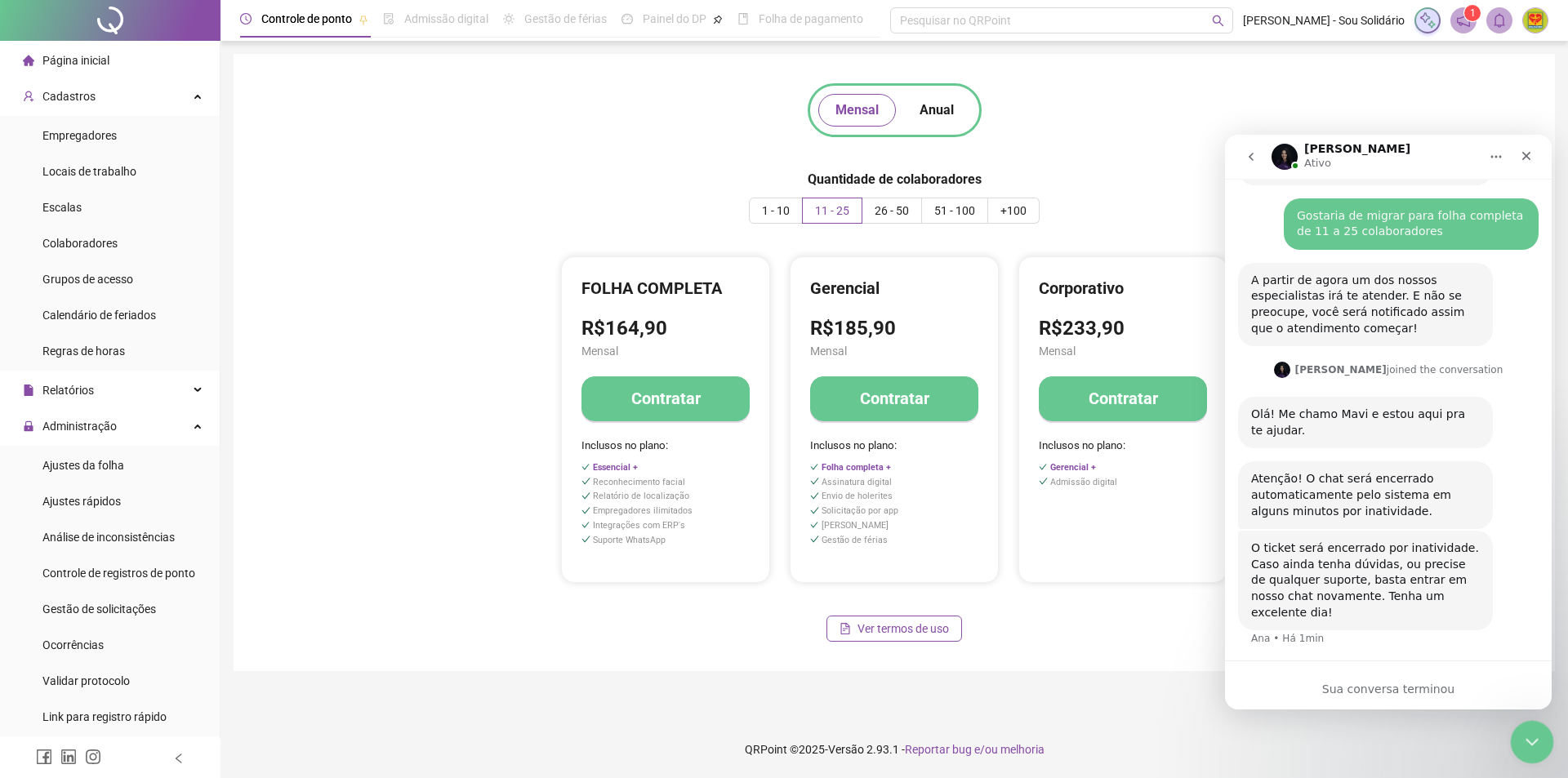
scroll to position [638, 0]
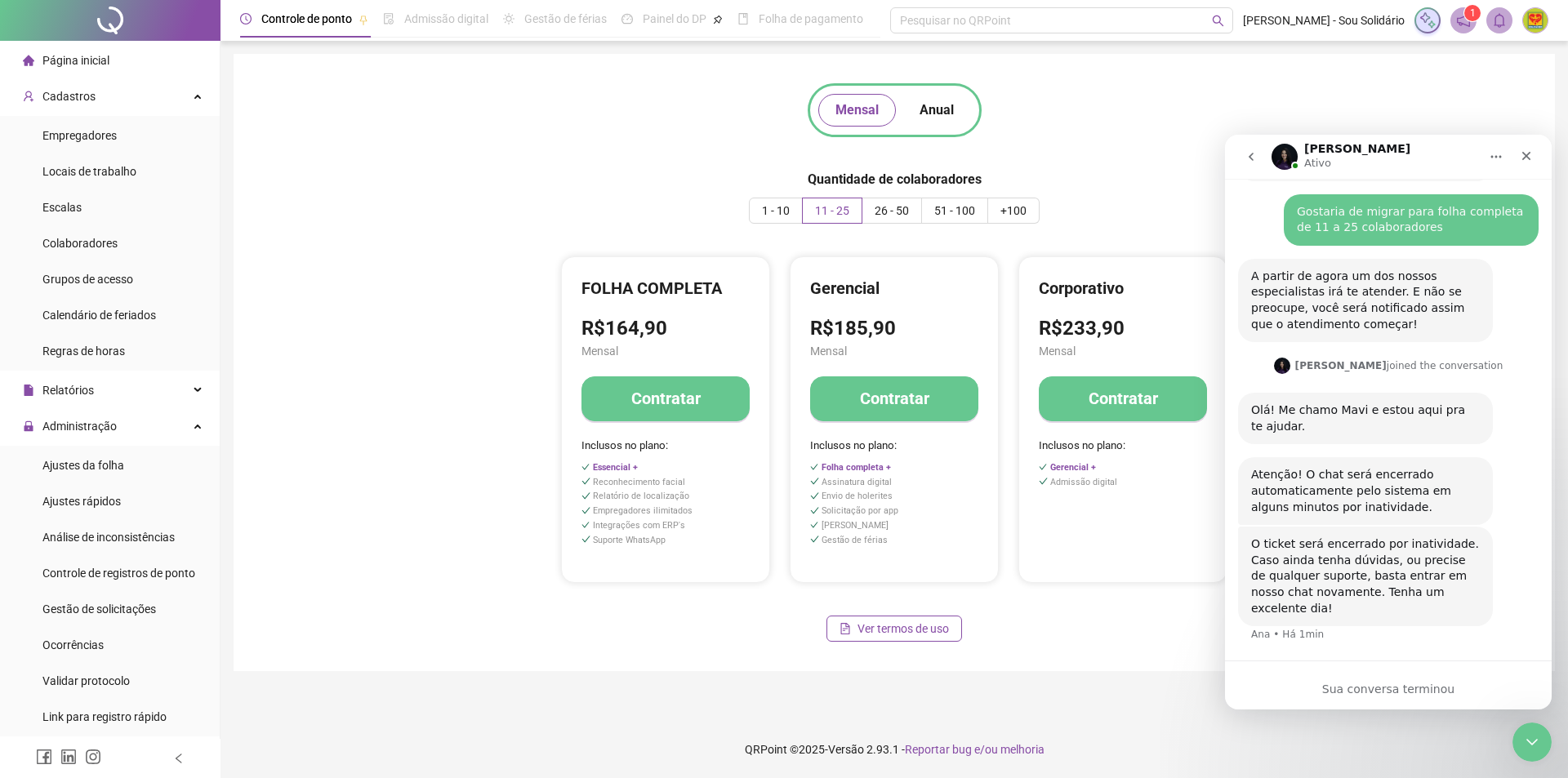
click at [1349, 687] on div "Sua conversa terminou" at bounding box center [1388, 690] width 326 height 18
click at [1328, 644] on div "O ticket será encerrado por inatividade. Caso ainda tenha dúvidas, ou precise d…" at bounding box center [1388, 594] width 301 height 136
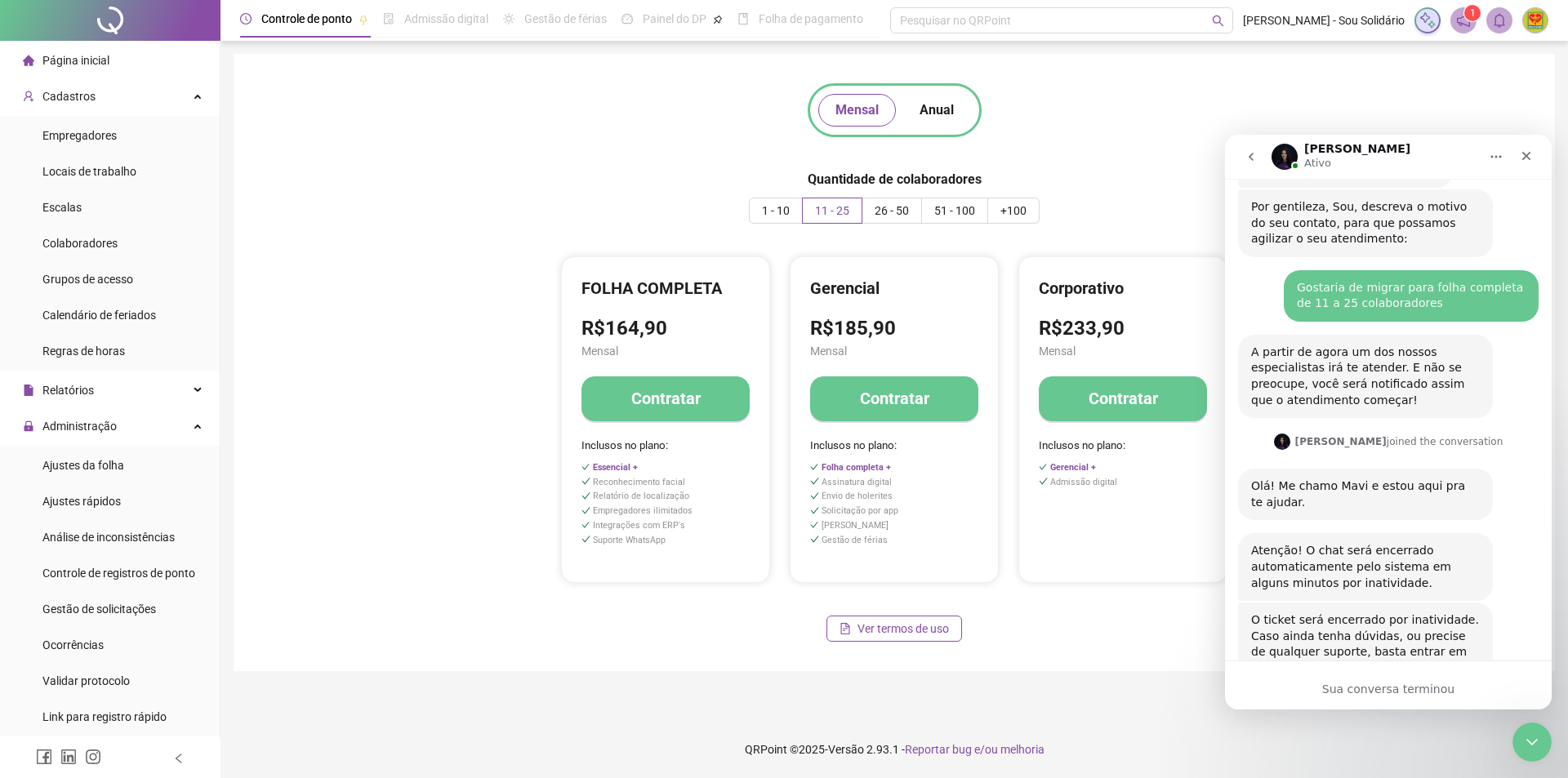
scroll to position [475, 0]
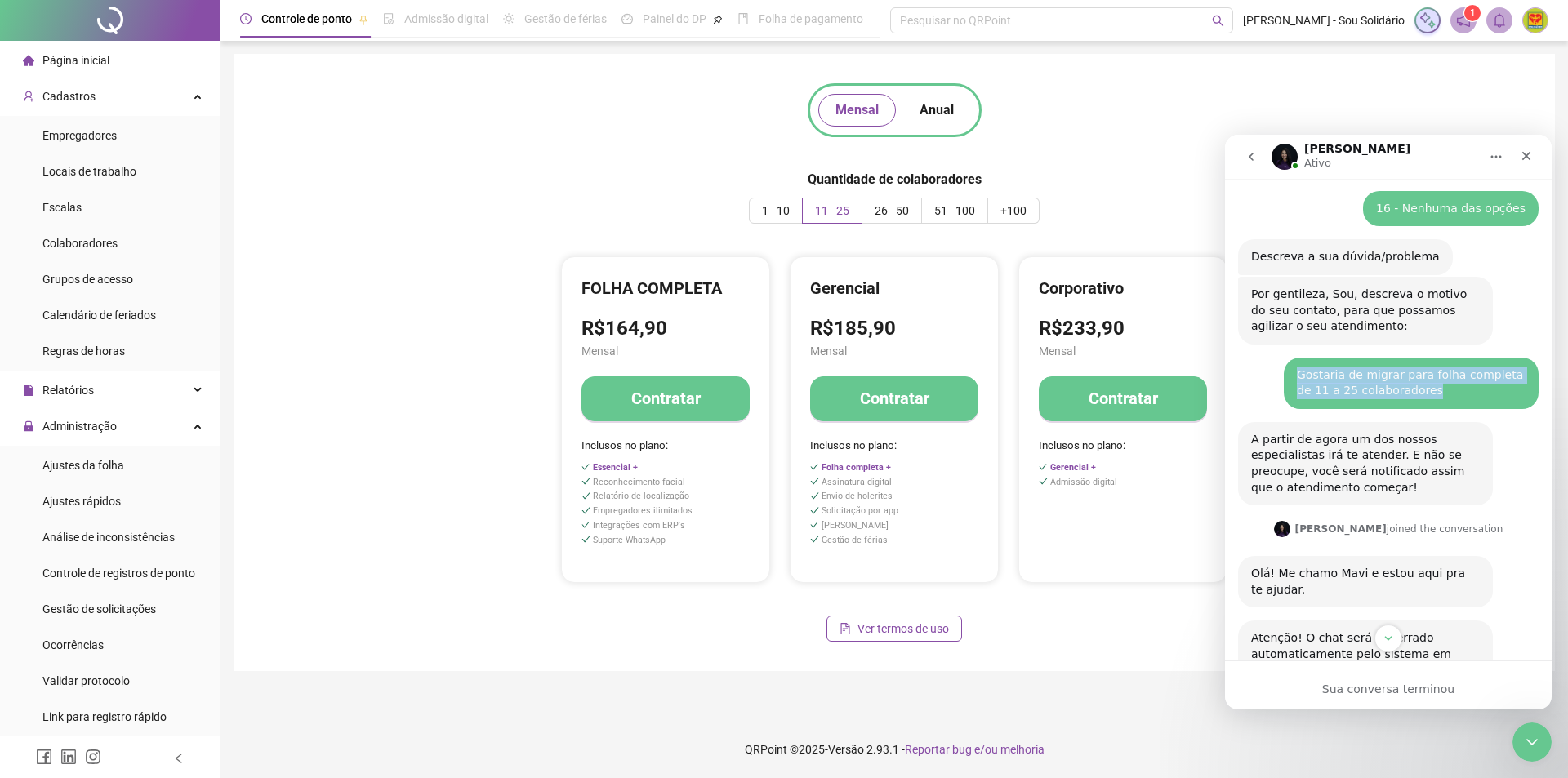
drag, startPoint x: 1290, startPoint y: 371, endPoint x: 1403, endPoint y: 392, distance: 114.9
click at [1403, 392] on div "Gostaria de migrar para folha completa de 11 a 25 colaboradores" at bounding box center [1411, 383] width 229 height 32
copy div "Gostaria de migrar para folha completa de 11 a 25 colaboradores"
